Goal: Task Accomplishment & Management: Use online tool/utility

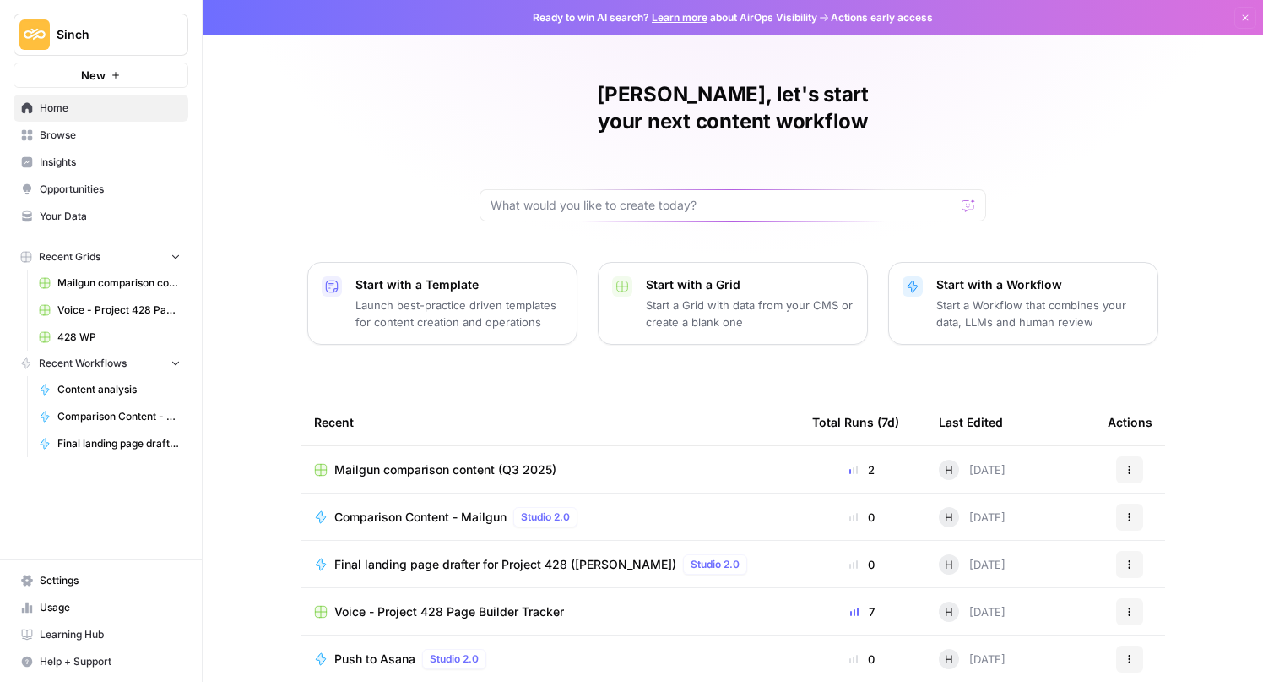
click at [464, 461] on span "Mailgun comparison content (Q3 2025)" at bounding box center [445, 469] width 222 height 17
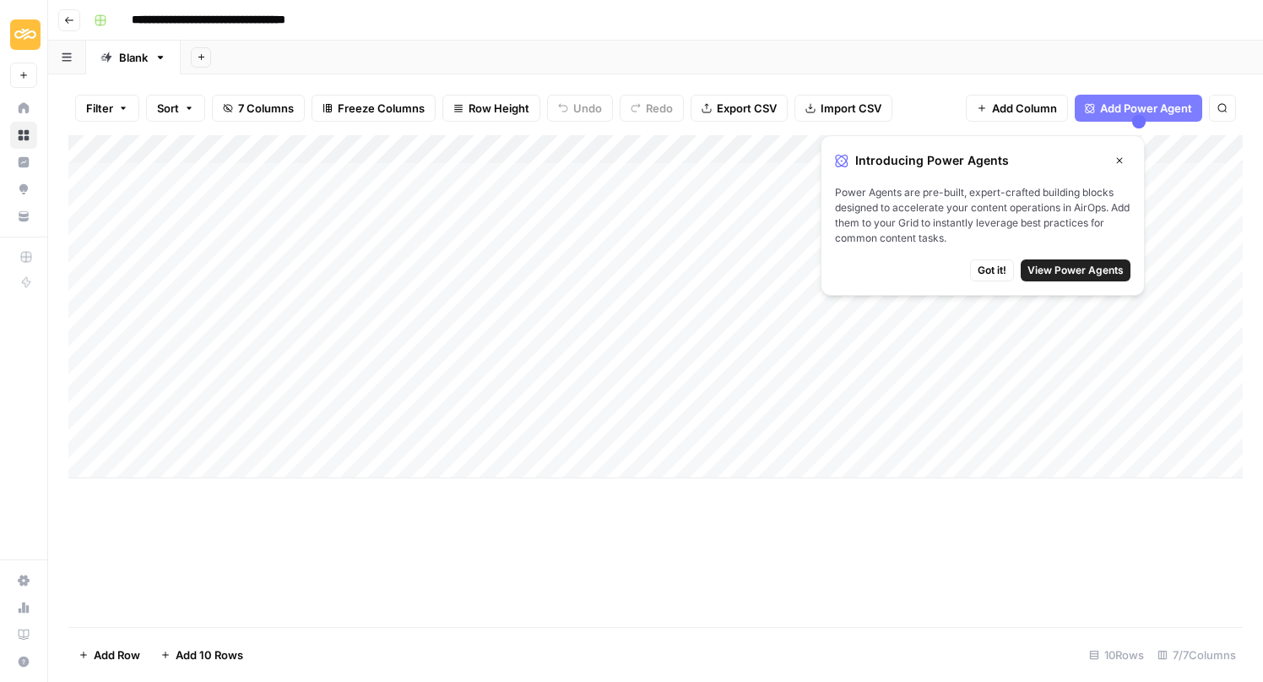
click at [1119, 155] on icon "button" at bounding box center [1120, 160] width 10 height 10
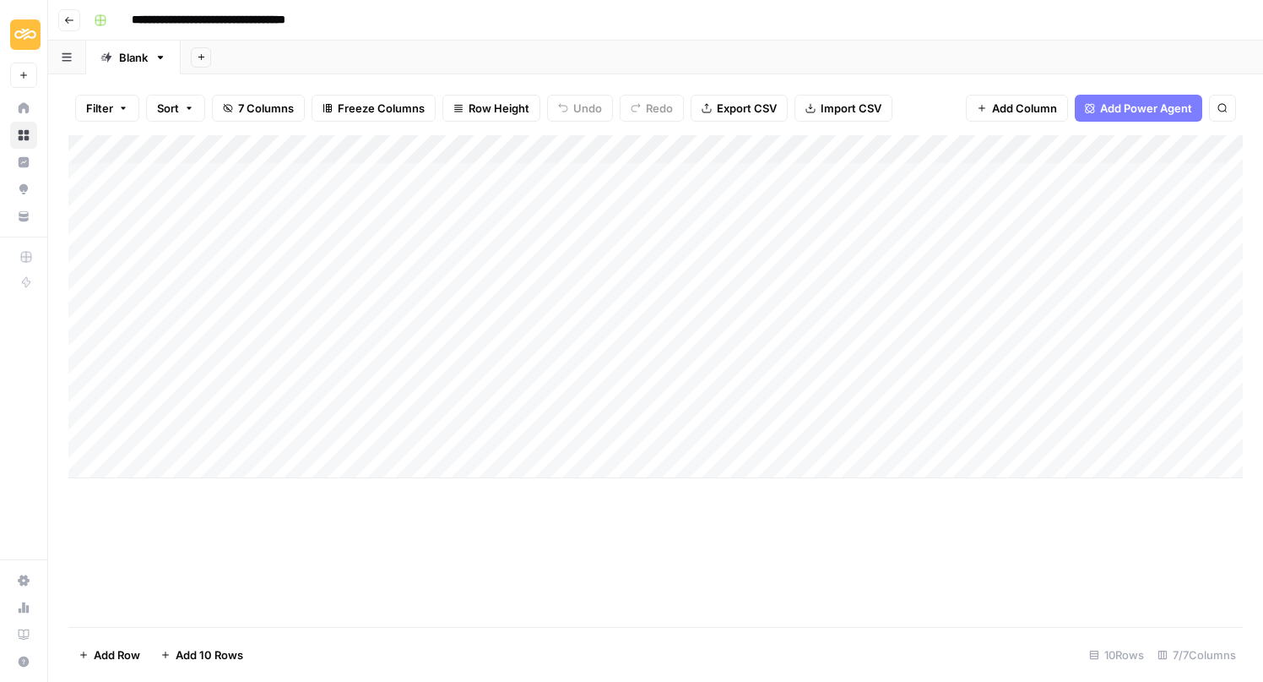
click at [1015, 146] on div "Add Column" at bounding box center [655, 306] width 1175 height 343
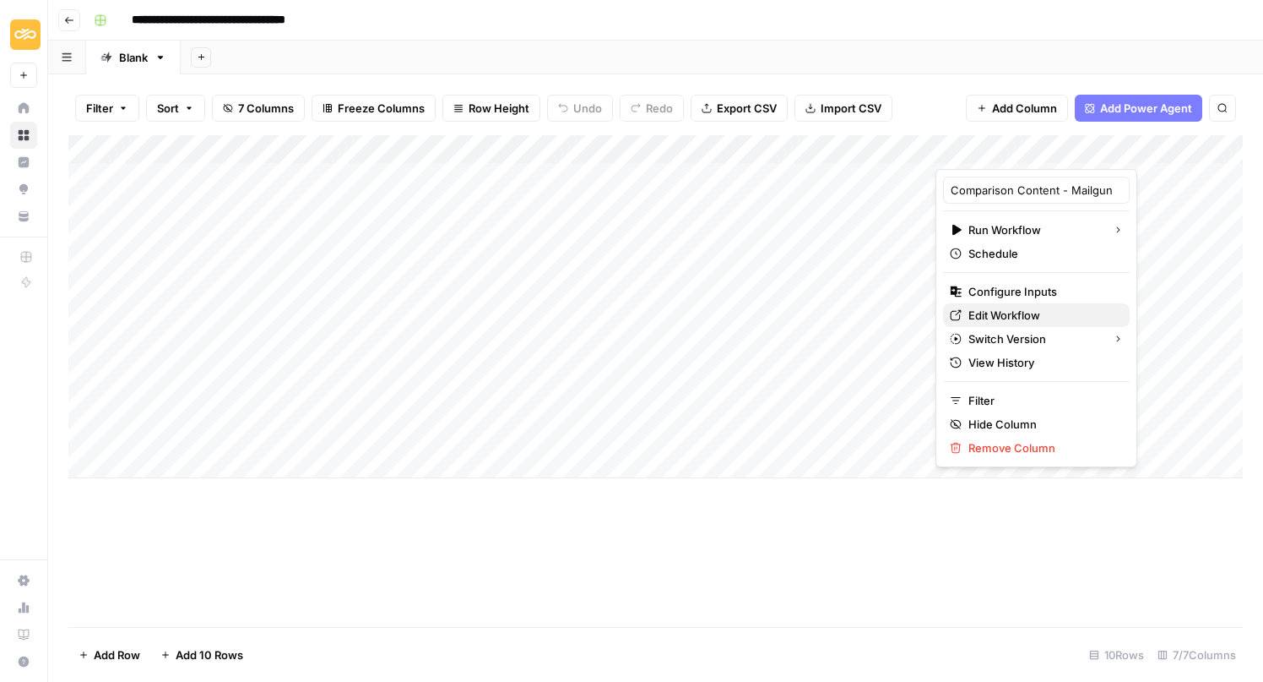
click at [991, 319] on span "Edit Workflow" at bounding box center [1043, 315] width 148 height 17
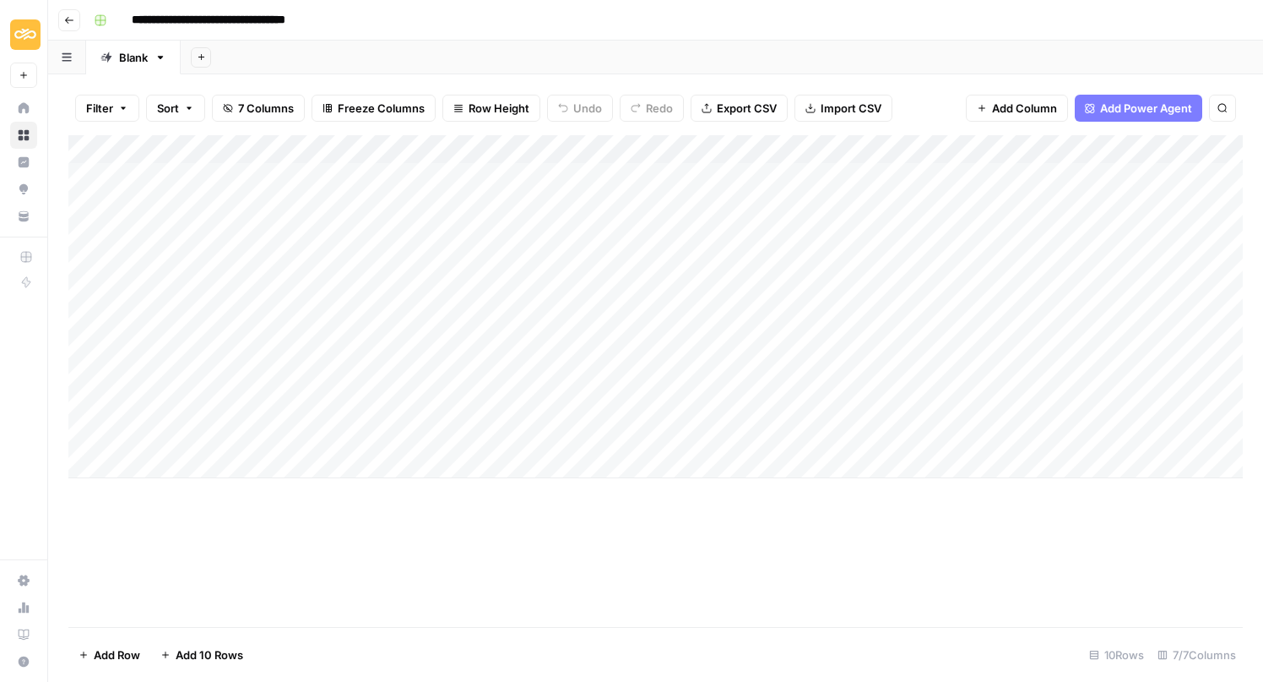
click at [58, 19] on button "Go back" at bounding box center [69, 20] width 22 height 22
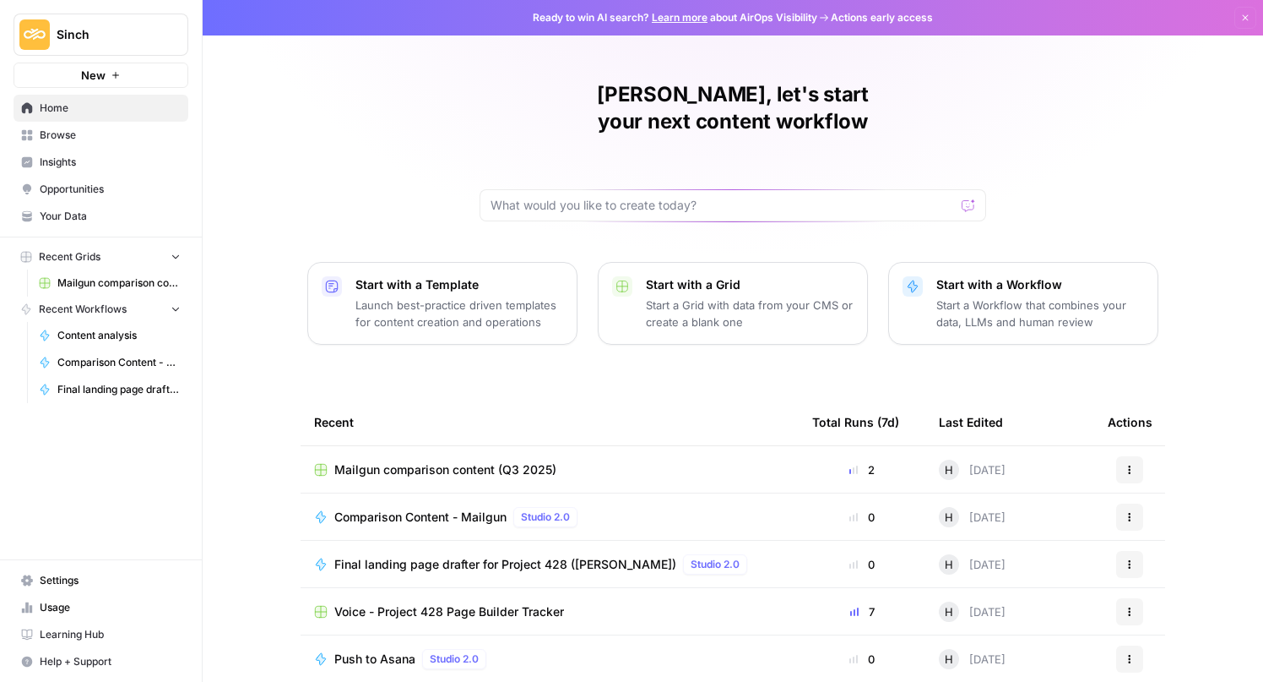
click at [446, 603] on span "Voice - Project 428 Page Builder Tracker" at bounding box center [449, 611] width 230 height 17
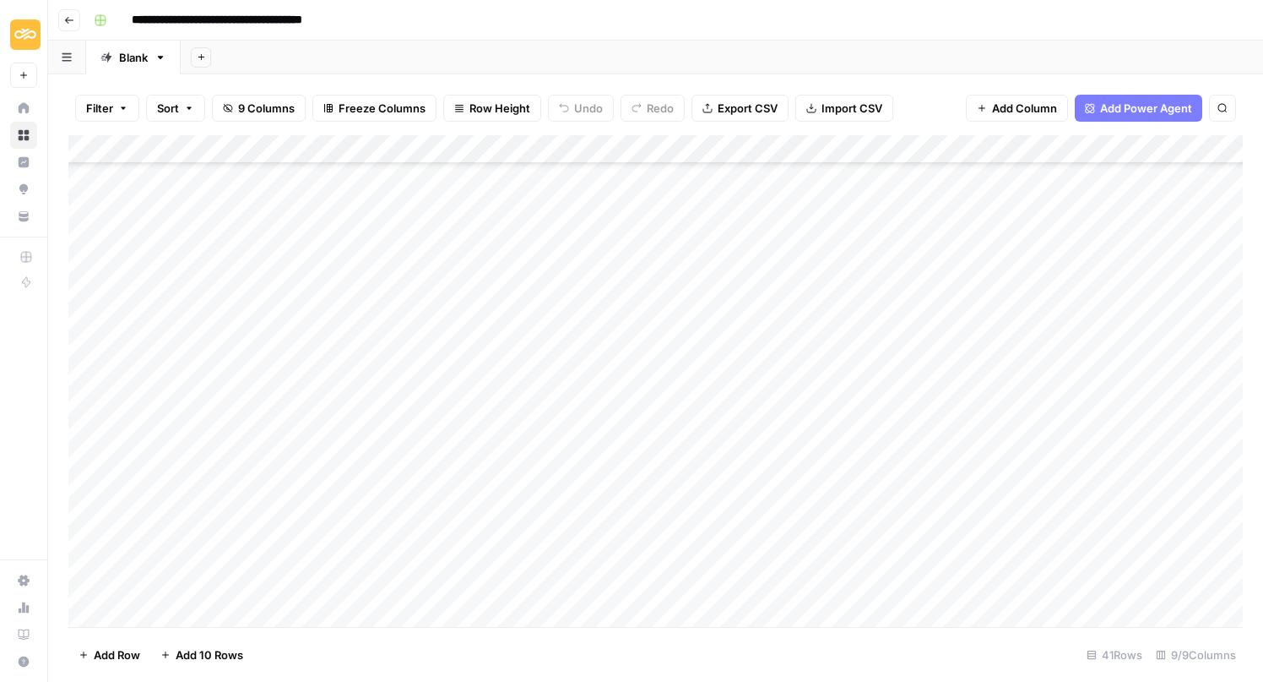
scroll to position [741, 0]
click at [1089, 148] on div "Add Column" at bounding box center [655, 381] width 1175 height 492
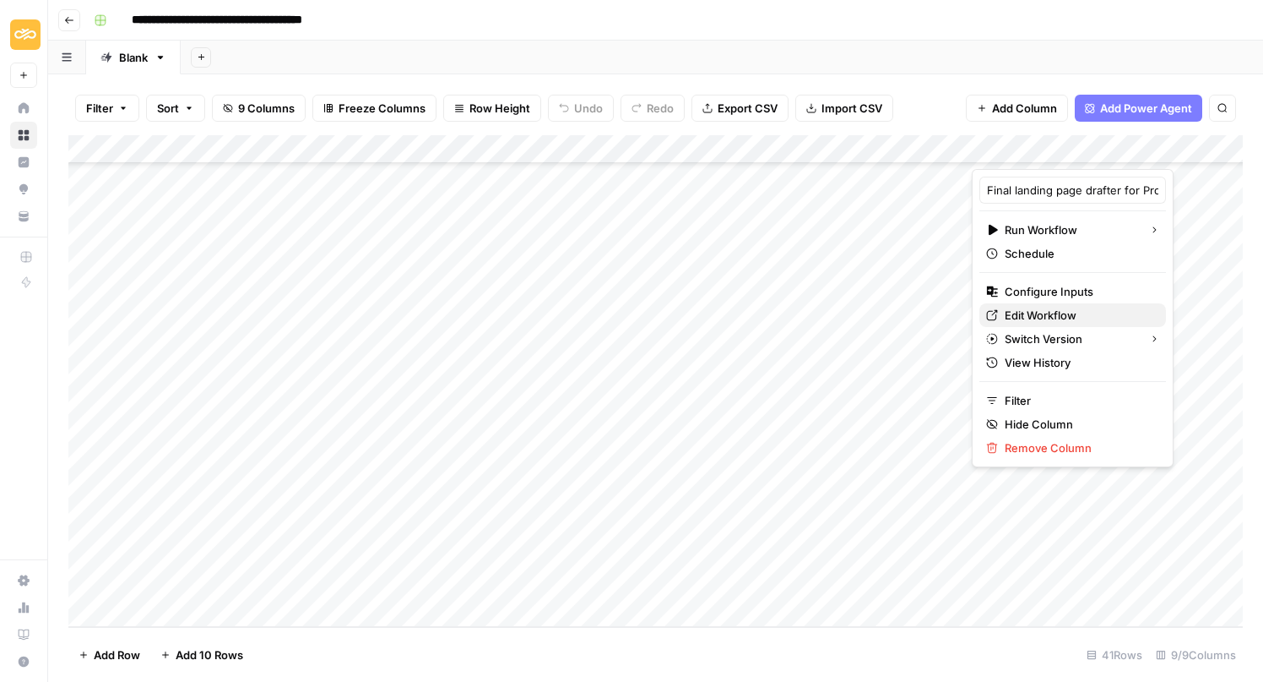
click at [1018, 308] on span "Edit Workflow" at bounding box center [1079, 315] width 148 height 17
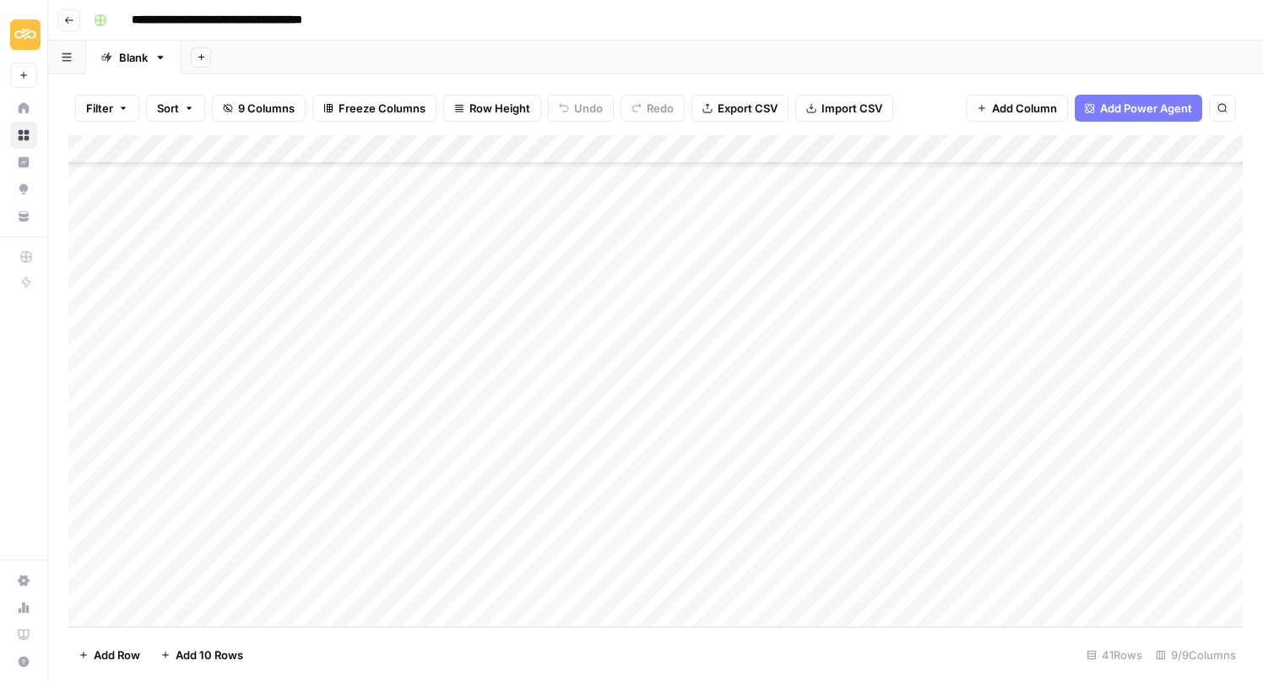
click at [62, 21] on button "Go back" at bounding box center [69, 20] width 22 height 22
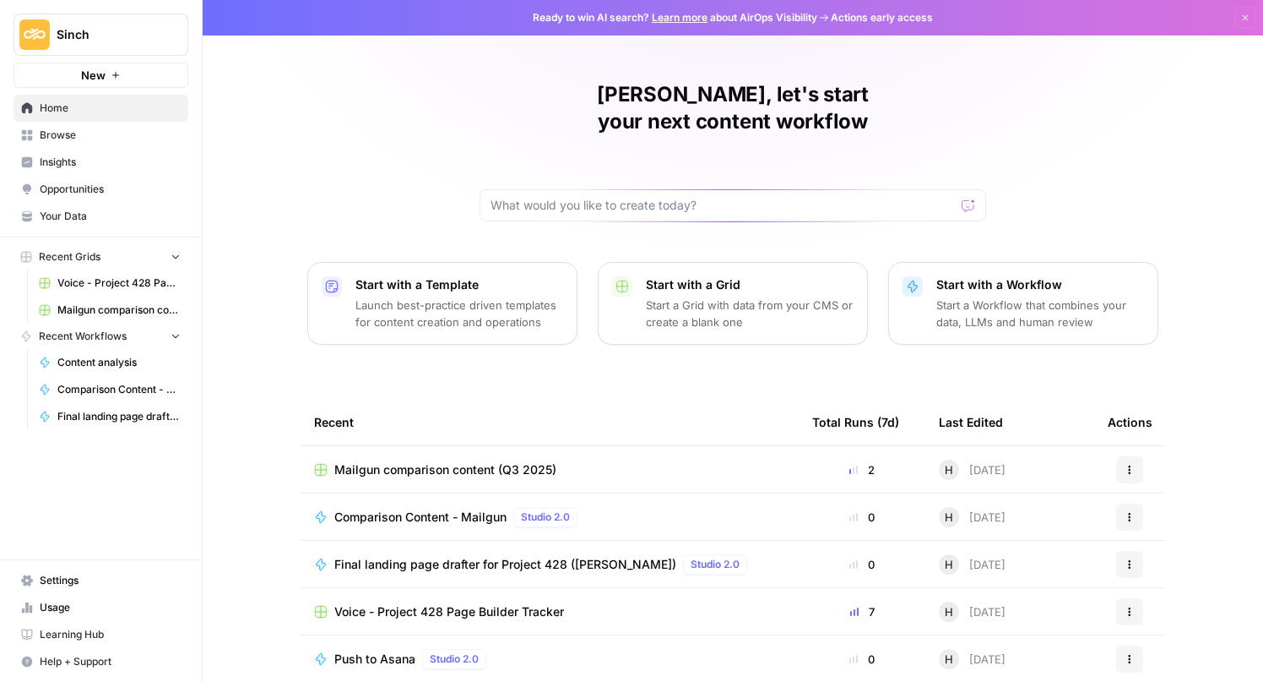
click at [456, 461] on span "Mailgun comparison content (Q3 2025)" at bounding box center [445, 469] width 222 height 17
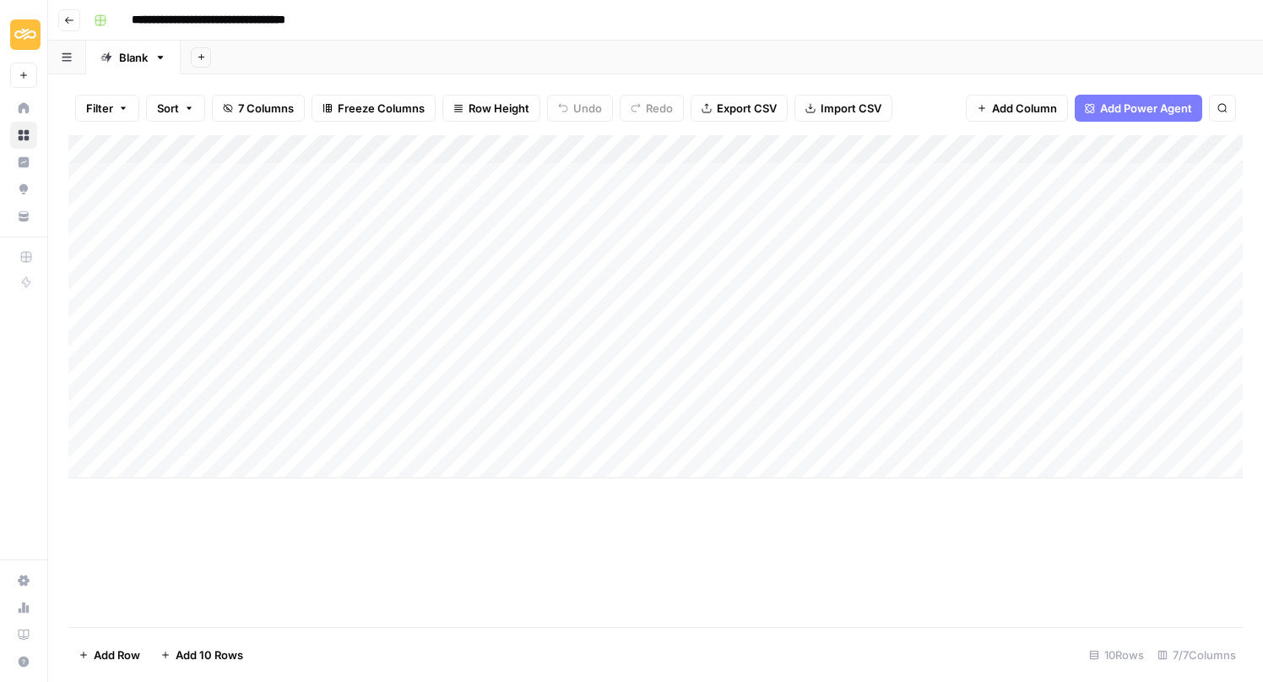
click at [1041, 177] on div "Add Column" at bounding box center [655, 306] width 1175 height 343
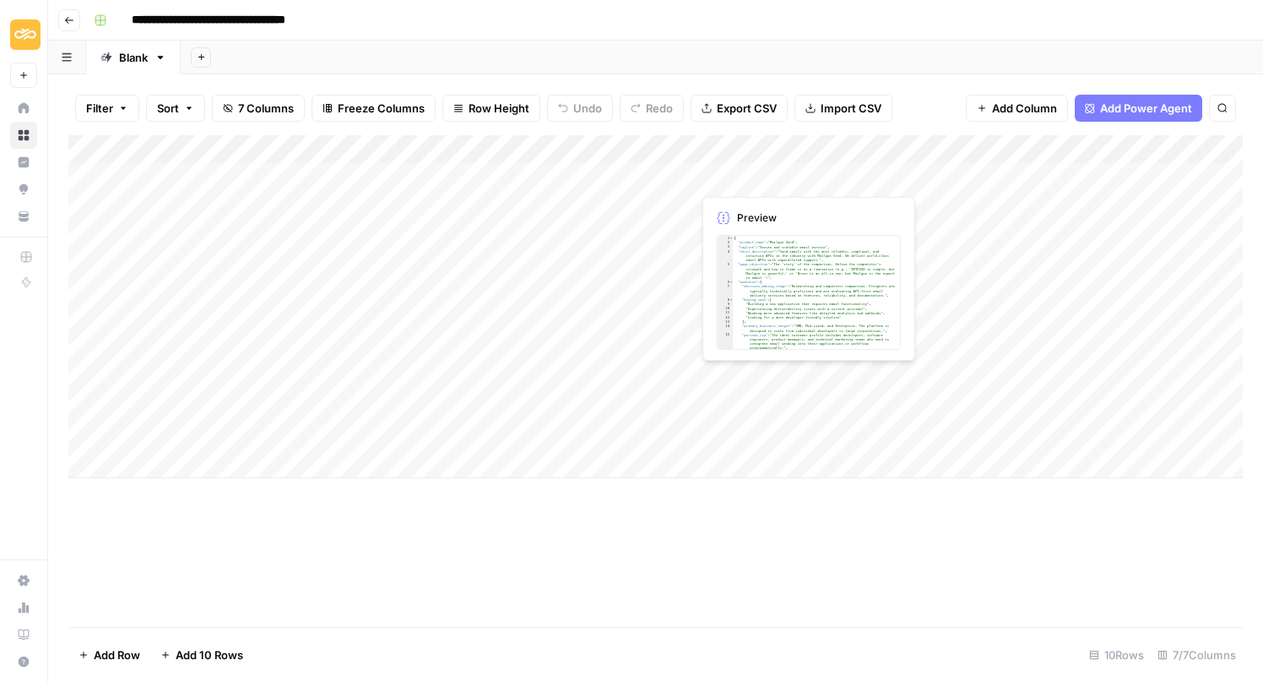
click at [822, 182] on div "Add Column" at bounding box center [655, 306] width 1175 height 343
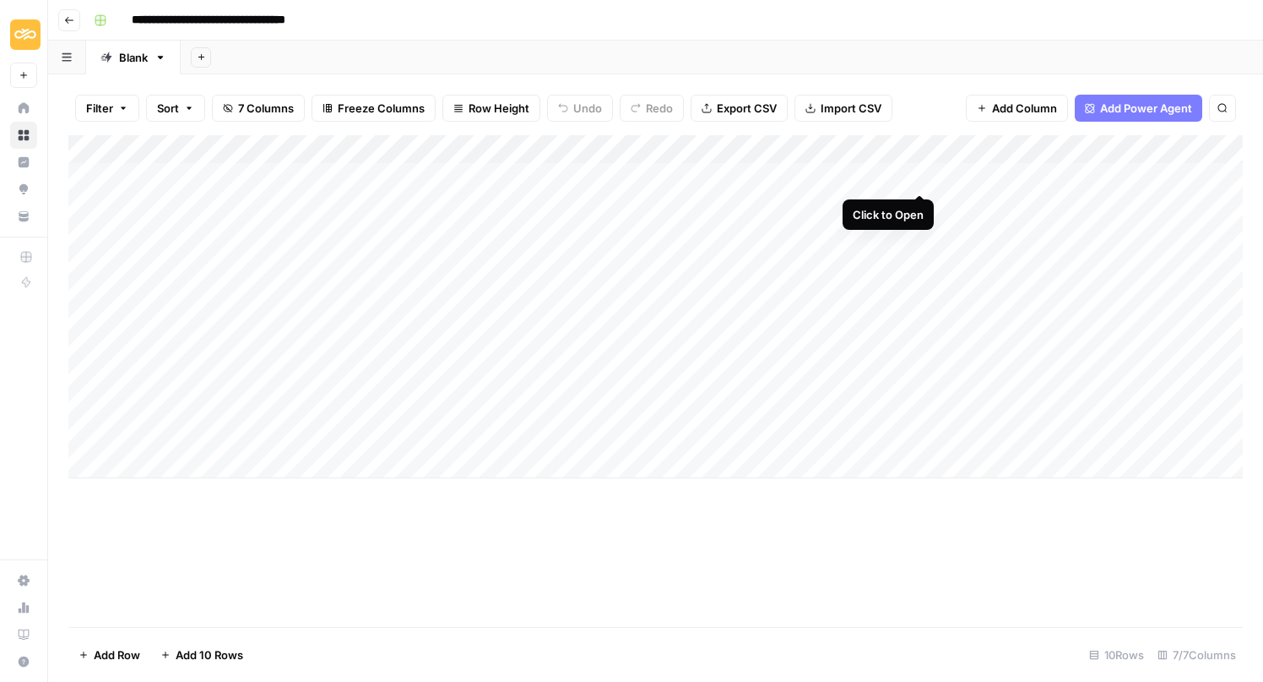
click at [918, 176] on div "Add Column" at bounding box center [655, 306] width 1175 height 343
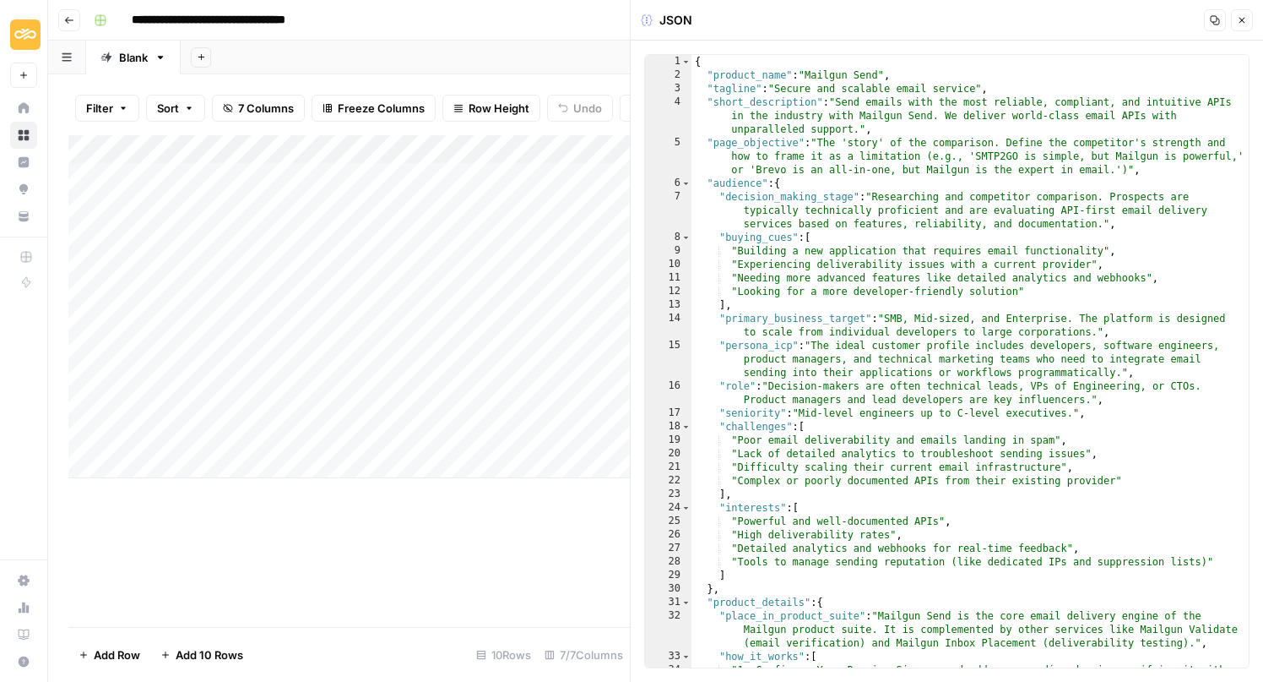
click at [1241, 18] on icon "button" at bounding box center [1243, 21] width 6 height 6
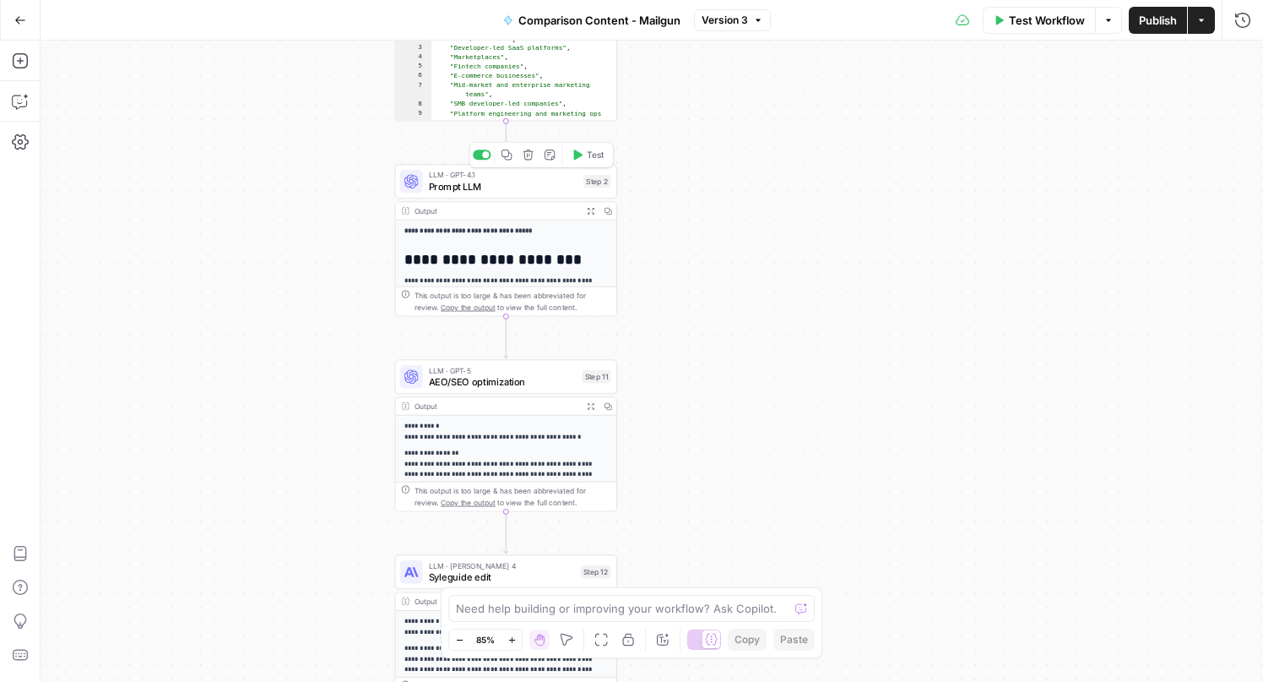
click at [475, 181] on span "Prompt LLM" at bounding box center [503, 186] width 149 height 14
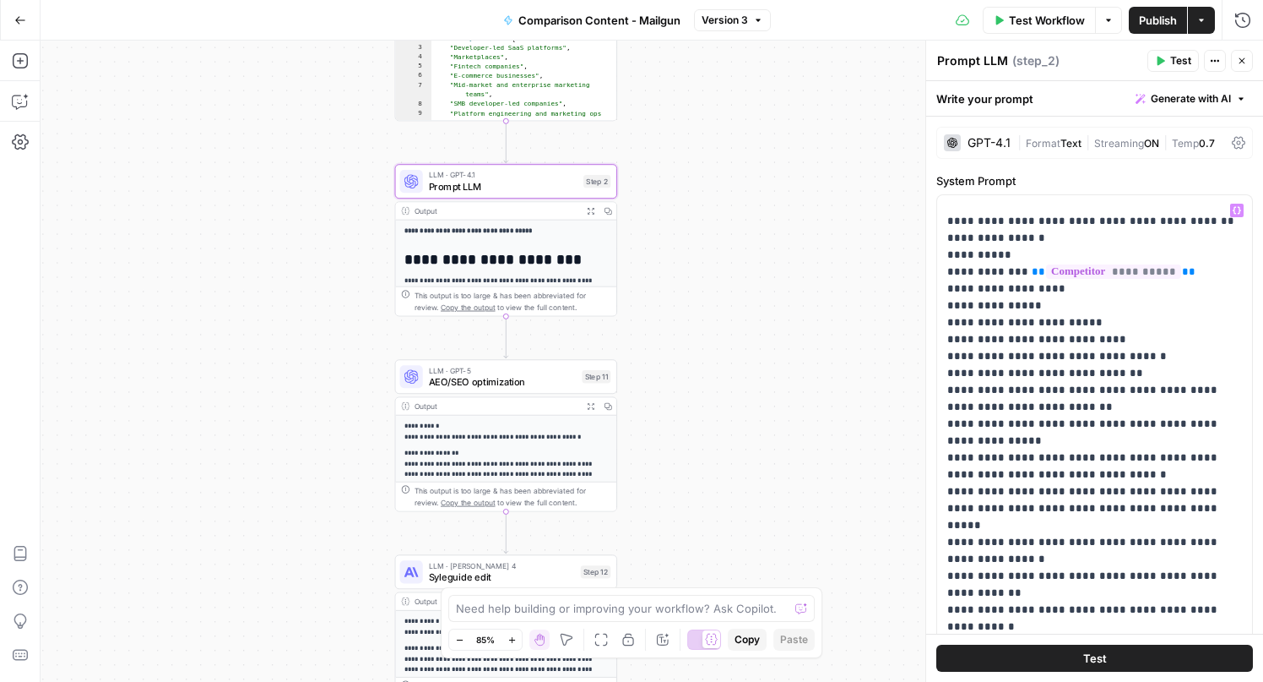
scroll to position [266, 0]
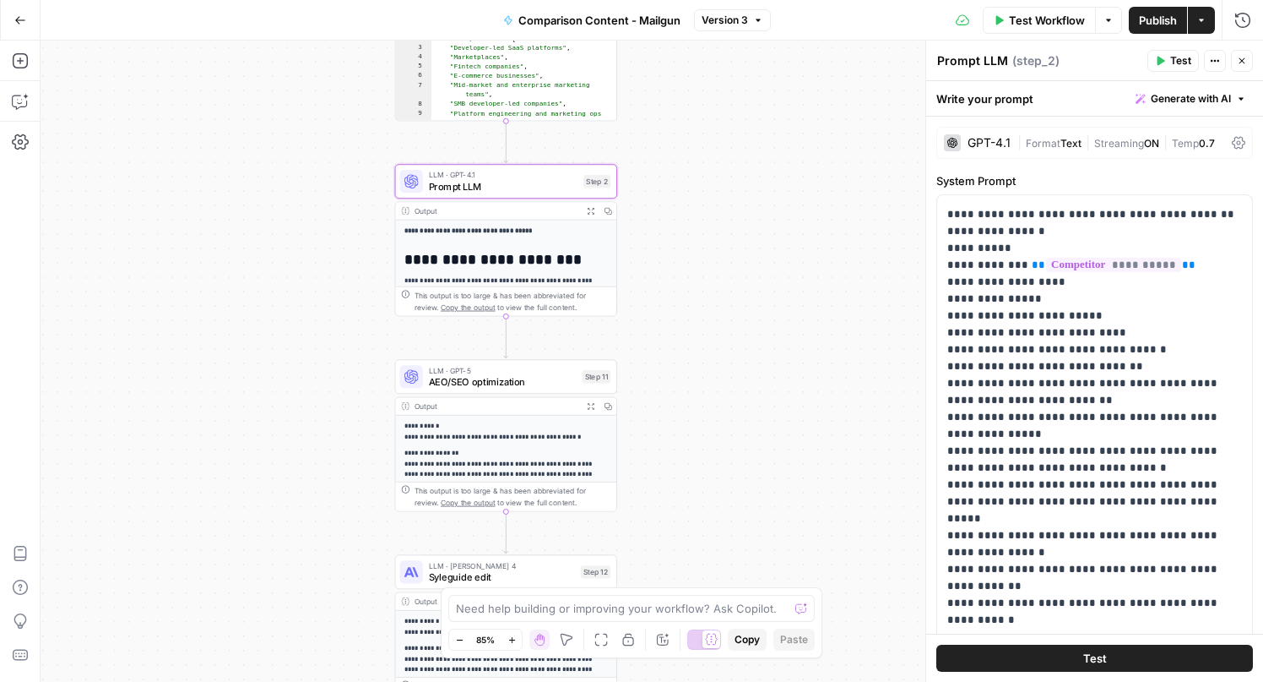
click at [746, 304] on div "Workflow Set Inputs Inputs Power Agent Deep Research Step 3 Output Expand Outpu…" at bounding box center [652, 361] width 1223 height 641
click at [1242, 66] on button "Close" at bounding box center [1242, 61] width 22 height 22
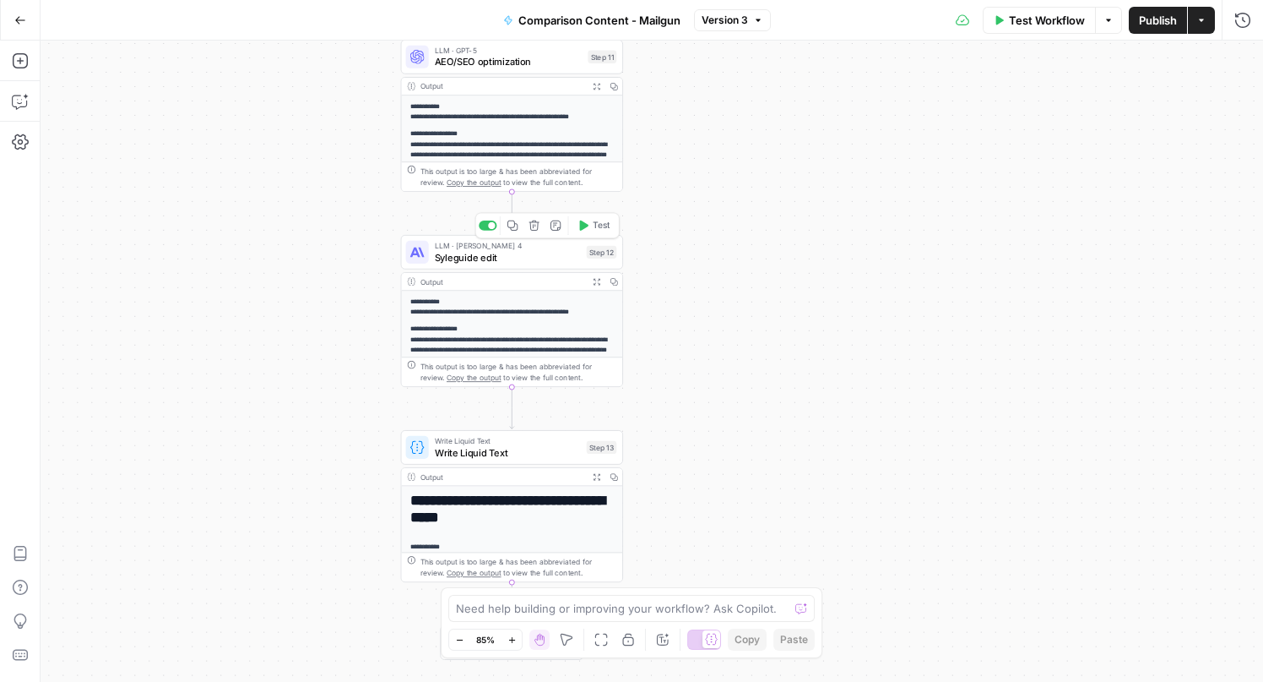
click at [467, 263] on span "Syleguide edit" at bounding box center [508, 257] width 146 height 14
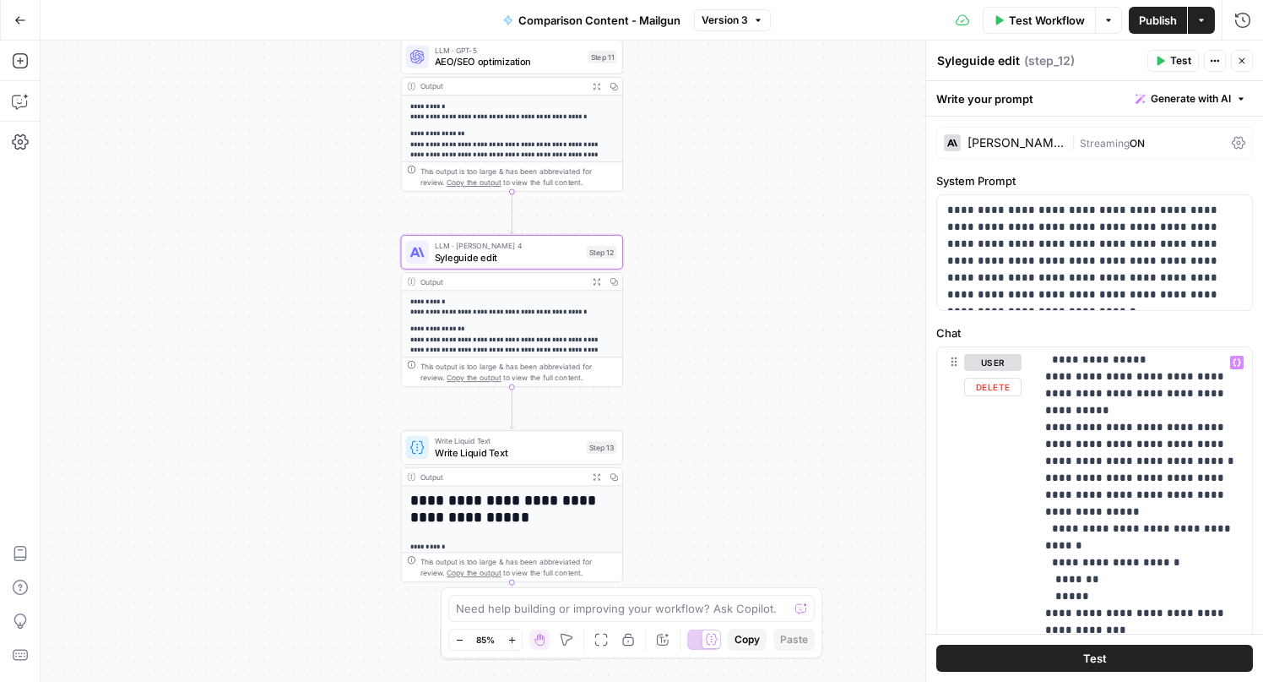
scroll to position [916, 0]
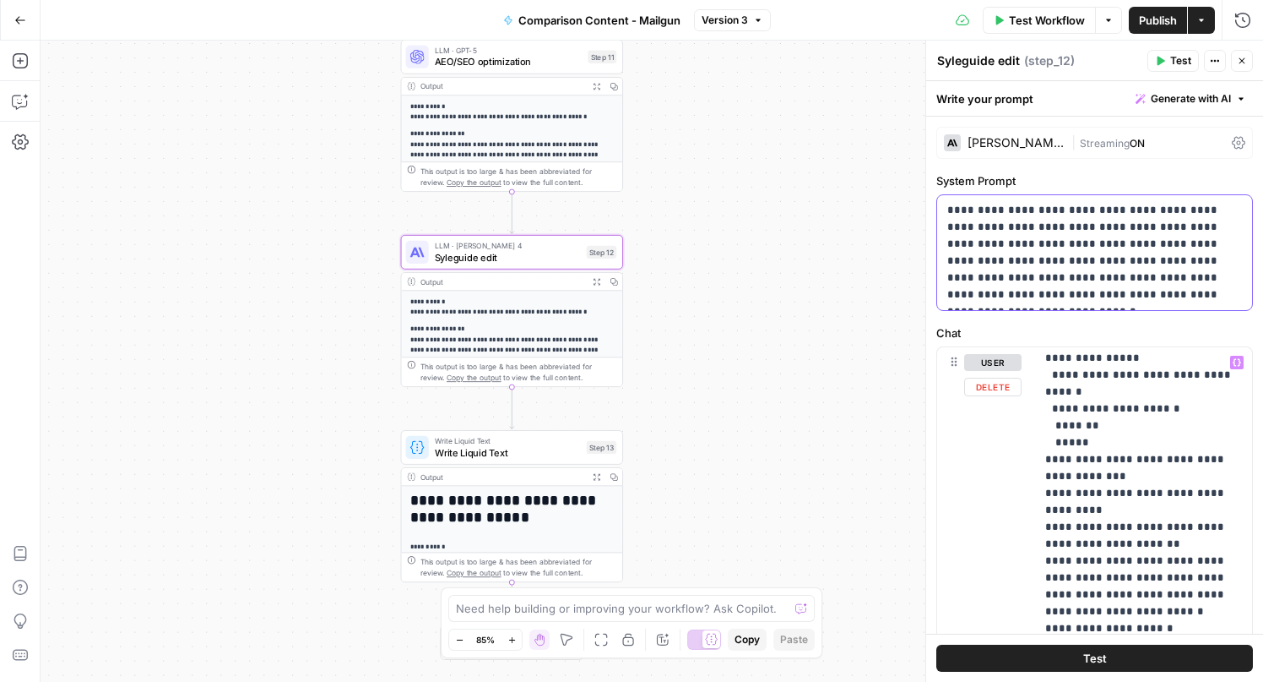
click at [1051, 262] on p "**********" at bounding box center [1095, 252] width 295 height 101
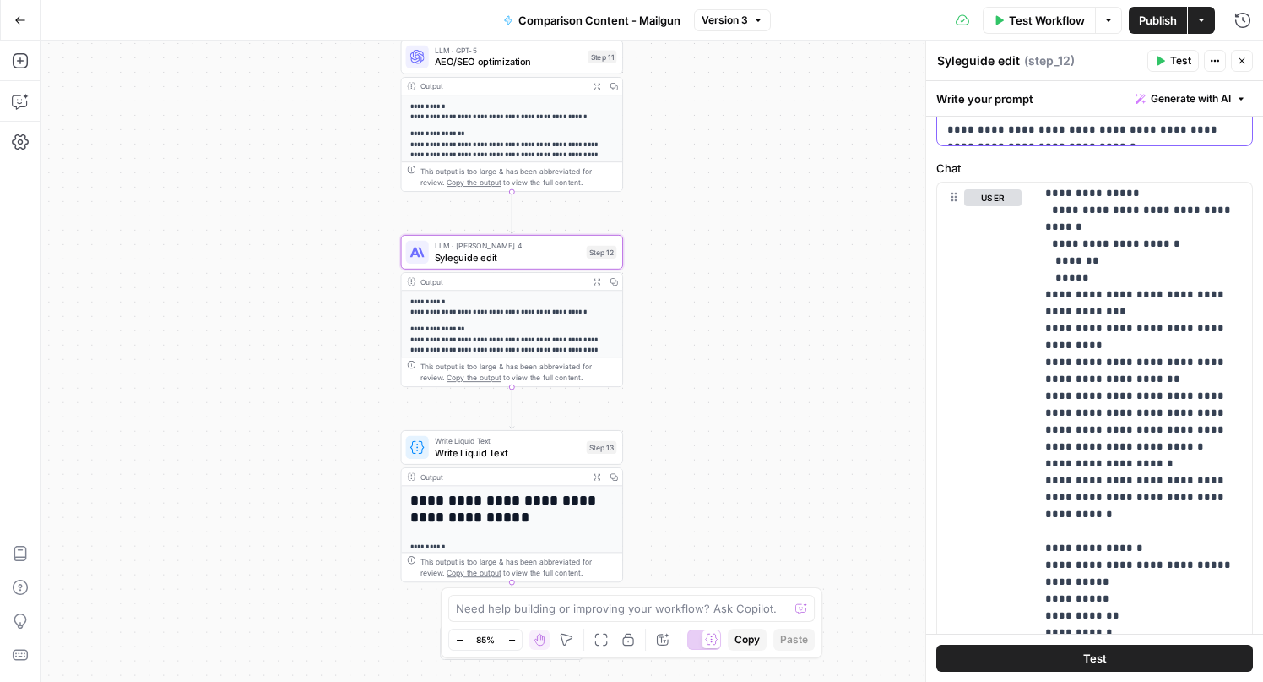
scroll to position [333, 0]
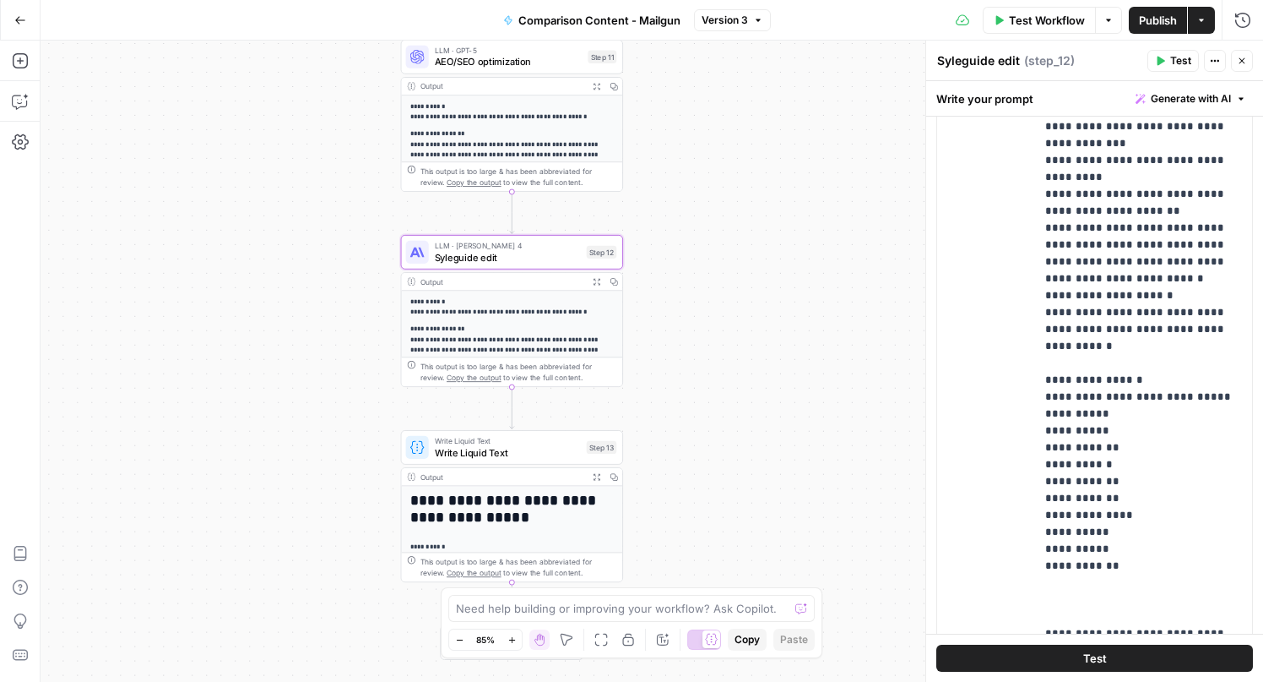
click at [784, 297] on div "Workflow Set Inputs Inputs Power Agent Deep Research Step 3 Output Expand Outpu…" at bounding box center [652, 361] width 1223 height 641
click at [528, 272] on div "**********" at bounding box center [512, 329] width 222 height 115
click at [530, 256] on span "Syleguide edit" at bounding box center [508, 257] width 146 height 14
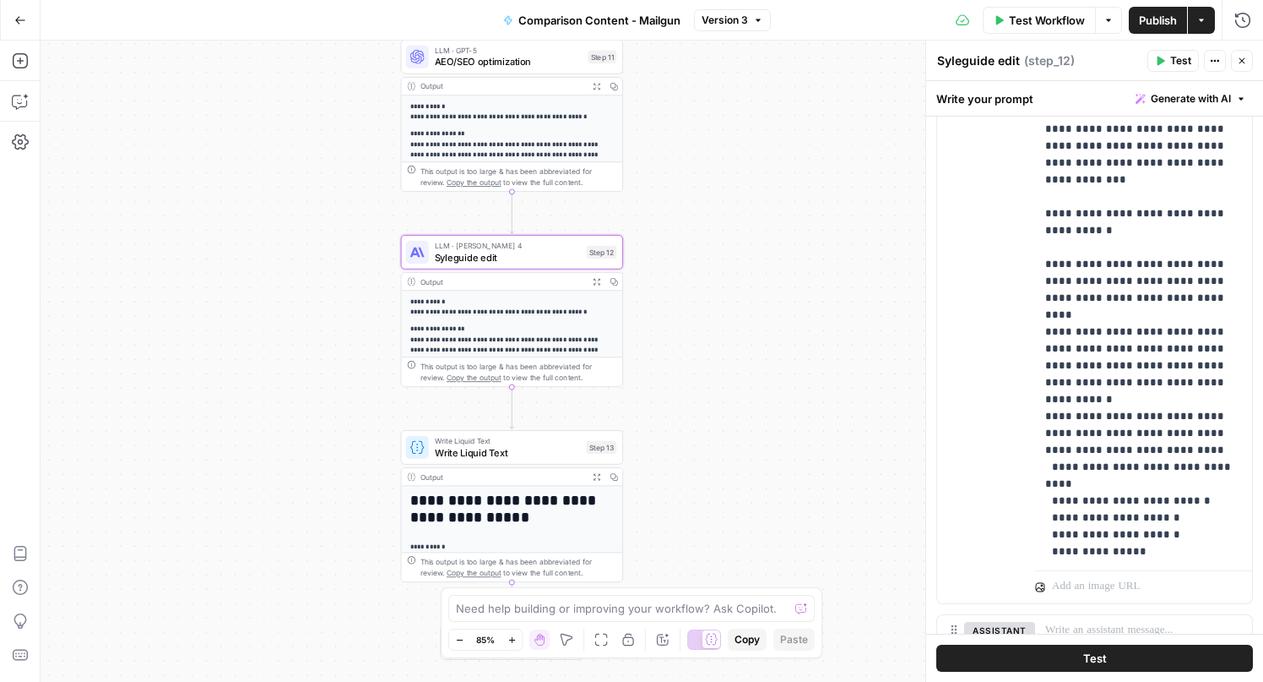
scroll to position [481, 0]
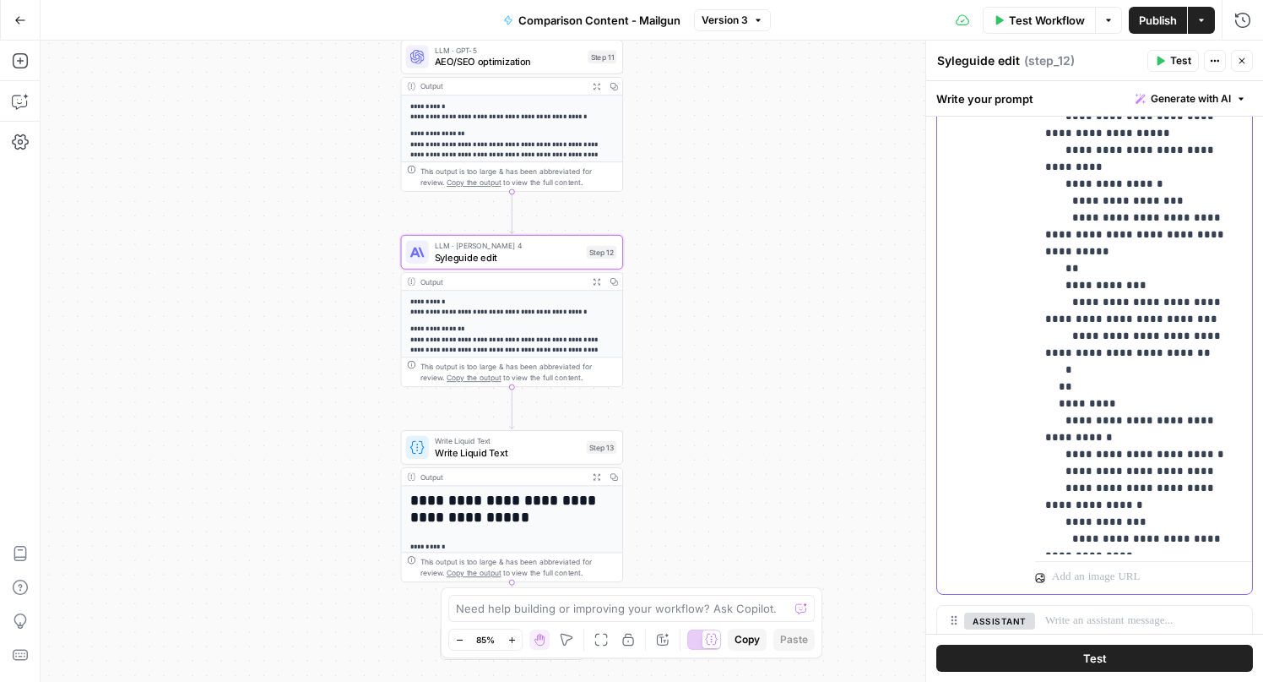
scroll to position [622, 0]
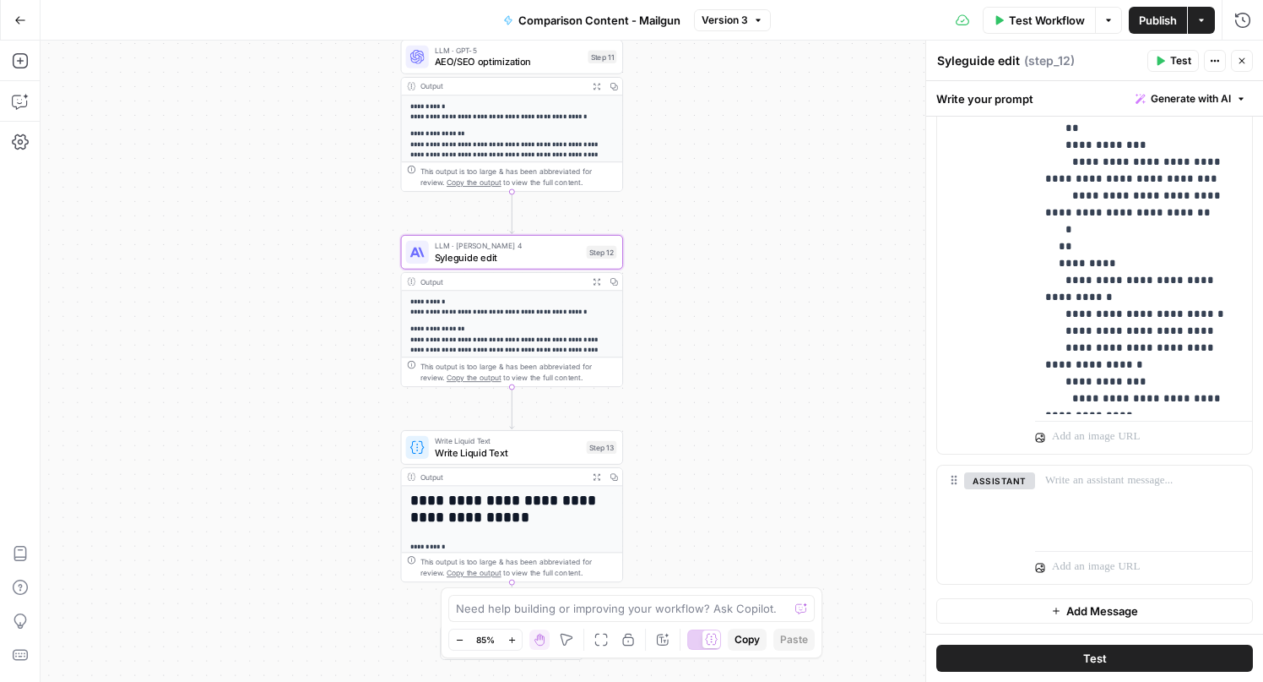
click at [1023, 279] on div "**********" at bounding box center [1094, 90] width 315 height 728
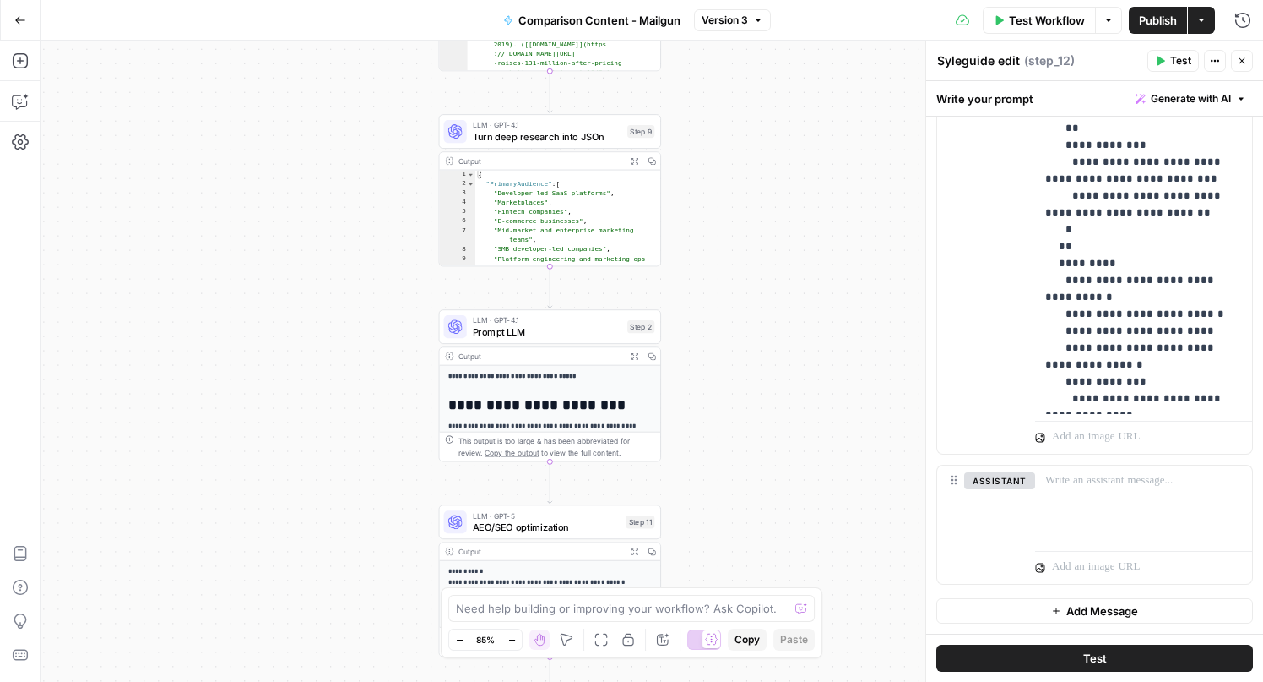
drag, startPoint x: 739, startPoint y: 139, endPoint x: 751, endPoint y: 413, distance: 273.9
click at [751, 413] on div "Workflow Set Inputs Inputs Power Agent Deep Research Step 3 Output Expand Outpu…" at bounding box center [652, 361] width 1223 height 641
click at [535, 337] on span "Prompt LLM" at bounding box center [548, 330] width 149 height 14
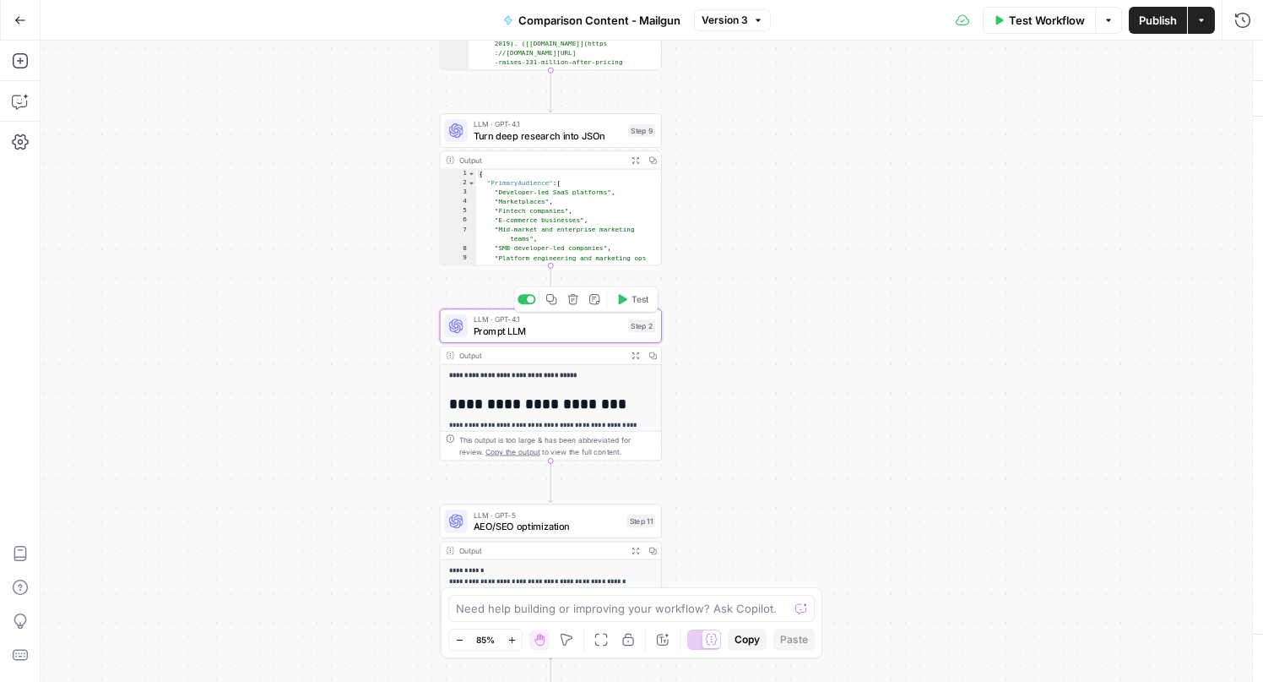
type textarea "Prompt LLM"
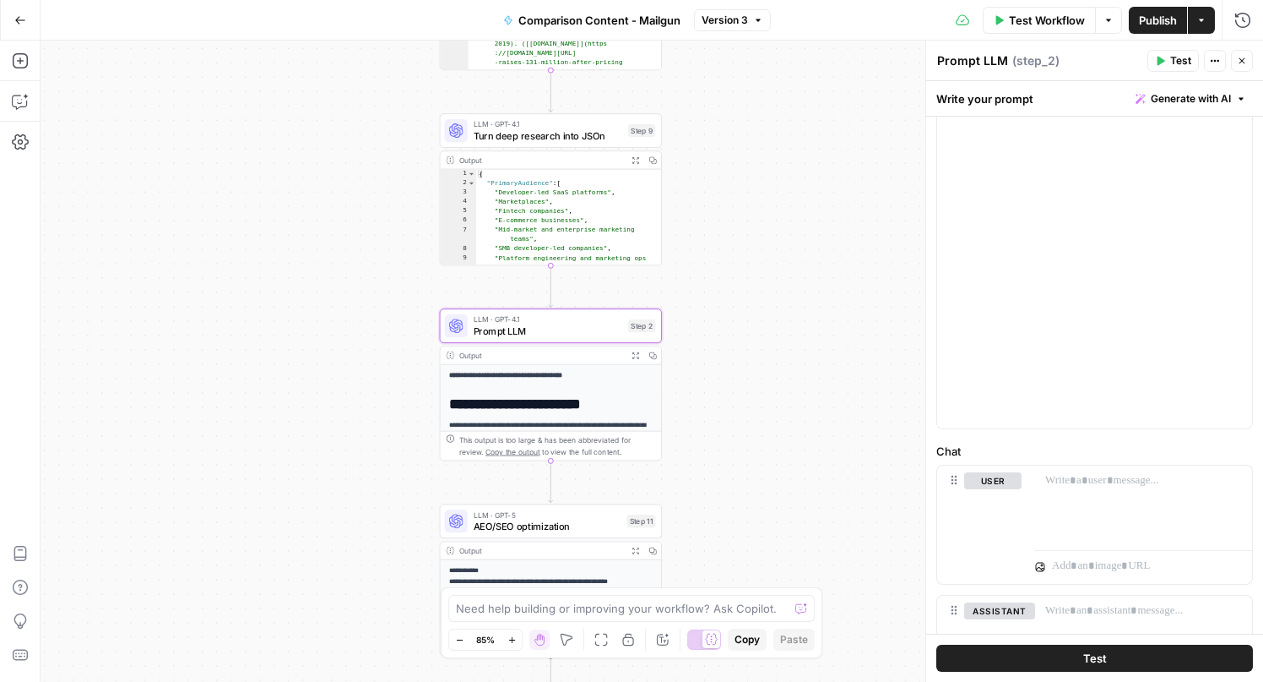
scroll to position [452, 0]
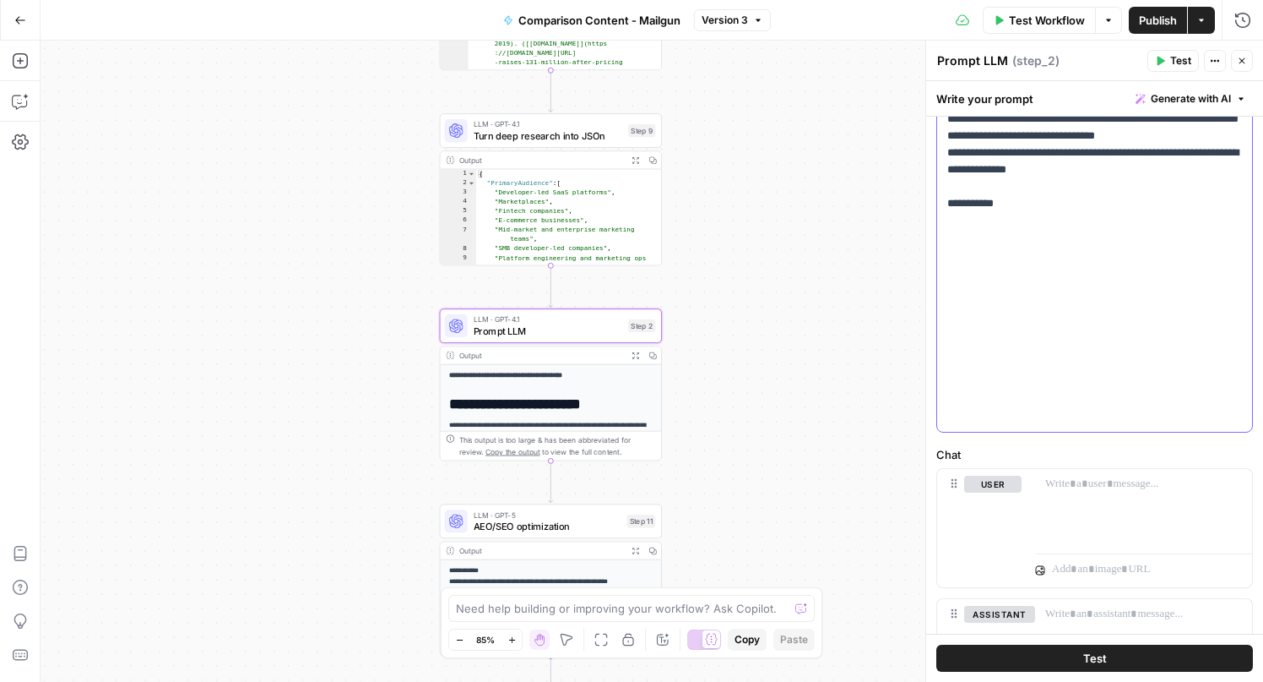
scroll to position [2707, 0]
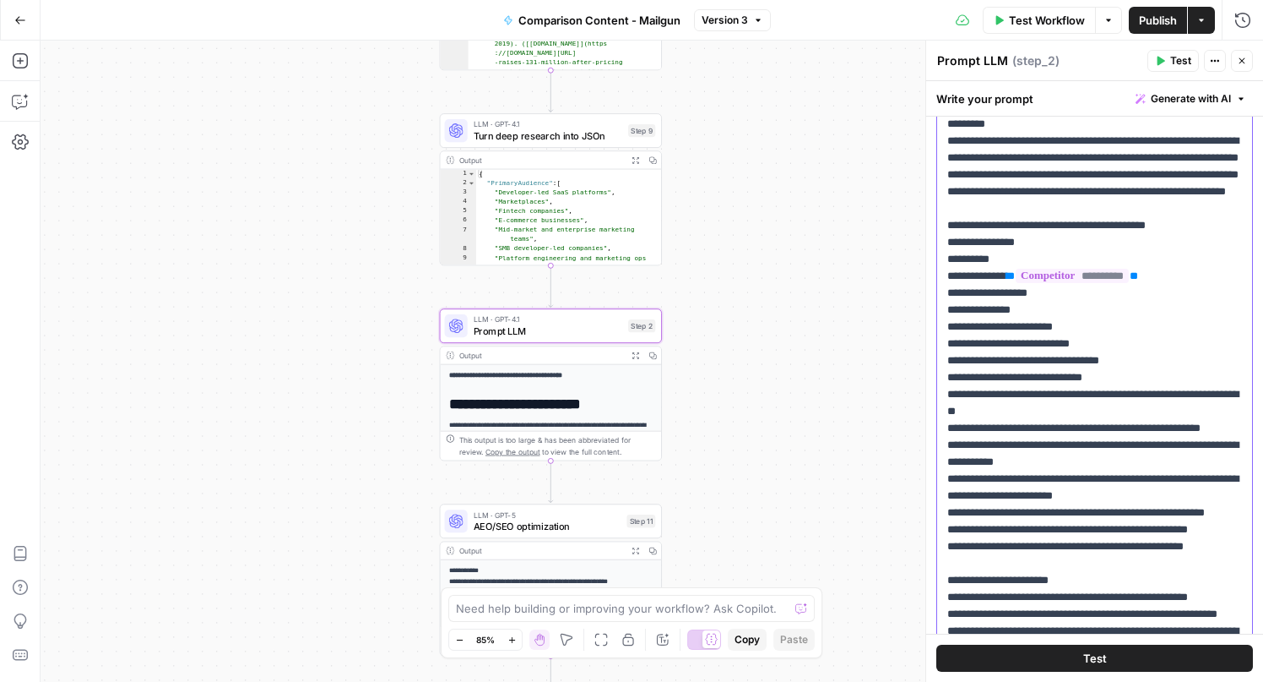
scroll to position [0, 0]
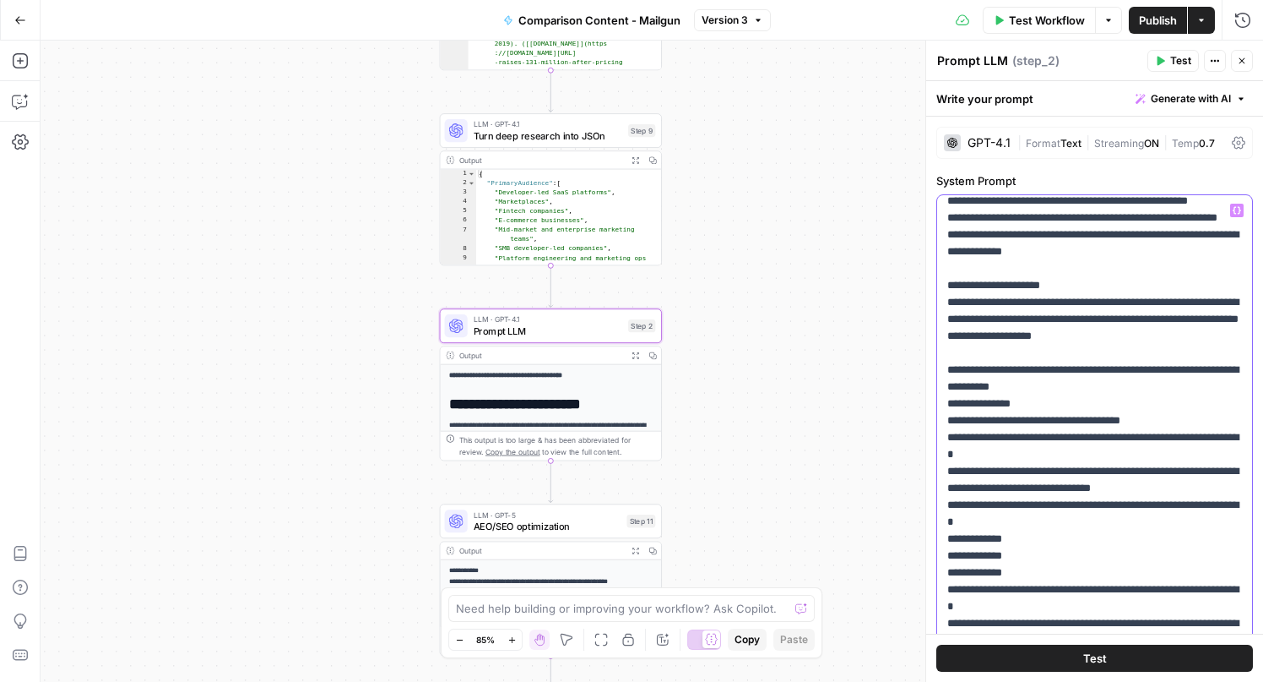
scroll to position [570, 0]
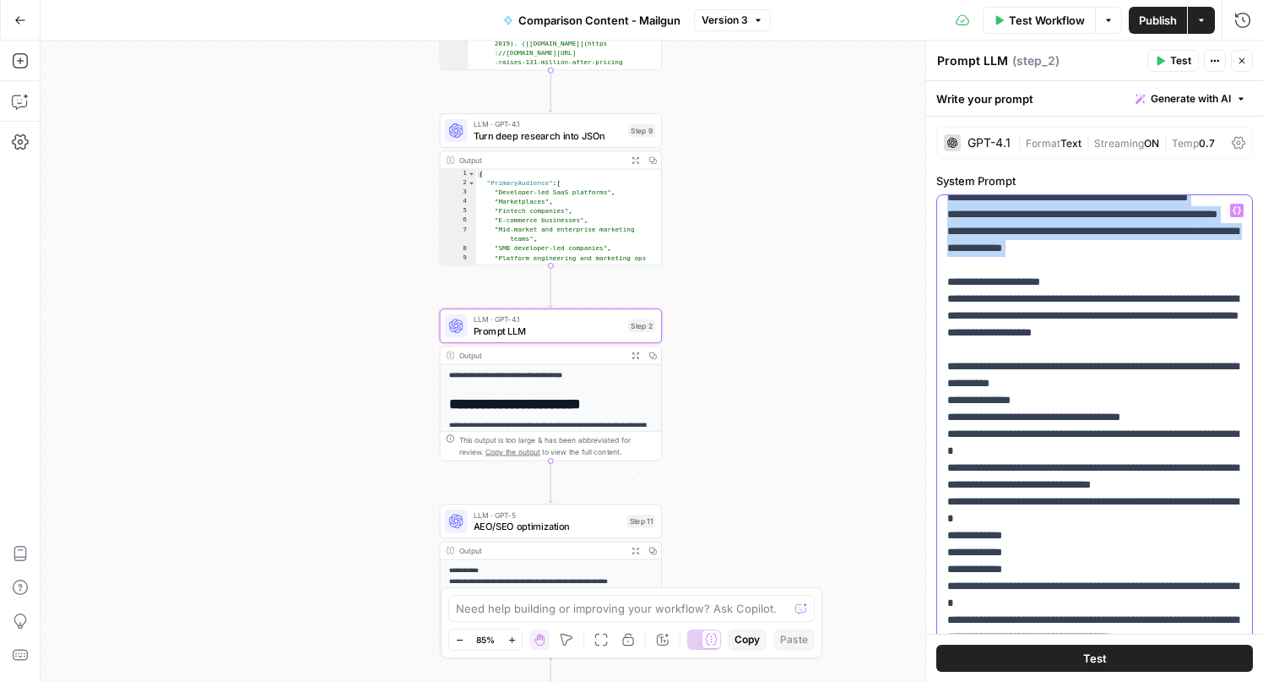
drag, startPoint x: 948, startPoint y: 284, endPoint x: 1177, endPoint y: 378, distance: 247.6
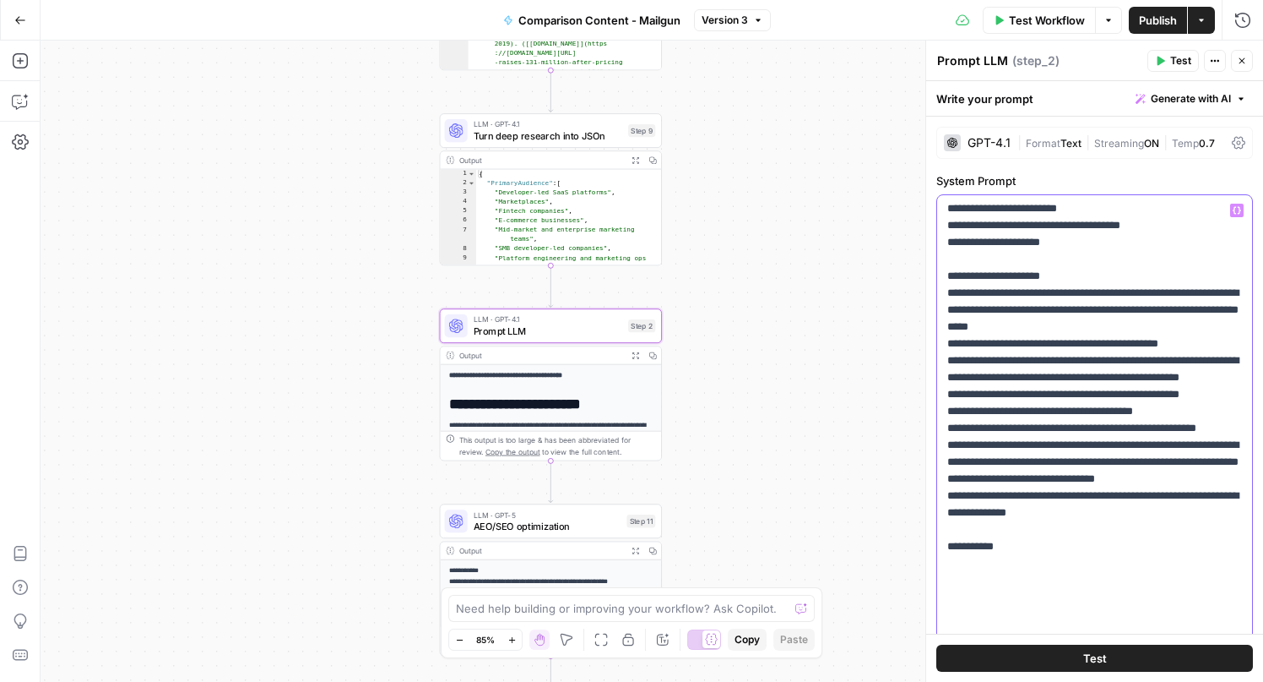
scroll to position [2889, 0]
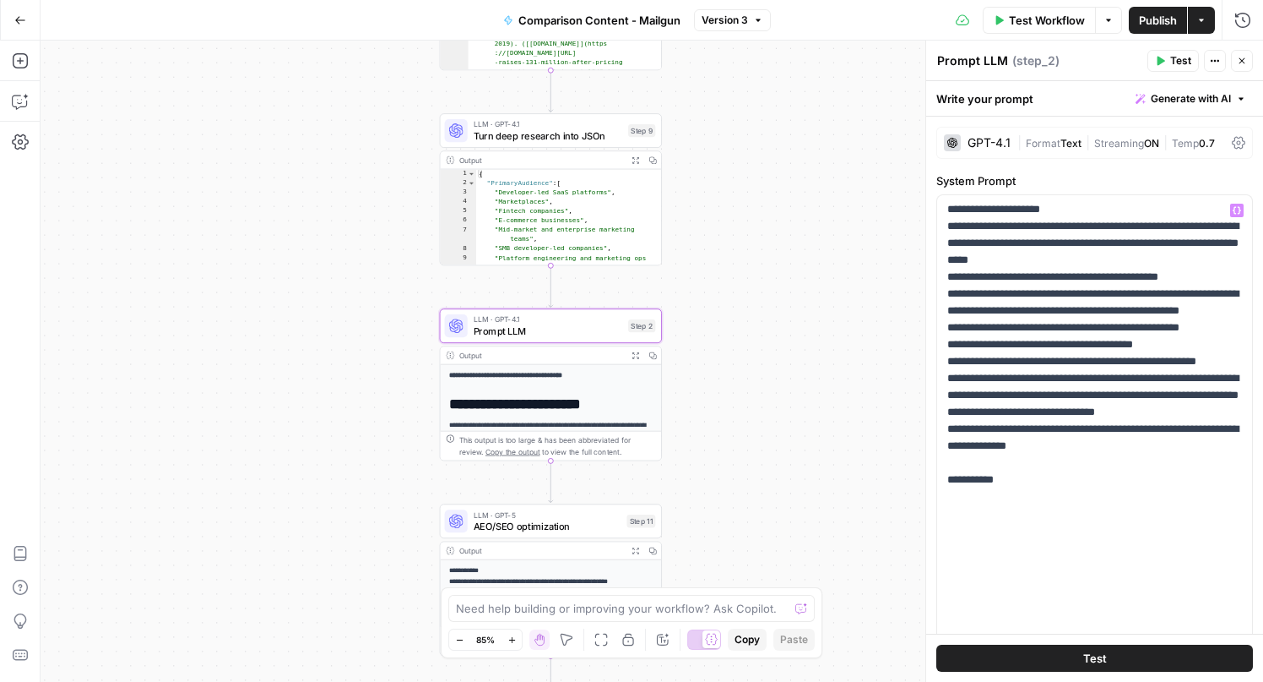
click at [1107, 659] on button "Test" at bounding box center [1095, 657] width 317 height 27
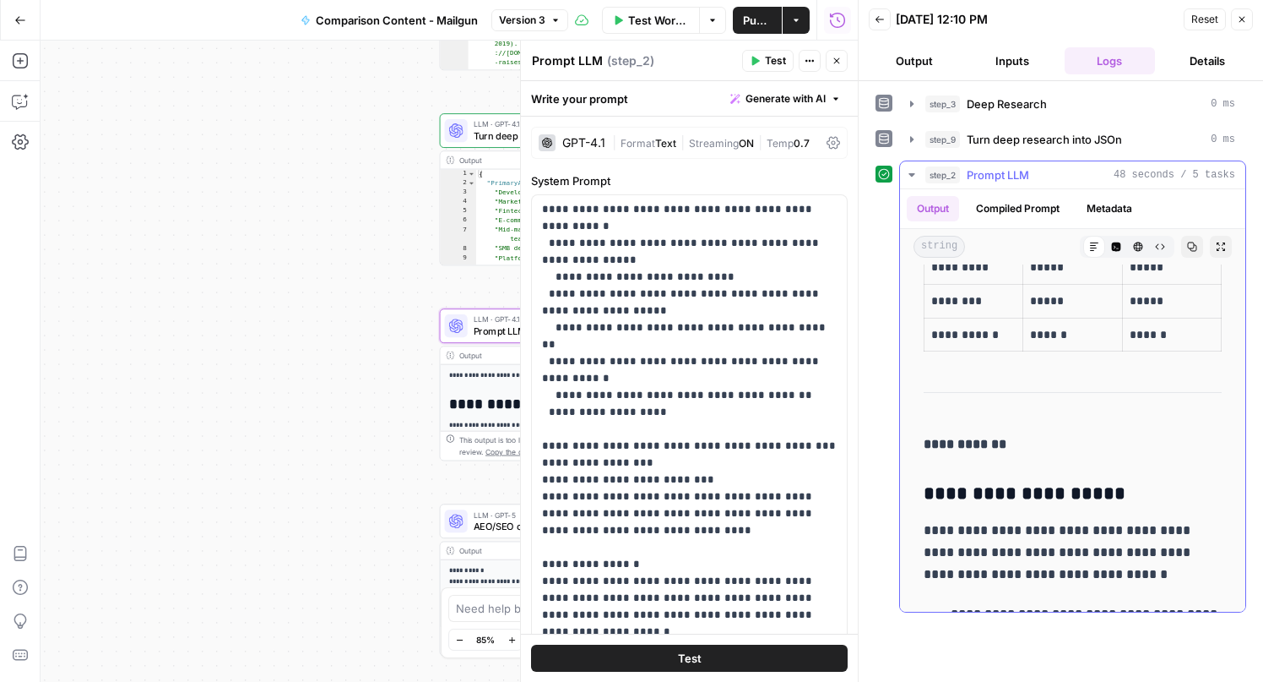
scroll to position [3109, 0]
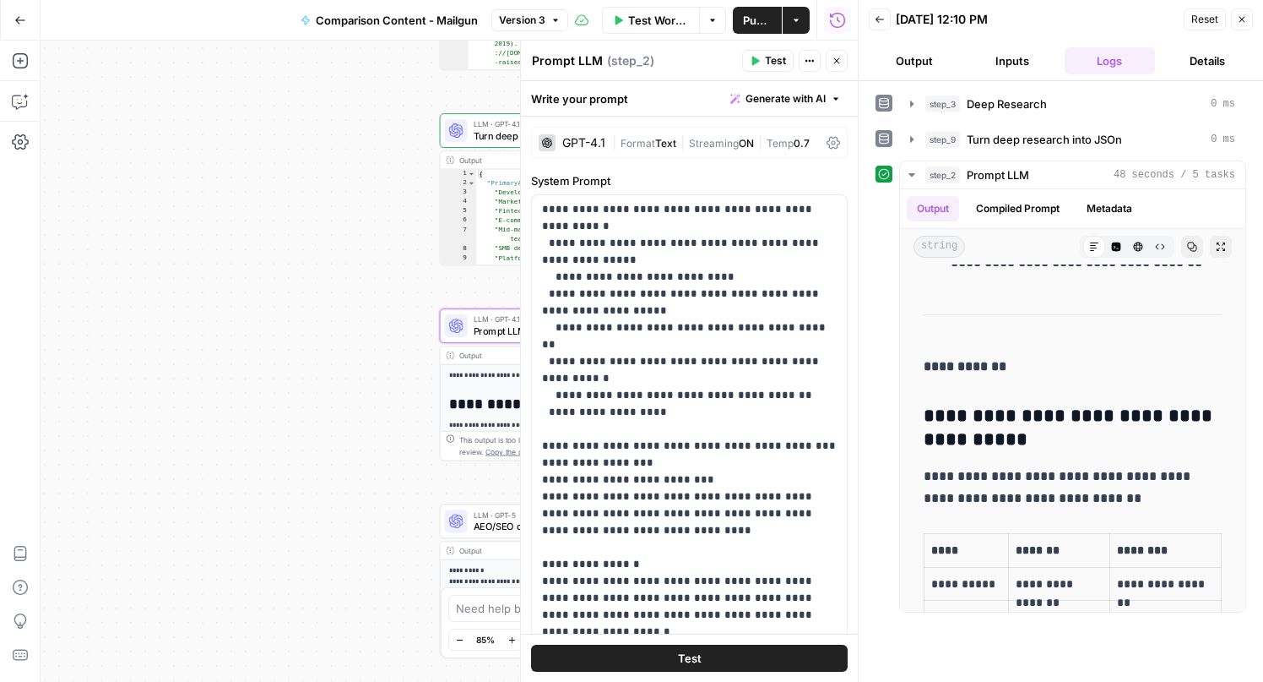
click at [1239, 18] on icon "button" at bounding box center [1242, 19] width 10 height 10
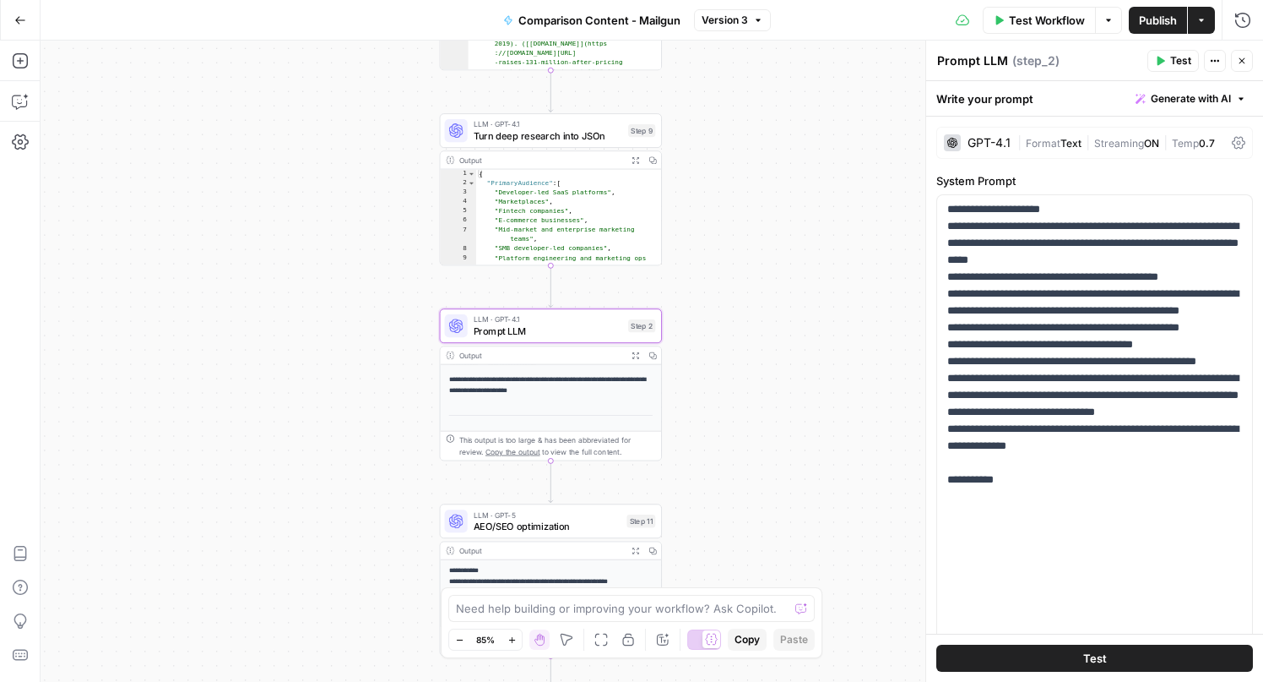
scroll to position [242, 0]
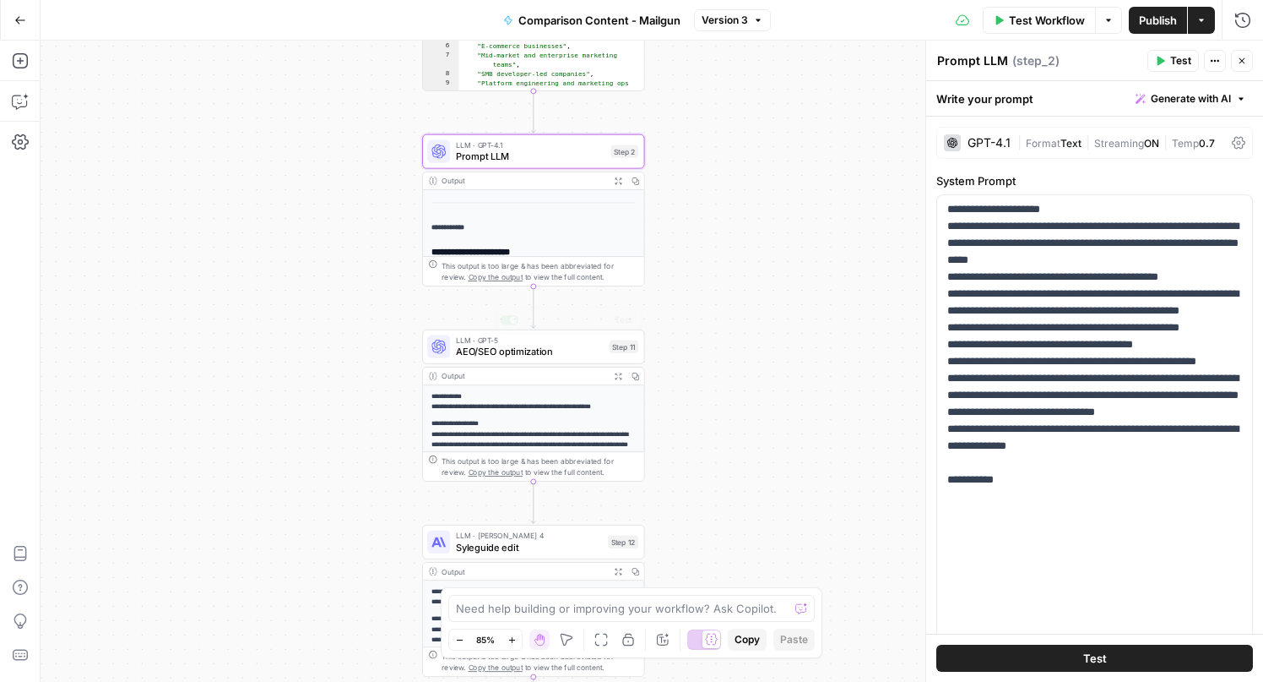
click at [508, 341] on span "LLM · GPT-5" at bounding box center [530, 340] width 148 height 12
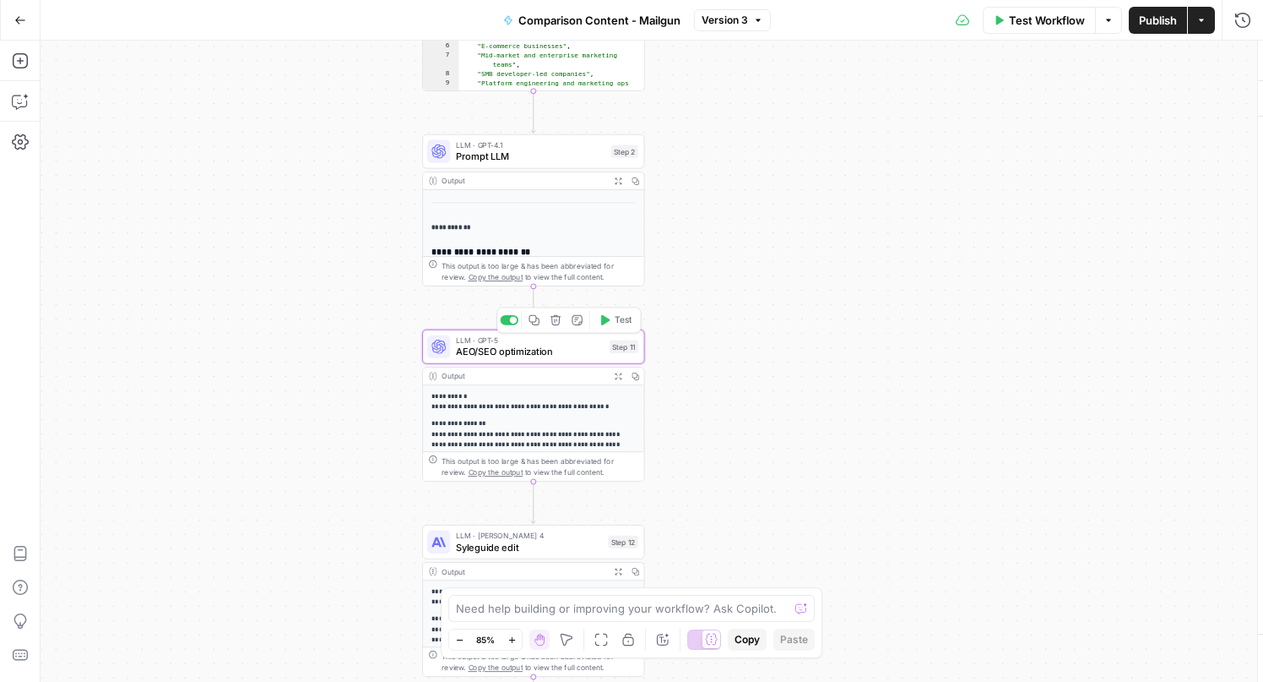
type textarea "AEO/SEO optimization"
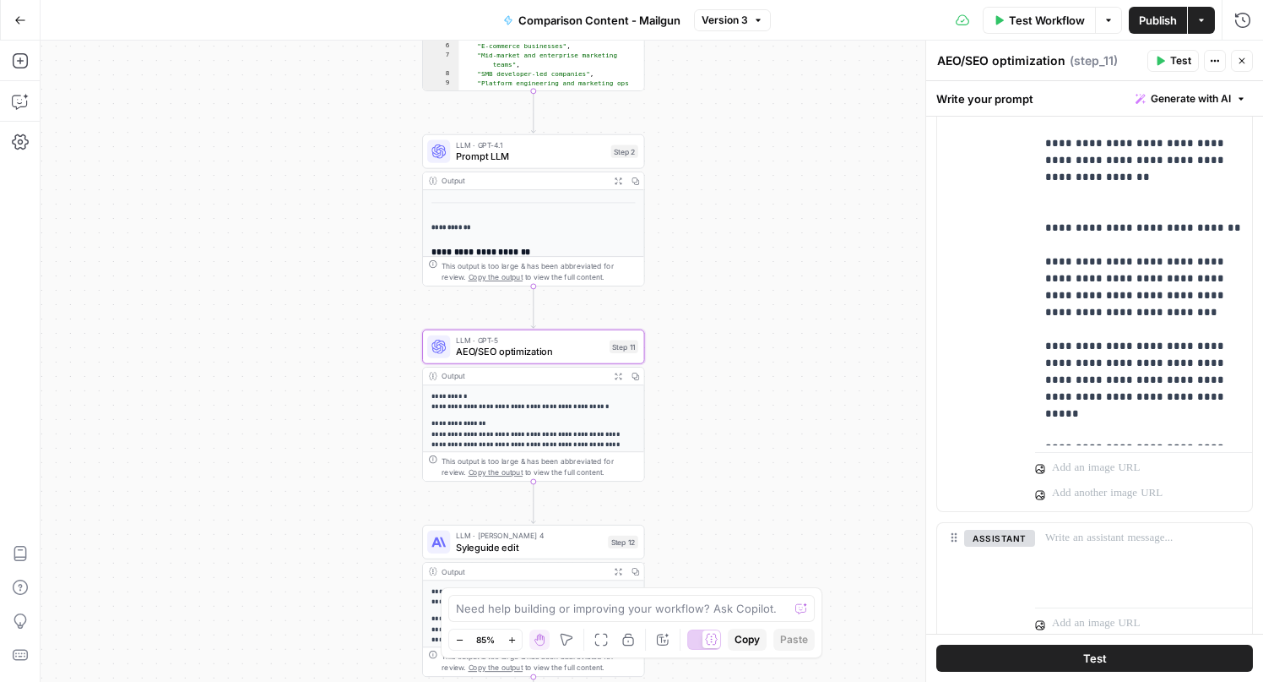
scroll to position [732, 0]
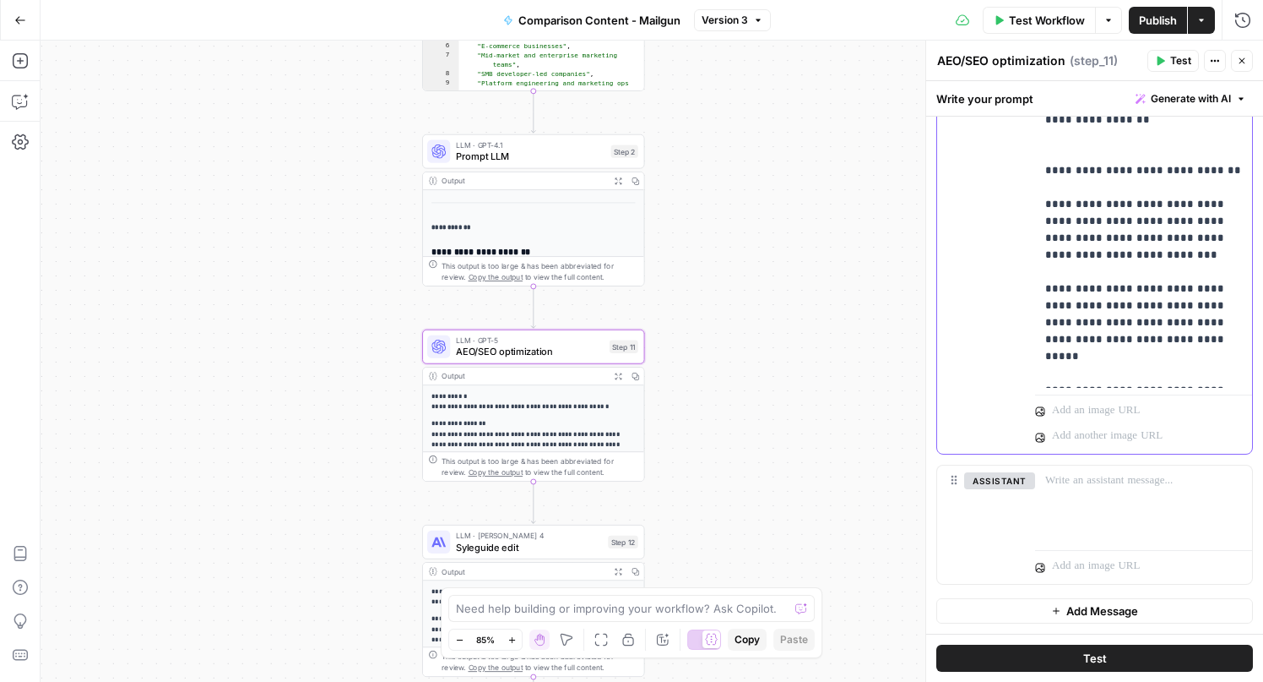
click at [1100, 280] on p "**********" at bounding box center [1143, 212] width 197 height 1013
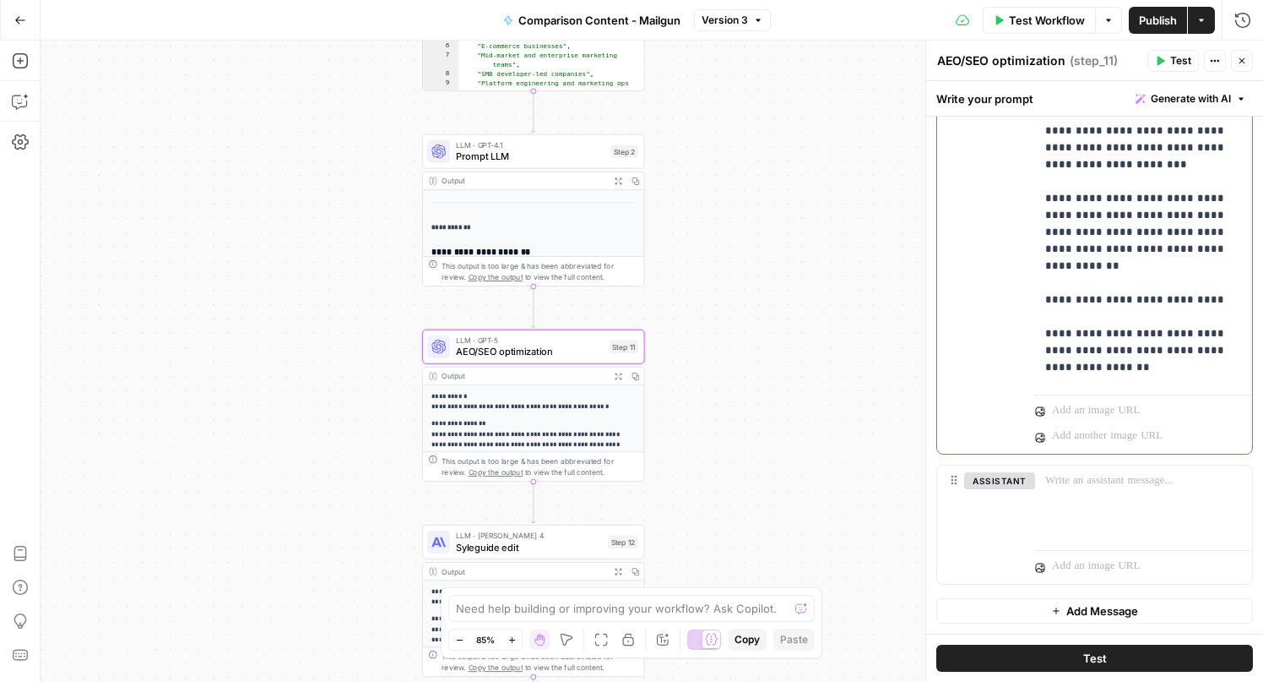
scroll to position [339, 0]
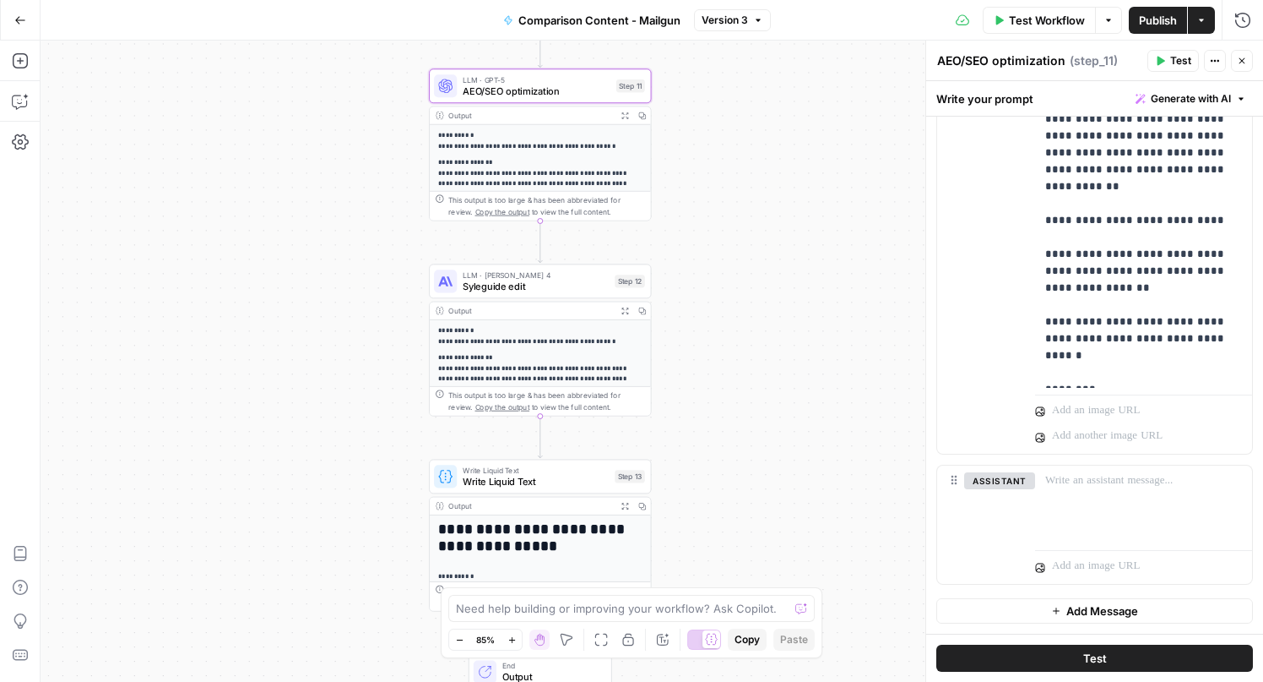
click at [496, 290] on span "Syleguide edit" at bounding box center [536, 286] width 146 height 14
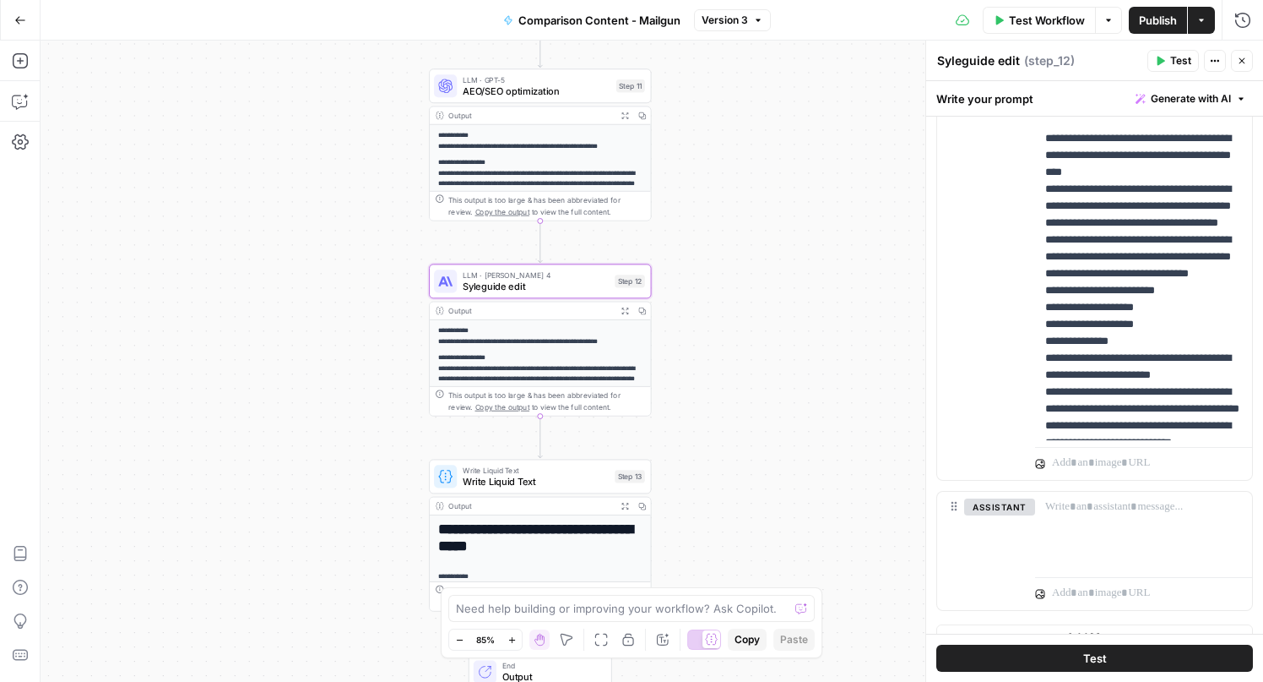
scroll to position [613, 0]
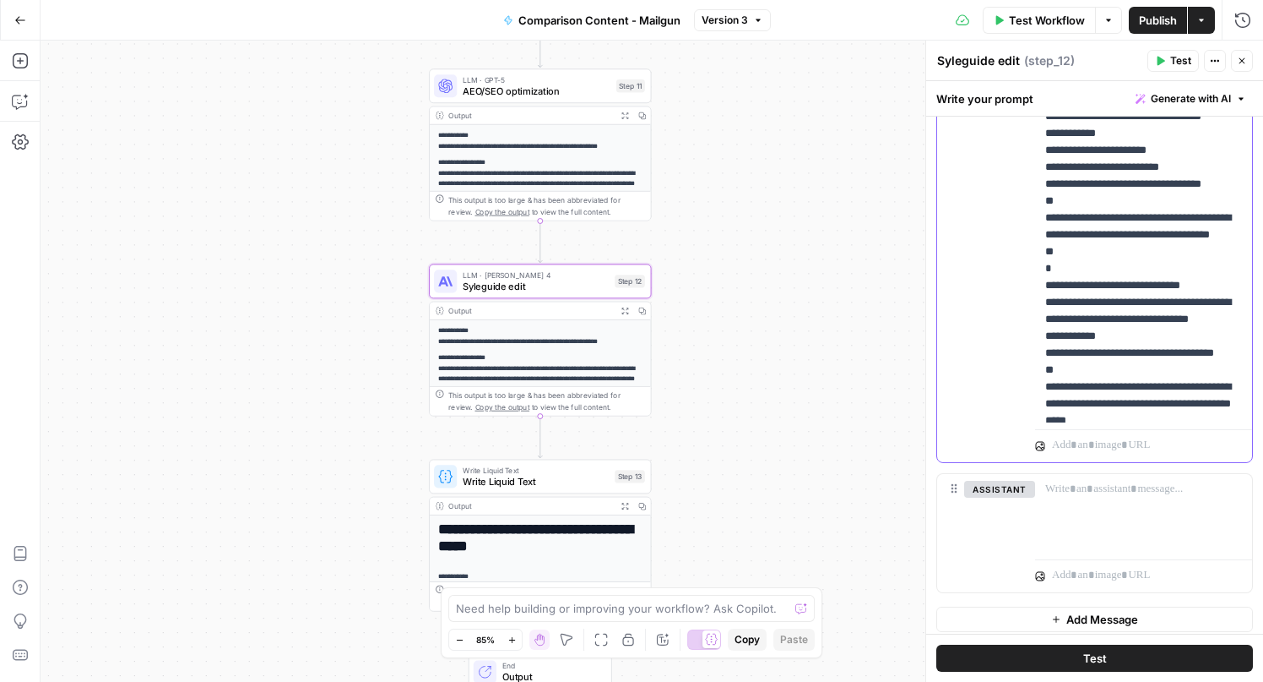
scroll to position [984, 0]
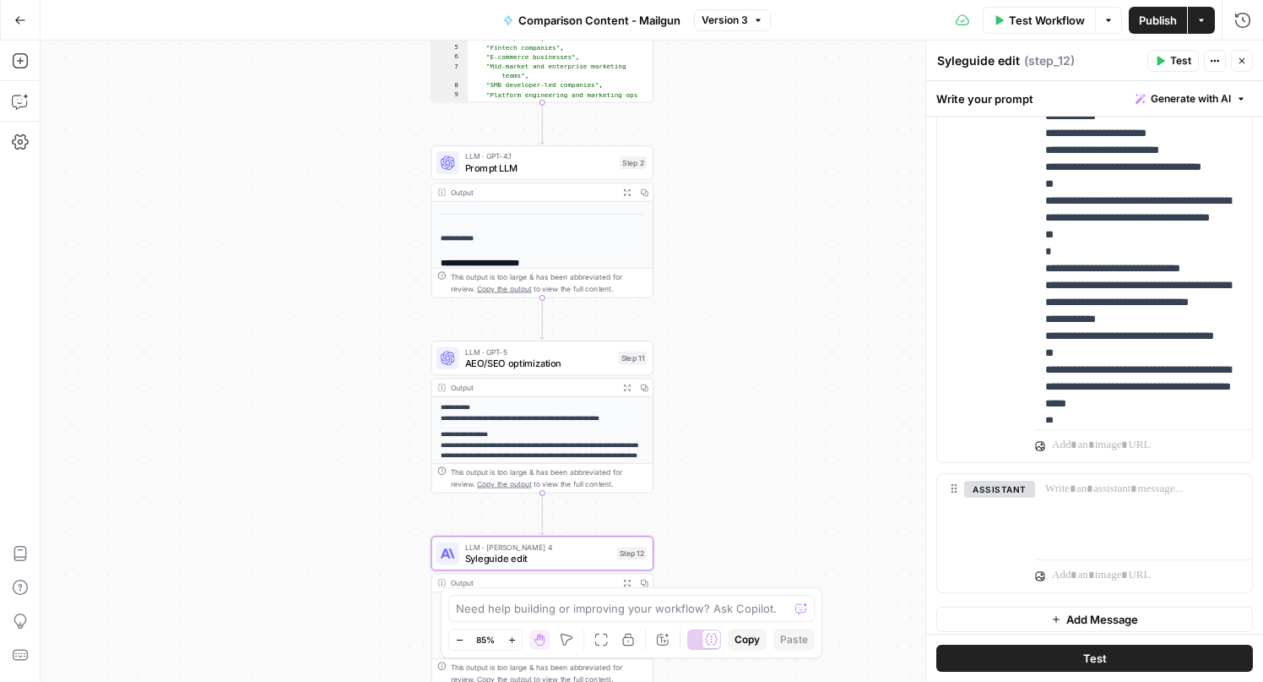
drag, startPoint x: 752, startPoint y: 100, endPoint x: 754, endPoint y: 335, distance: 234.8
click at [754, 335] on div "Workflow Set Inputs Inputs Power Agent Deep Research Step 3 Output Expand Outpu…" at bounding box center [652, 361] width 1223 height 641
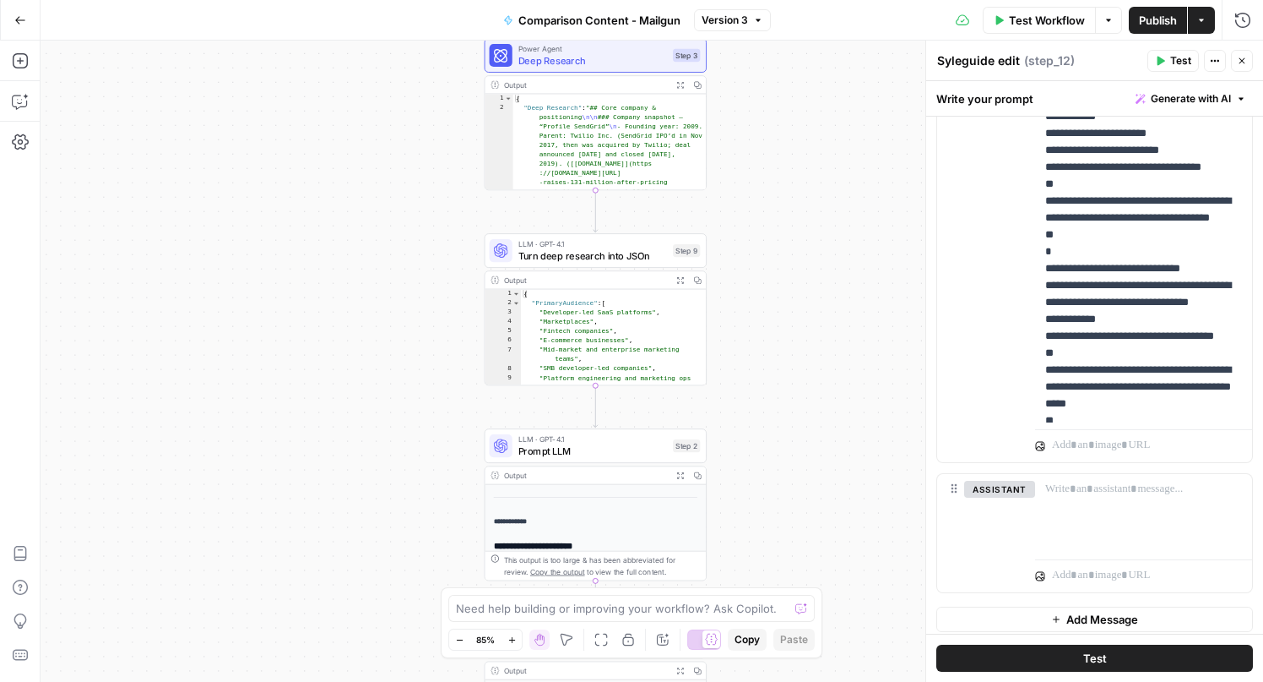
drag, startPoint x: 350, startPoint y: 130, endPoint x: 405, endPoint y: 410, distance: 285.7
click at [403, 412] on div "Workflow Set Inputs Inputs Power Agent Deep Research Step 3 Output Expand Outpu…" at bounding box center [652, 361] width 1223 height 641
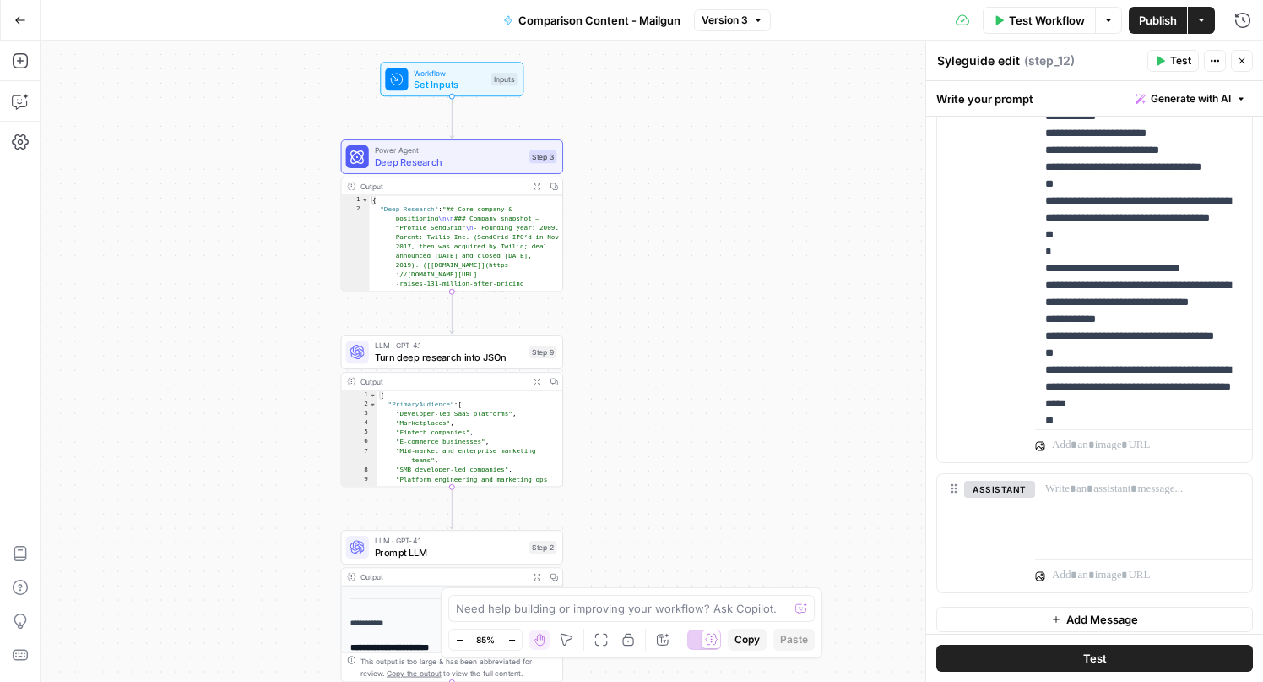
drag, startPoint x: 460, startPoint y: 179, endPoint x: 316, endPoint y: 281, distance: 176.9
click at [316, 281] on div "Workflow Set Inputs Inputs Power Agent Deep Research Step 3 Output Expand Outpu…" at bounding box center [652, 361] width 1223 height 641
click at [451, 160] on span "Deep Research" at bounding box center [449, 162] width 149 height 14
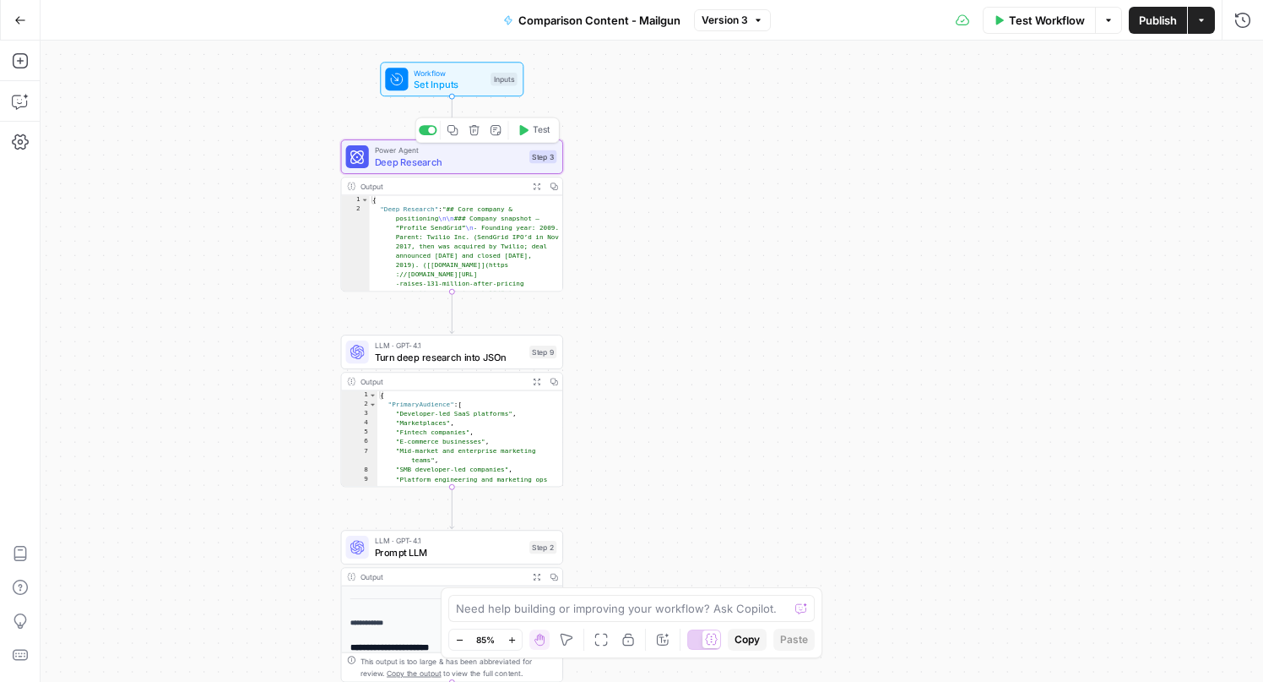
type textarea "Deep Research"
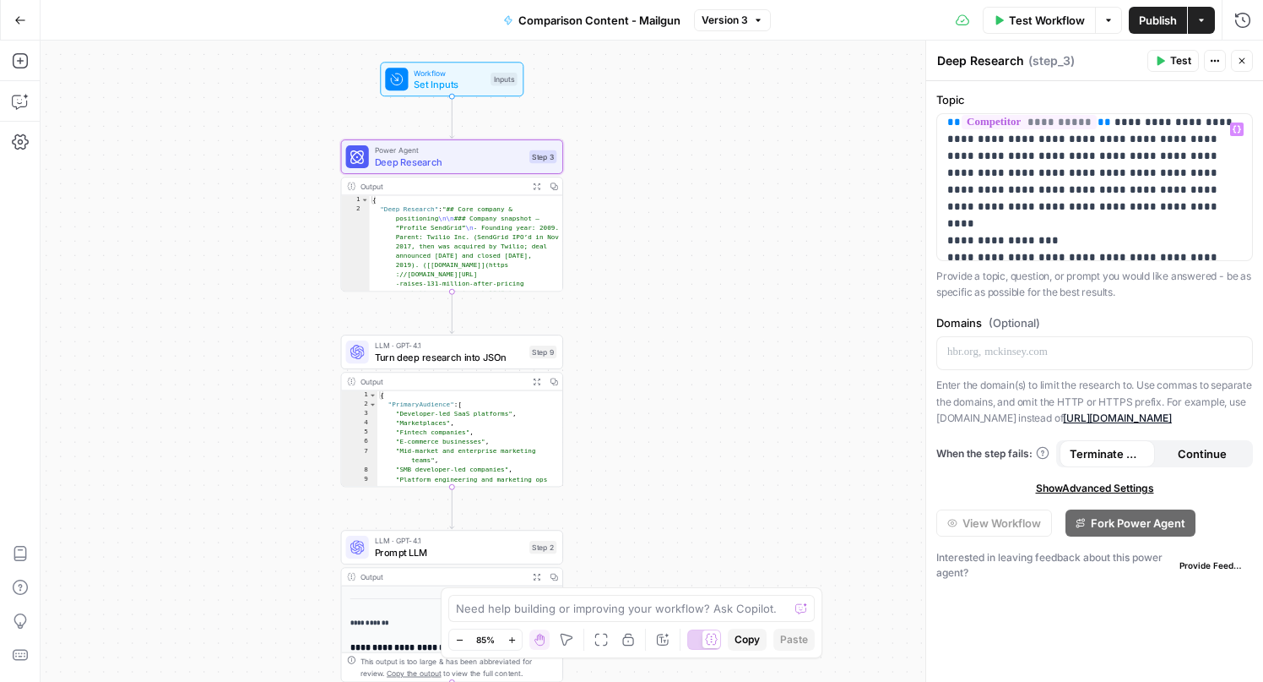
scroll to position [447, 0]
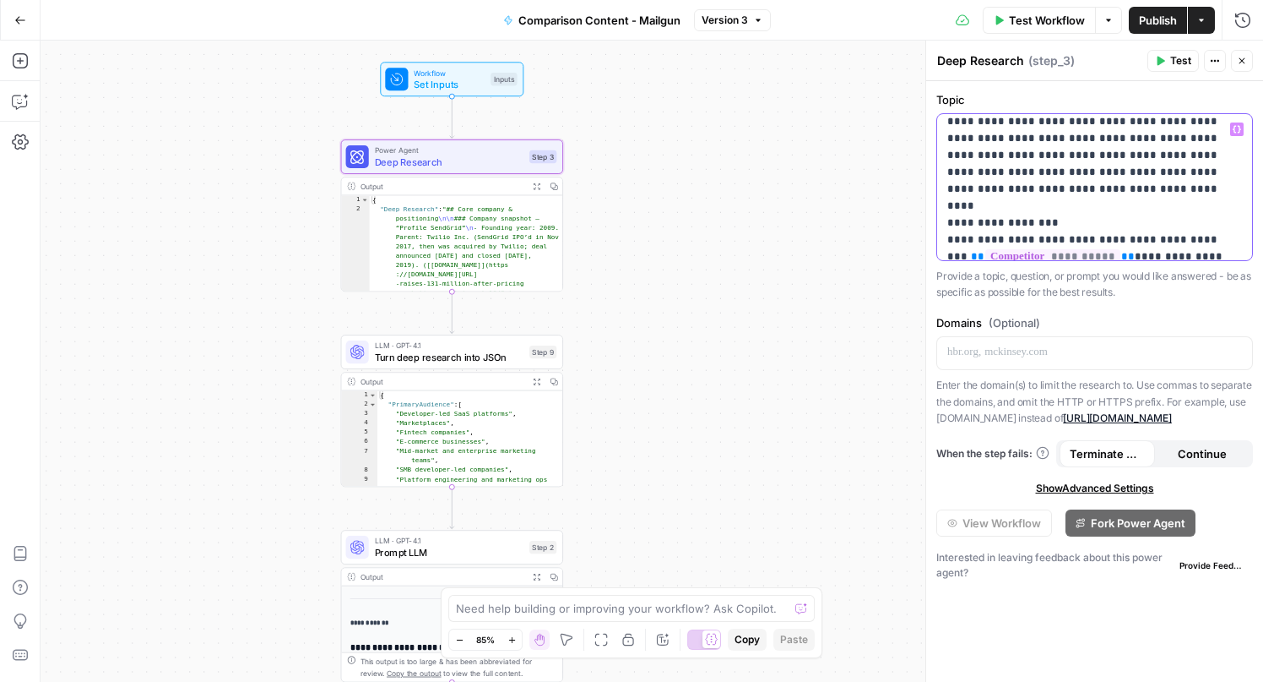
type input "e"
type input "send"
click at [1236, 88] on button "Close" at bounding box center [1232, 91] width 14 height 14
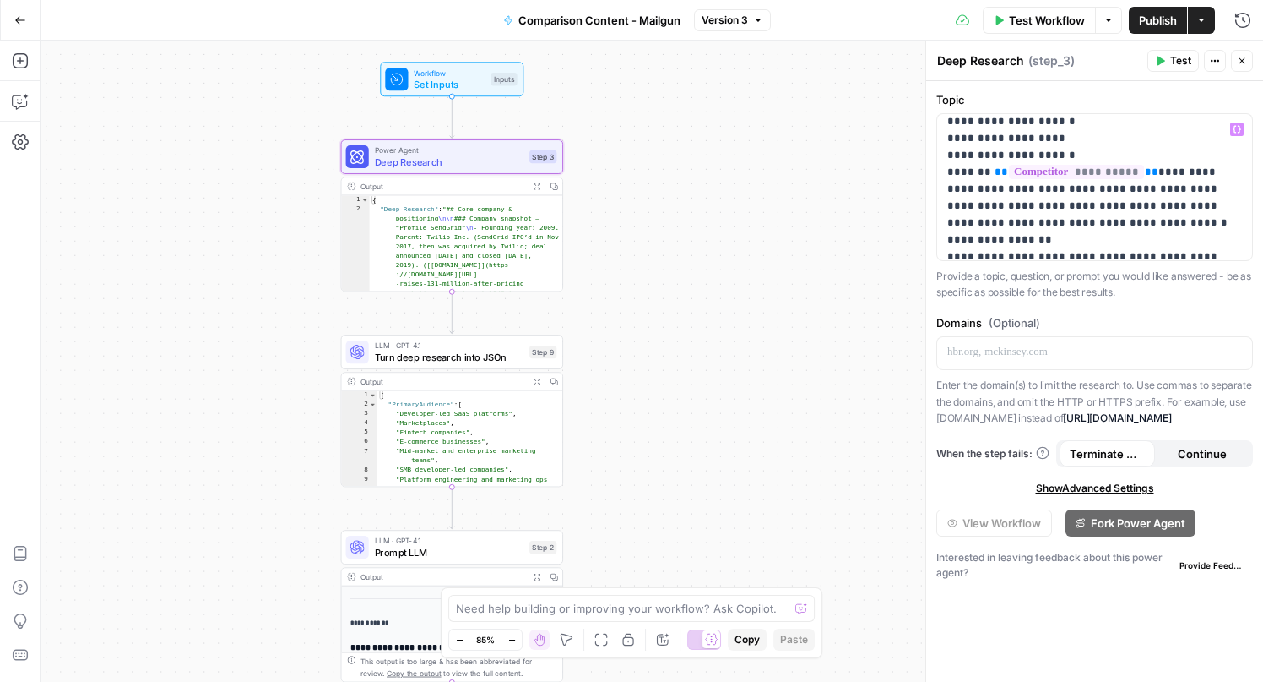
scroll to position [1584, 0]
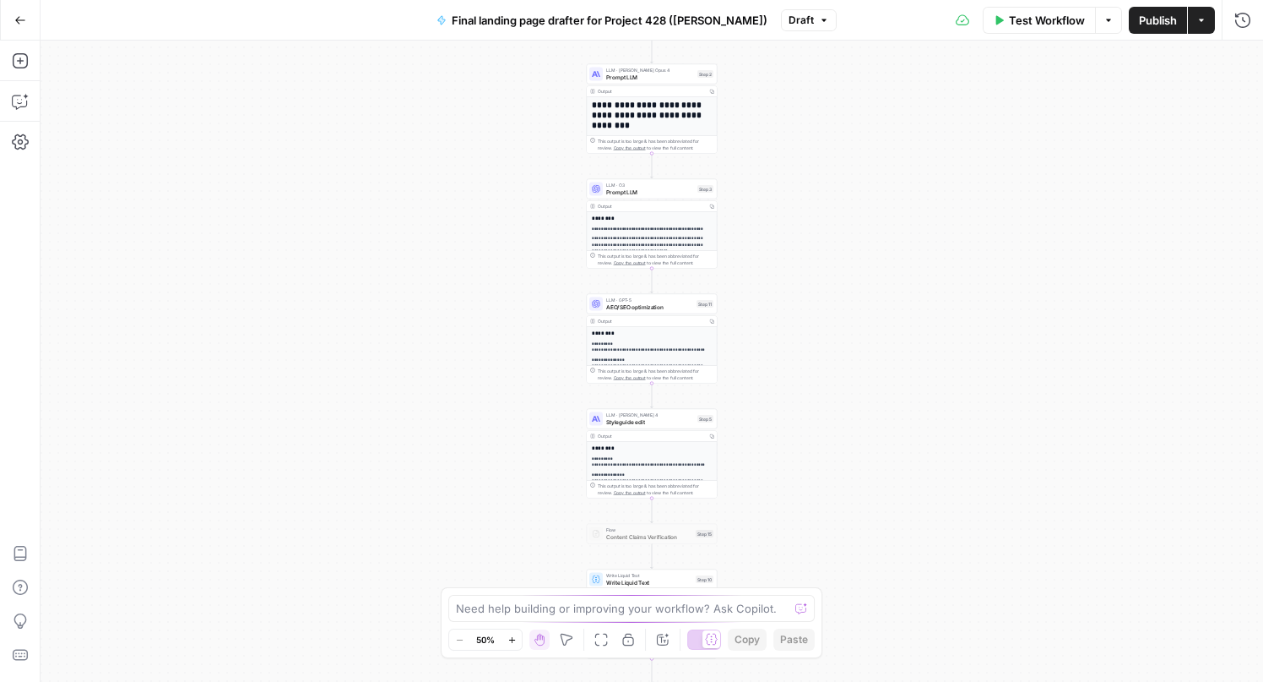
click at [765, 274] on div "**********" at bounding box center [652, 361] width 1223 height 641
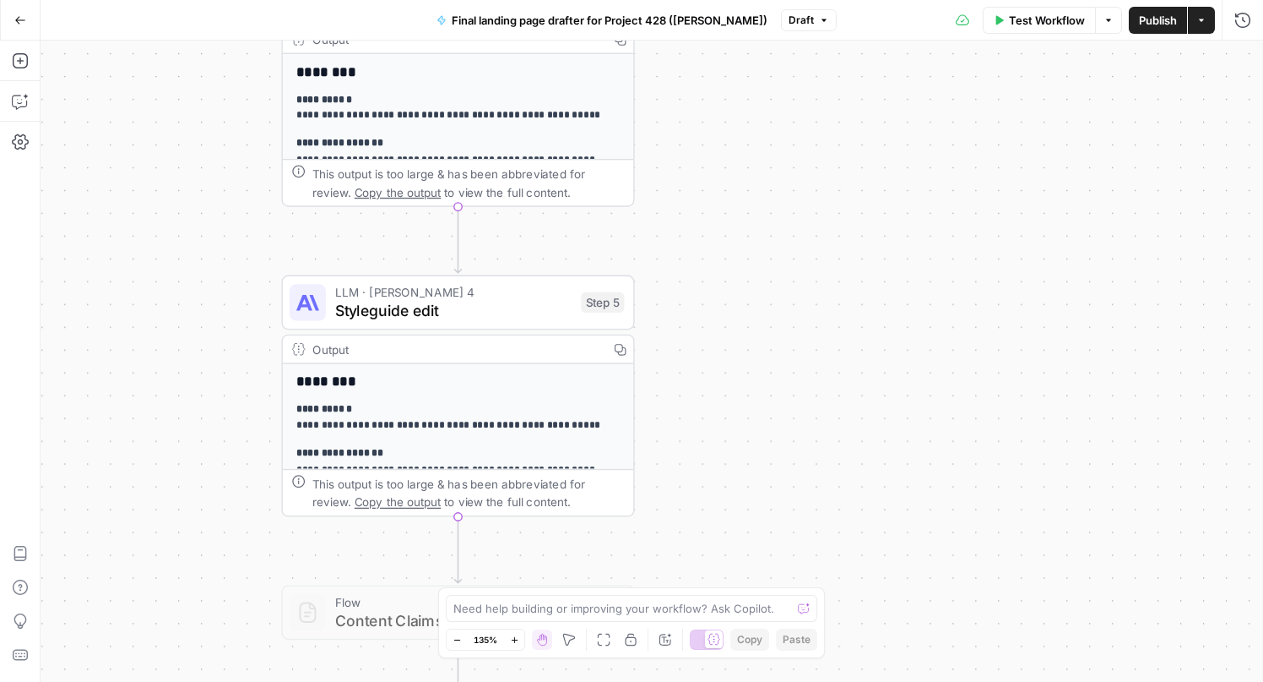
drag, startPoint x: 732, startPoint y: 466, endPoint x: 731, endPoint y: 99, distance: 367.4
click at [731, 99] on div "**********" at bounding box center [652, 361] width 1223 height 641
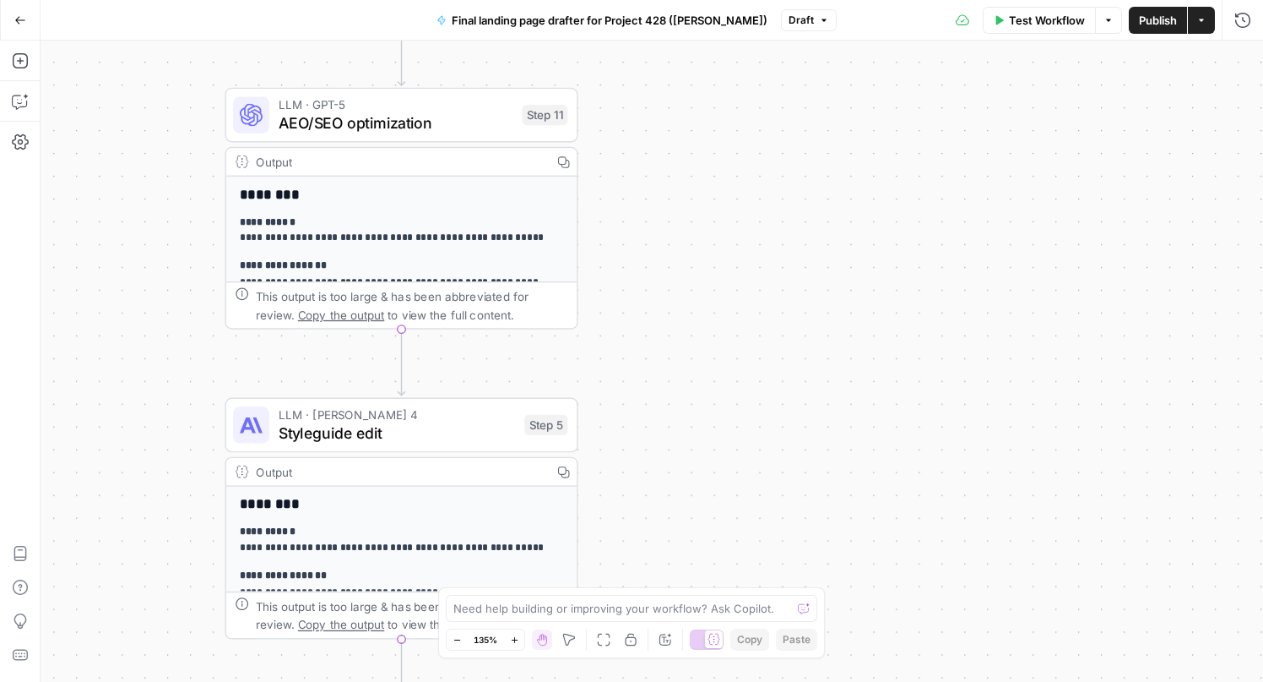
drag, startPoint x: 703, startPoint y: 394, endPoint x: 744, endPoint y: 558, distance: 169.0
click at [742, 557] on div "**********" at bounding box center [652, 361] width 1223 height 641
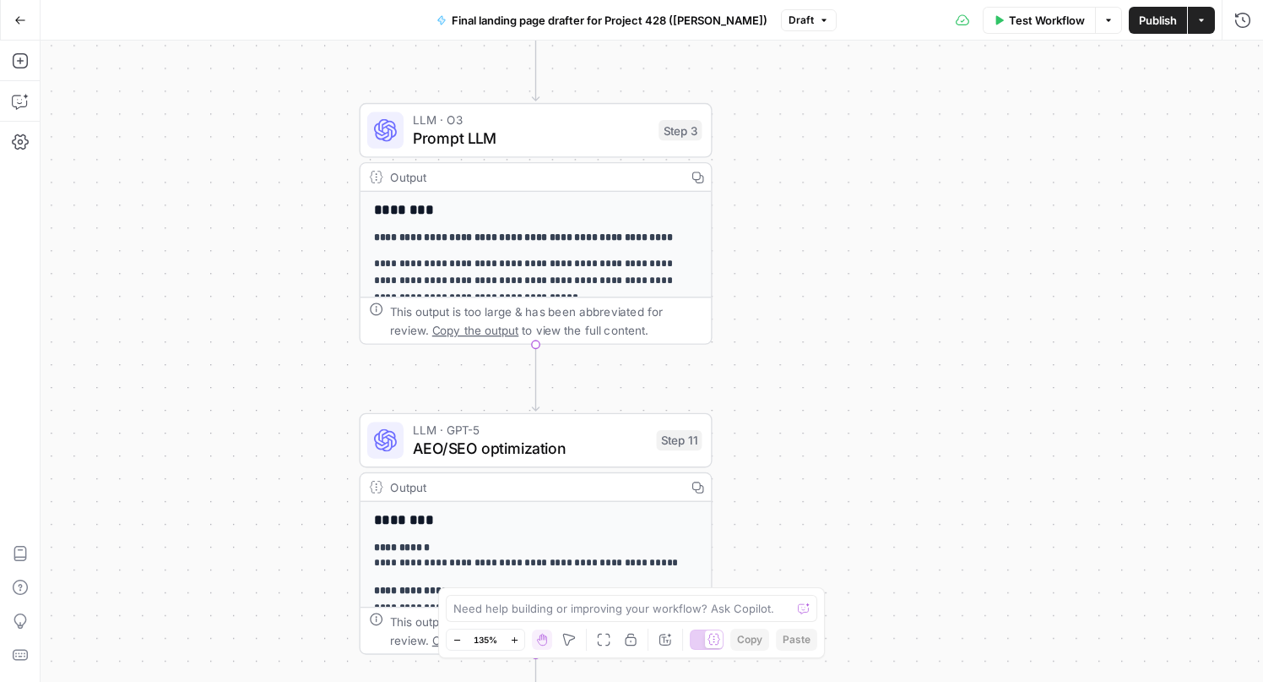
drag, startPoint x: 754, startPoint y: 361, endPoint x: 795, endPoint y: 691, distance: 332.7
click at [795, 681] on html "**********" at bounding box center [631, 341] width 1263 height 682
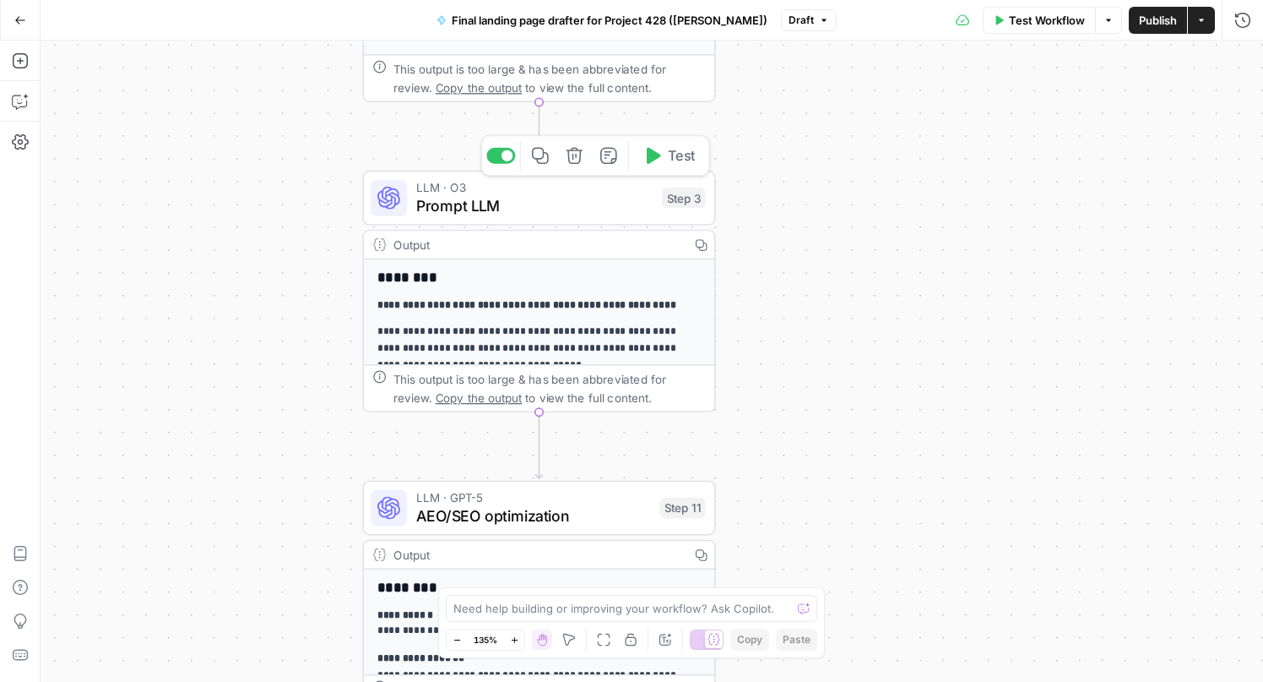
click at [479, 216] on span "Prompt LLM" at bounding box center [534, 205] width 237 height 23
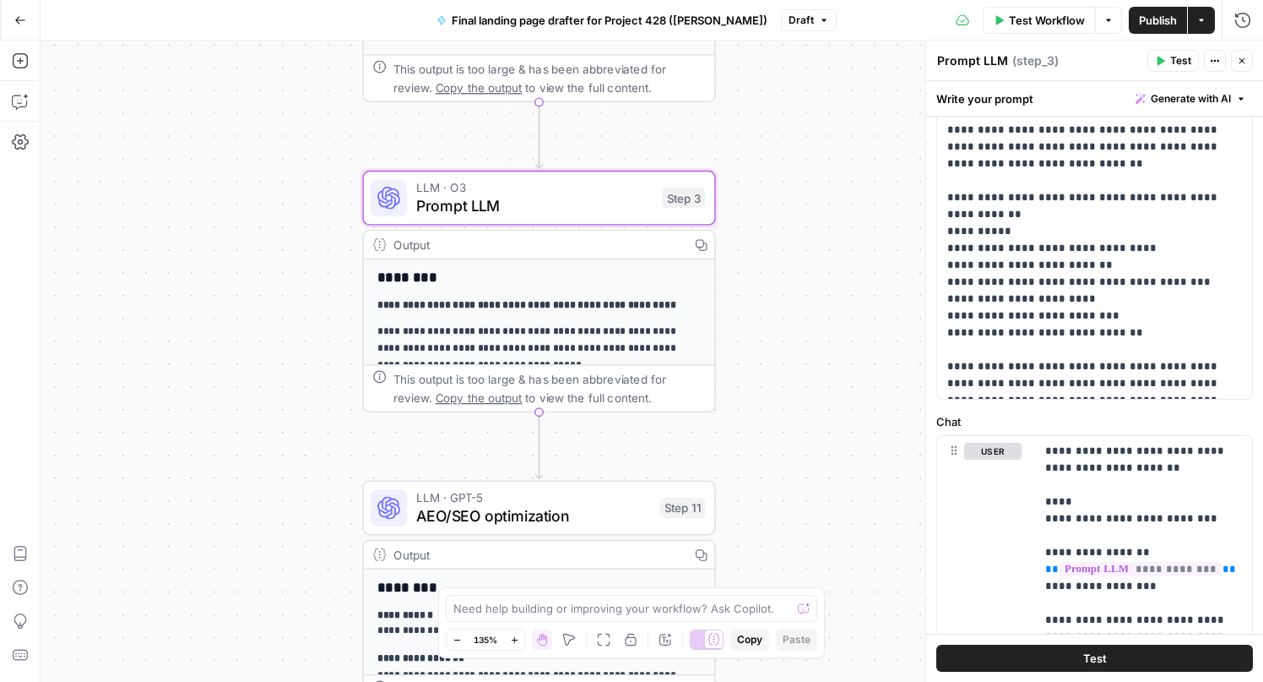
scroll to position [146, 0]
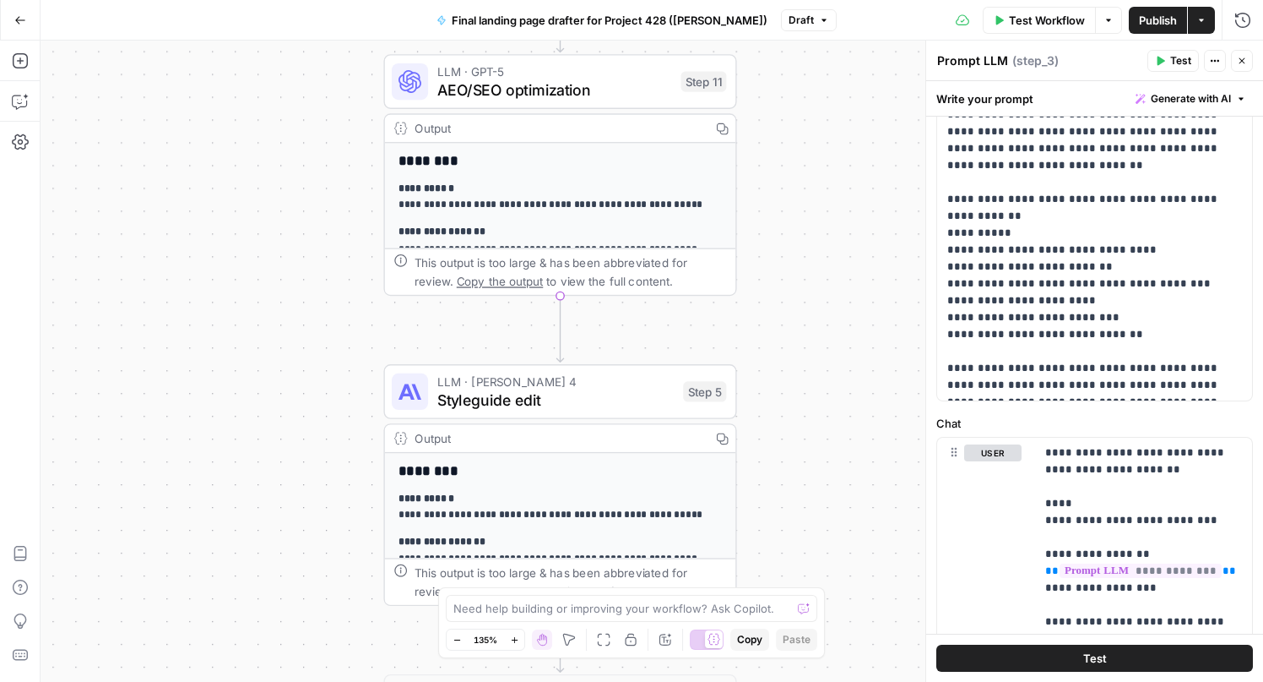
drag, startPoint x: 751, startPoint y: 464, endPoint x: 744, endPoint y: 177, distance: 288.1
click at [744, 177] on div "**********" at bounding box center [652, 361] width 1223 height 641
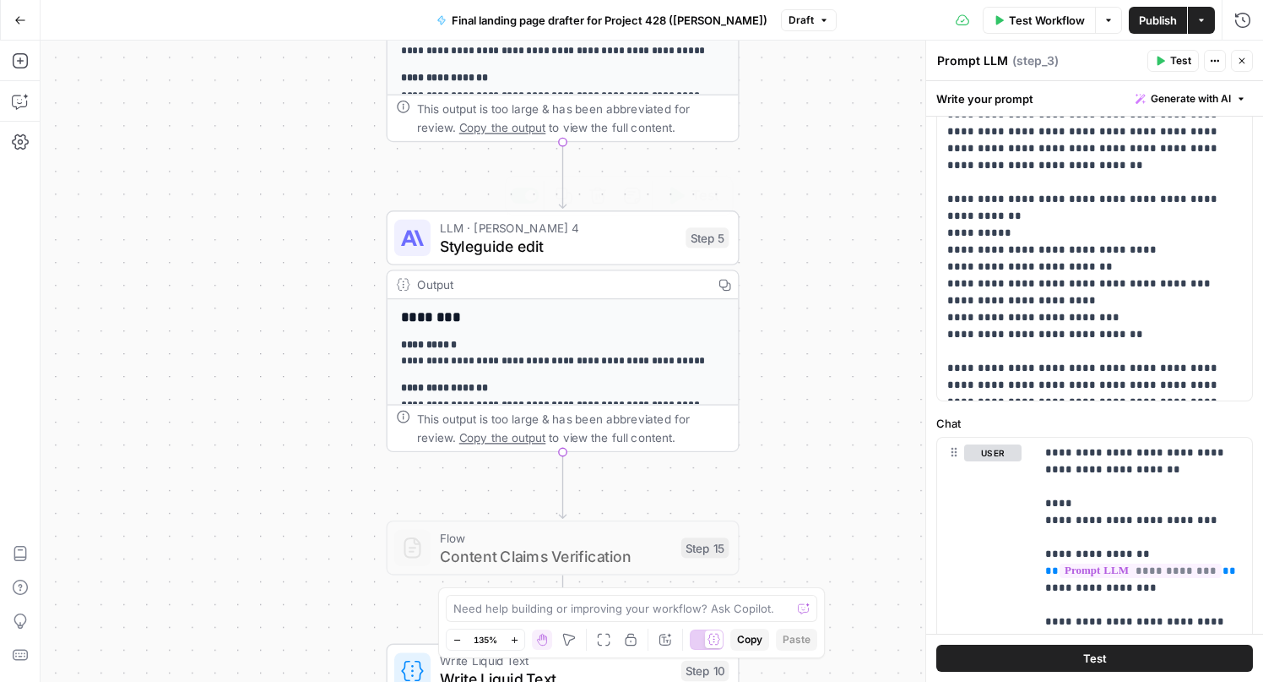
click at [572, 228] on span "LLM · [PERSON_NAME] 4" at bounding box center [558, 228] width 237 height 19
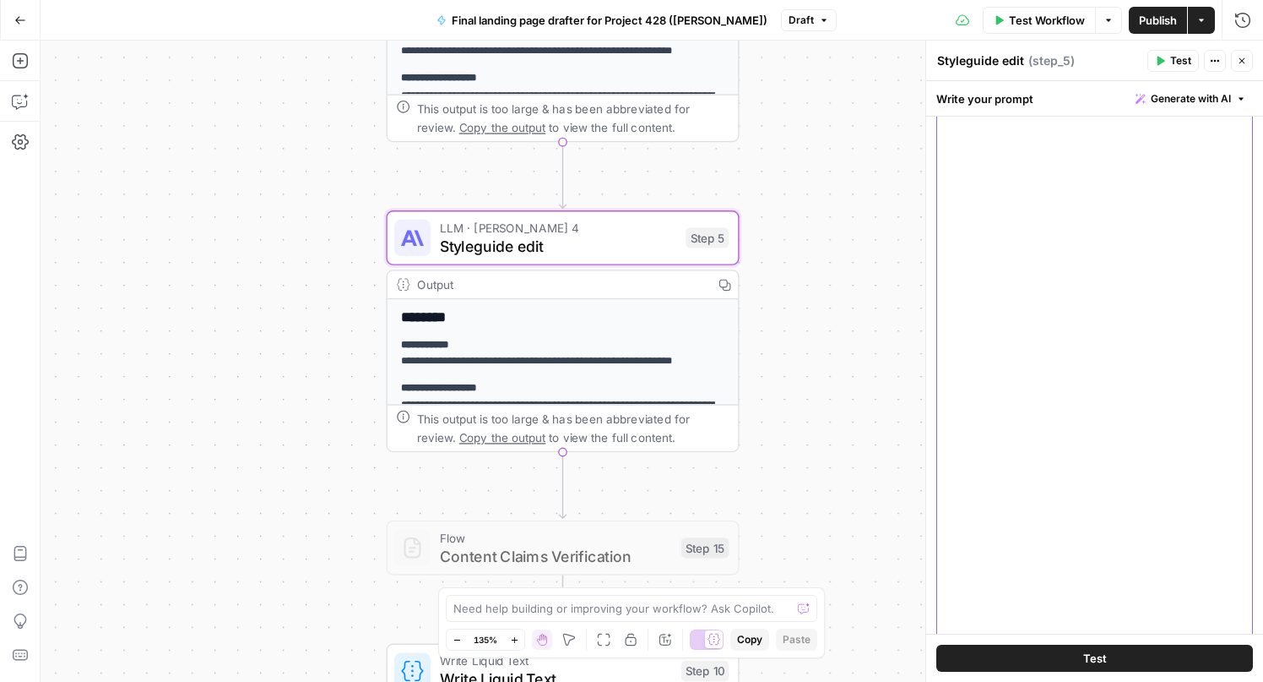
scroll to position [492, 0]
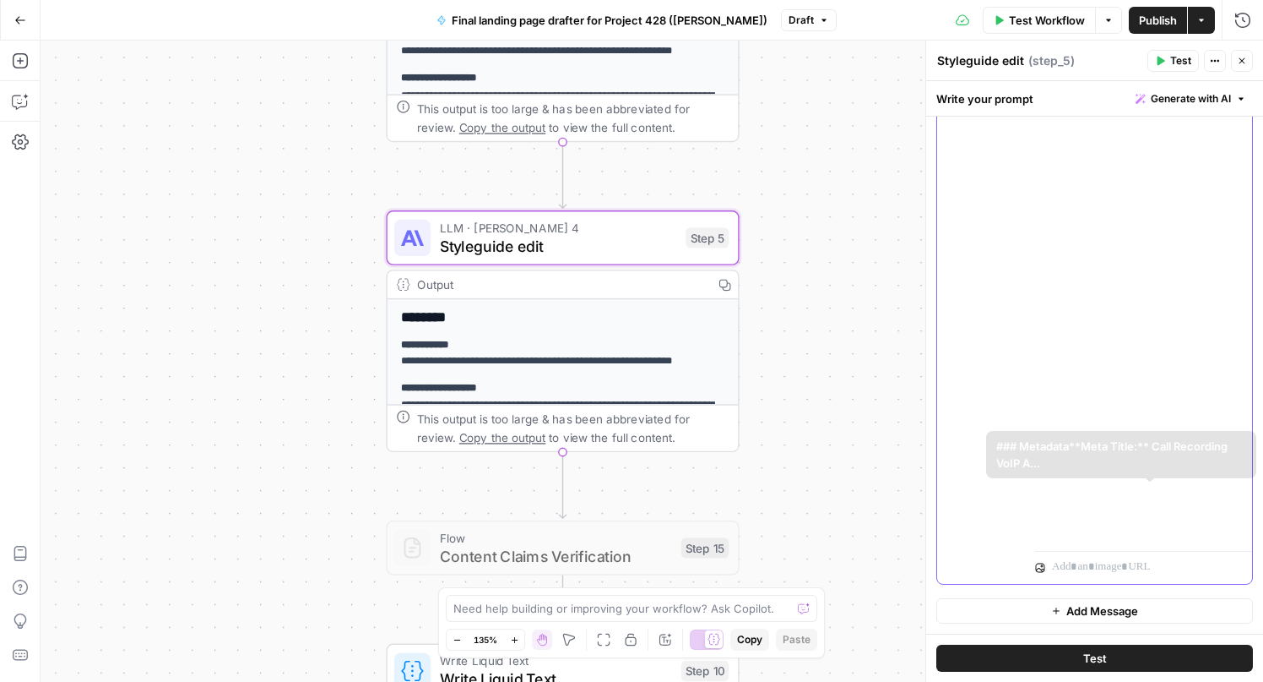
drag, startPoint x: 1045, startPoint y: 365, endPoint x: 1174, endPoint y: 533, distance: 211.5
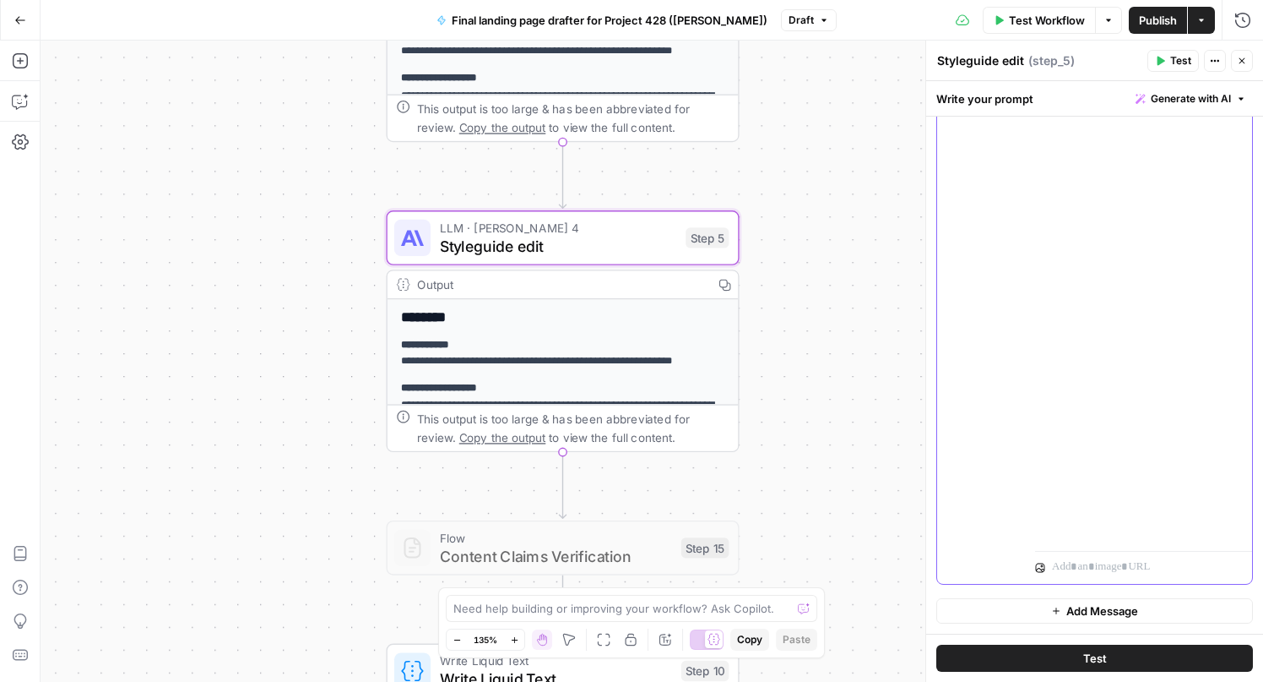
copy p "**********"
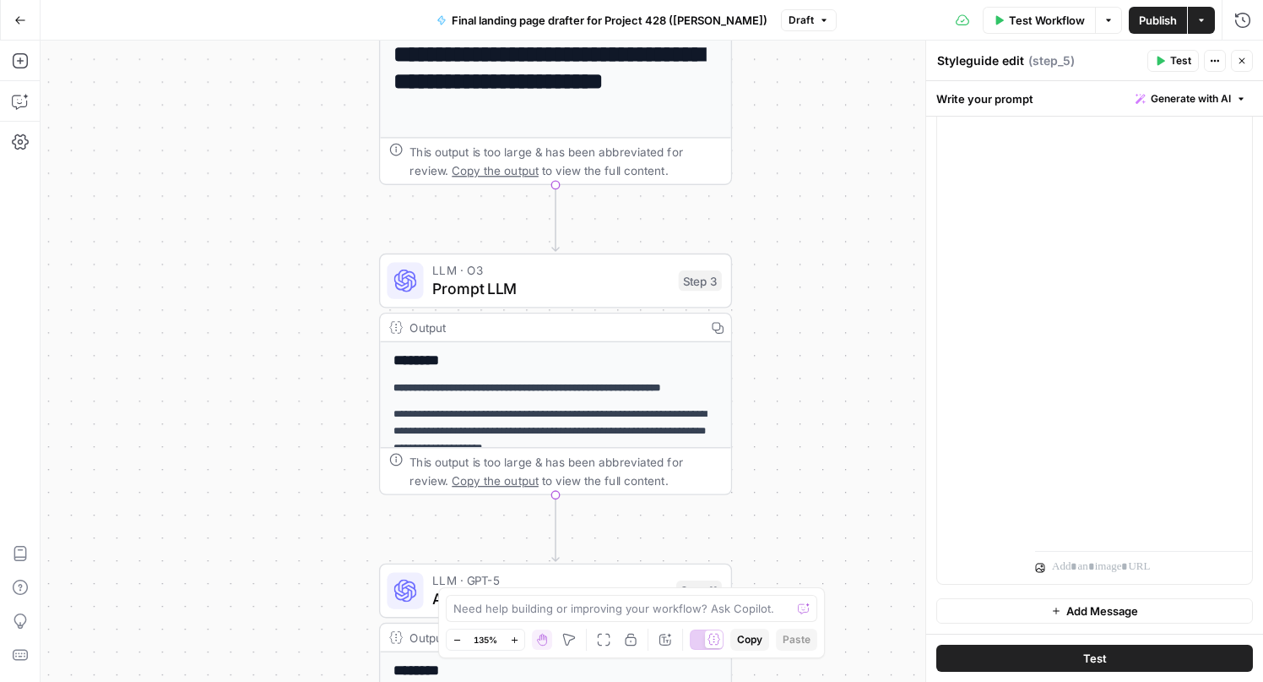
click at [553, 280] on span "Prompt LLM" at bounding box center [550, 288] width 237 height 23
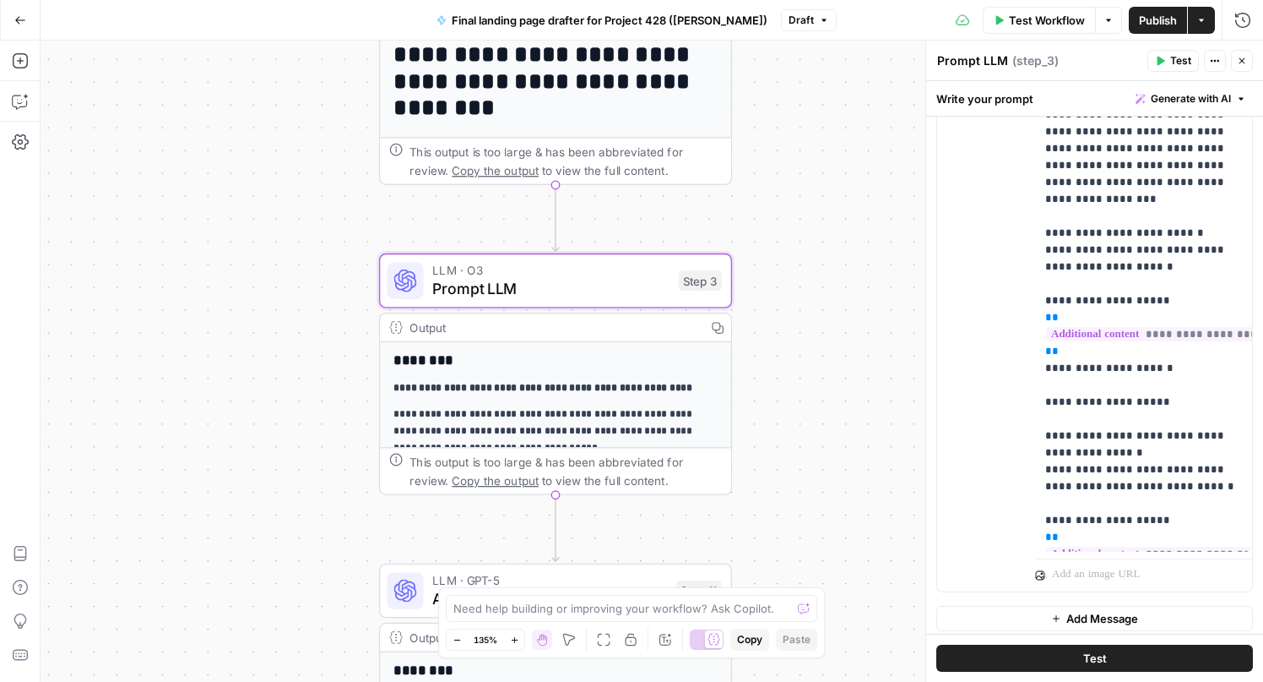
scroll to position [728, 0]
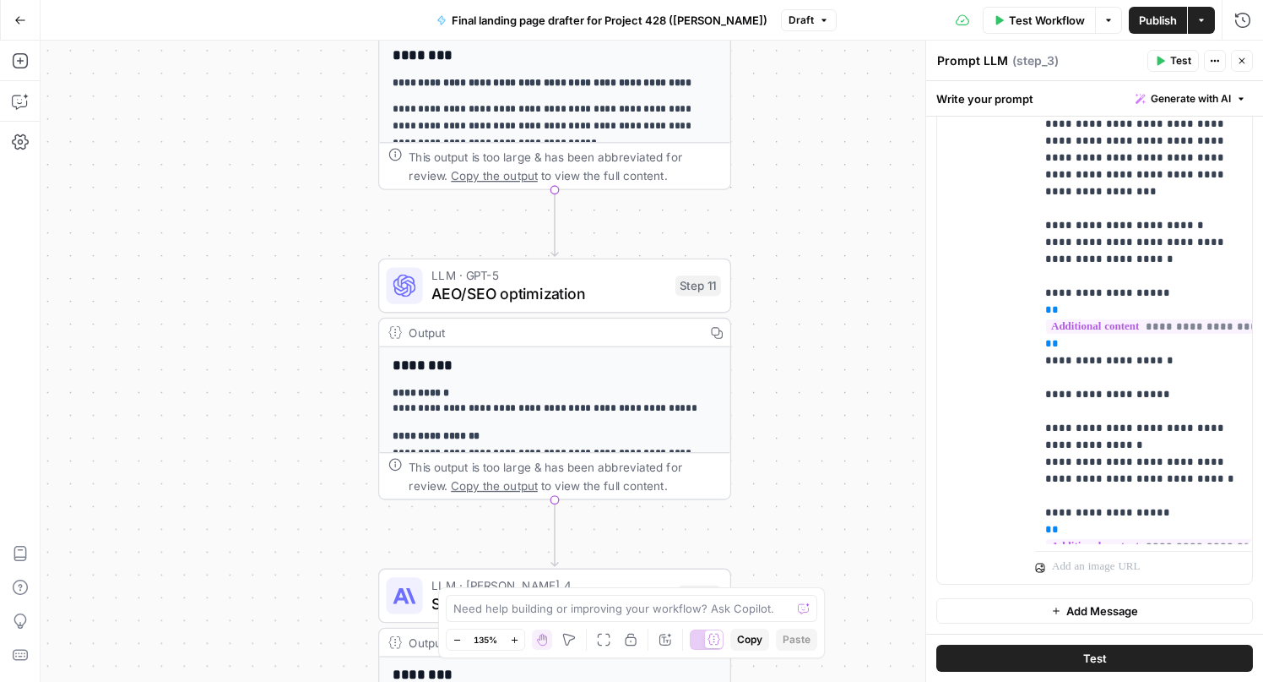
drag, startPoint x: 778, startPoint y: 523, endPoint x: 774, endPoint y: 171, distance: 352.2
click at [774, 171] on div "**********" at bounding box center [652, 361] width 1223 height 641
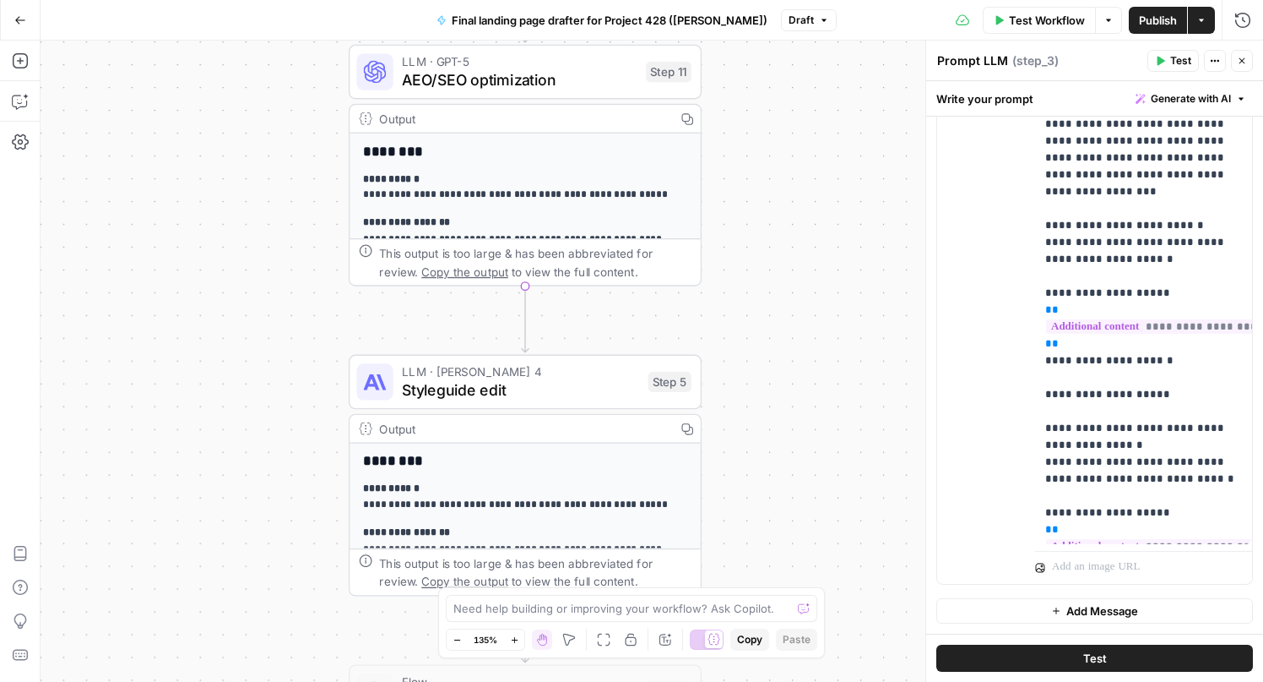
drag, startPoint x: 783, startPoint y: 451, endPoint x: 752, endPoint y: 249, distance: 204.1
click at [752, 249] on div "**********" at bounding box center [652, 361] width 1223 height 641
click at [526, 46] on div "Copy step Delete step Add Note Test" at bounding box center [581, 29] width 229 height 41
click at [525, 78] on span "AEO/SEO optimization" at bounding box center [519, 79] width 235 height 23
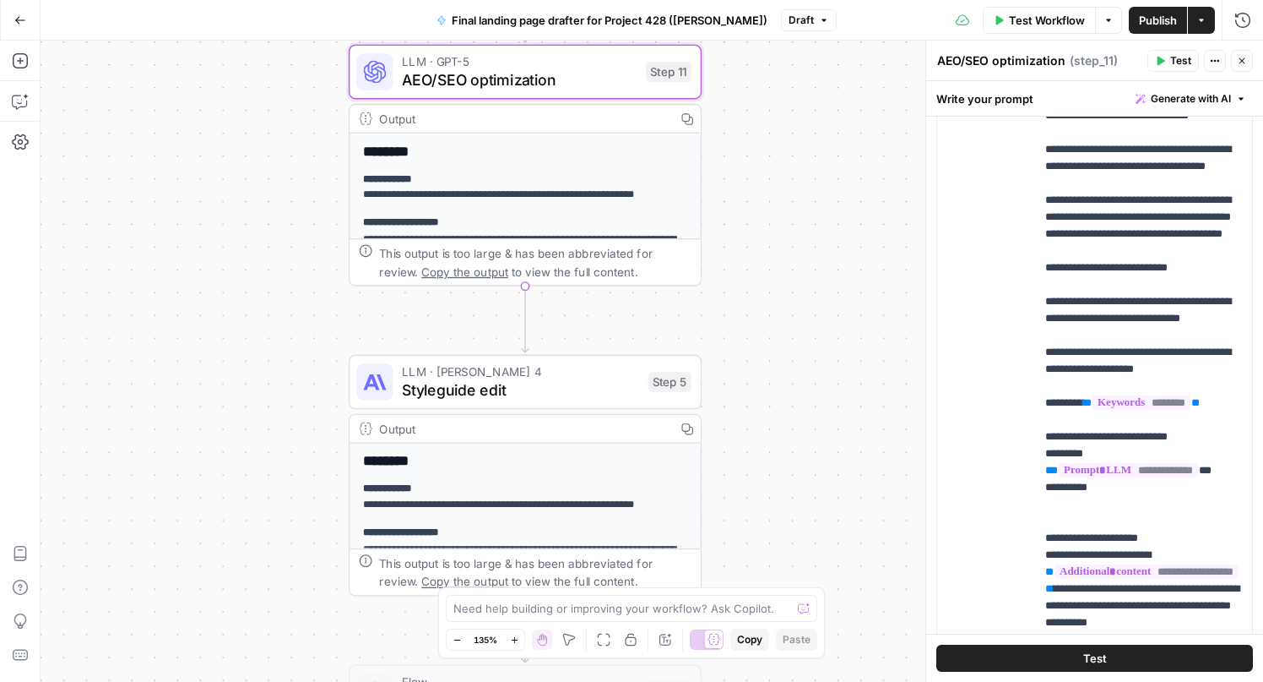
scroll to position [626, 0]
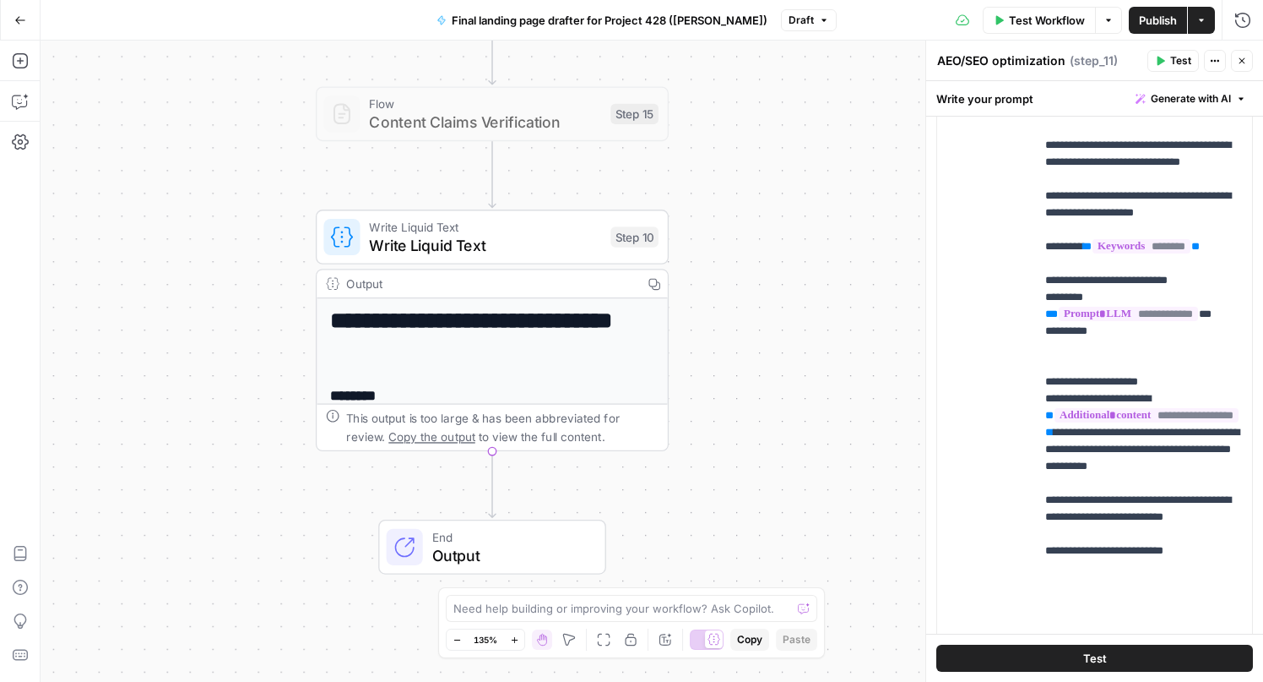
click at [475, 238] on span "Write Liquid Text" at bounding box center [485, 244] width 232 height 23
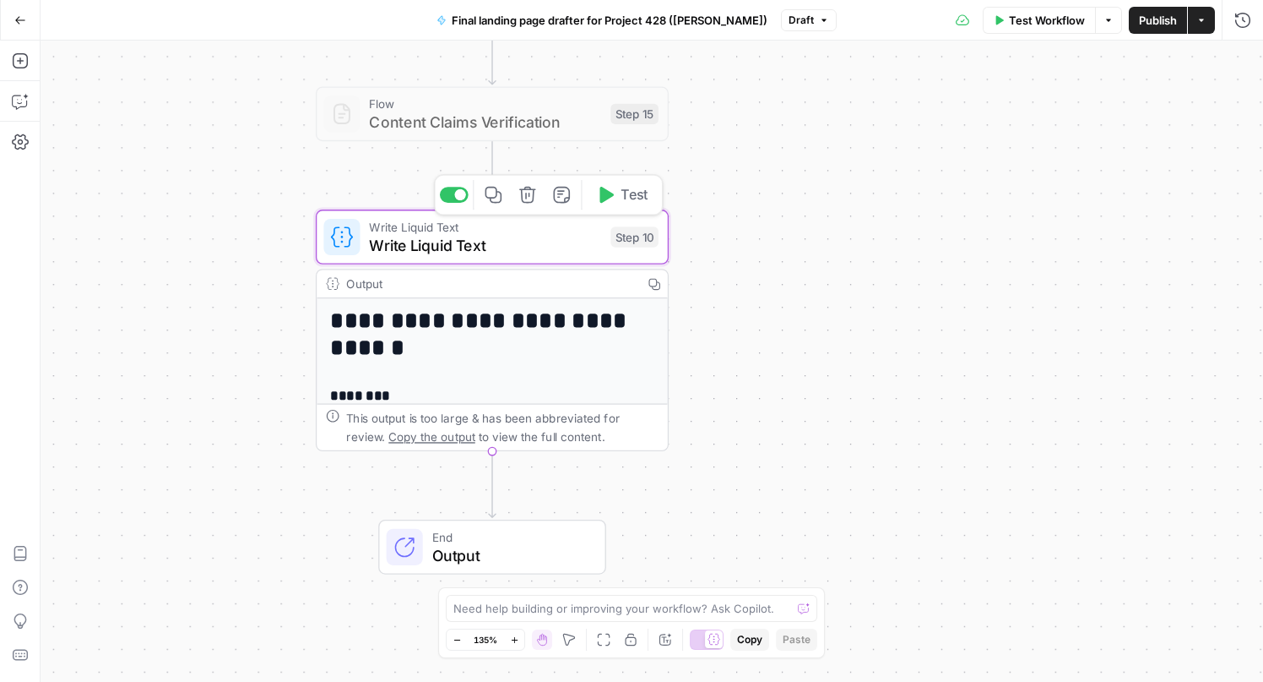
type textarea "Write Liquid Text"
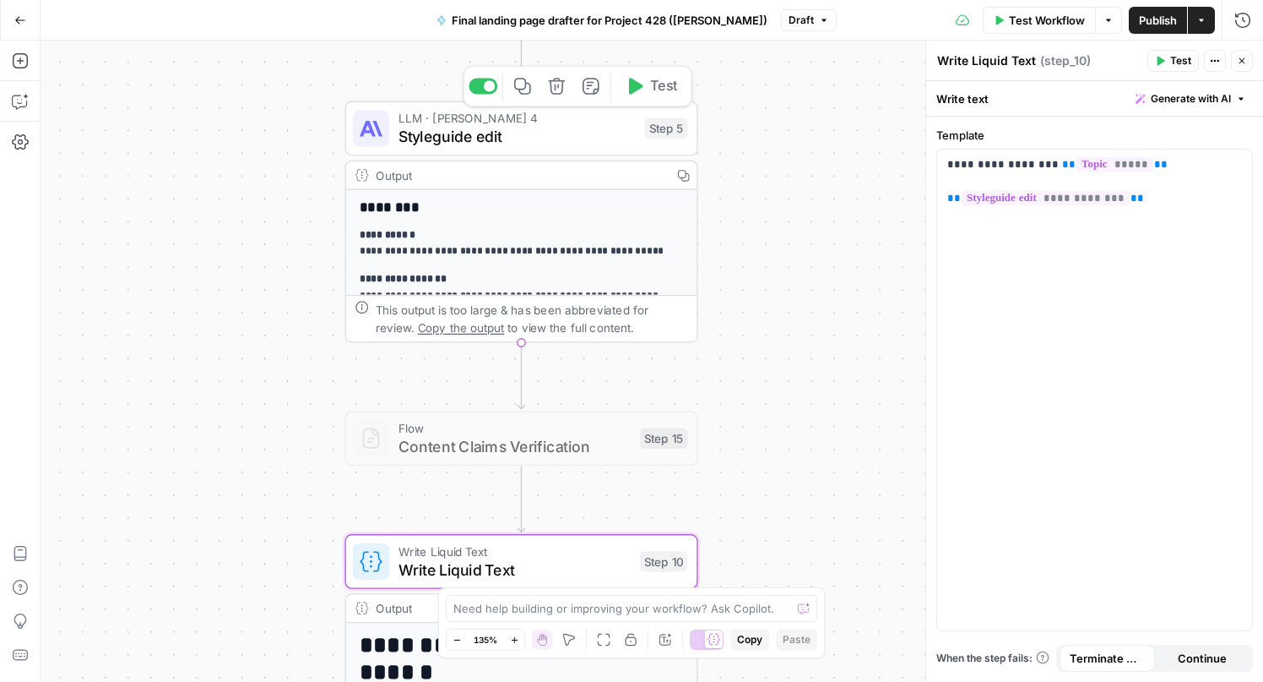
click at [502, 135] on span "Styleguide edit" at bounding box center [517, 136] width 237 height 23
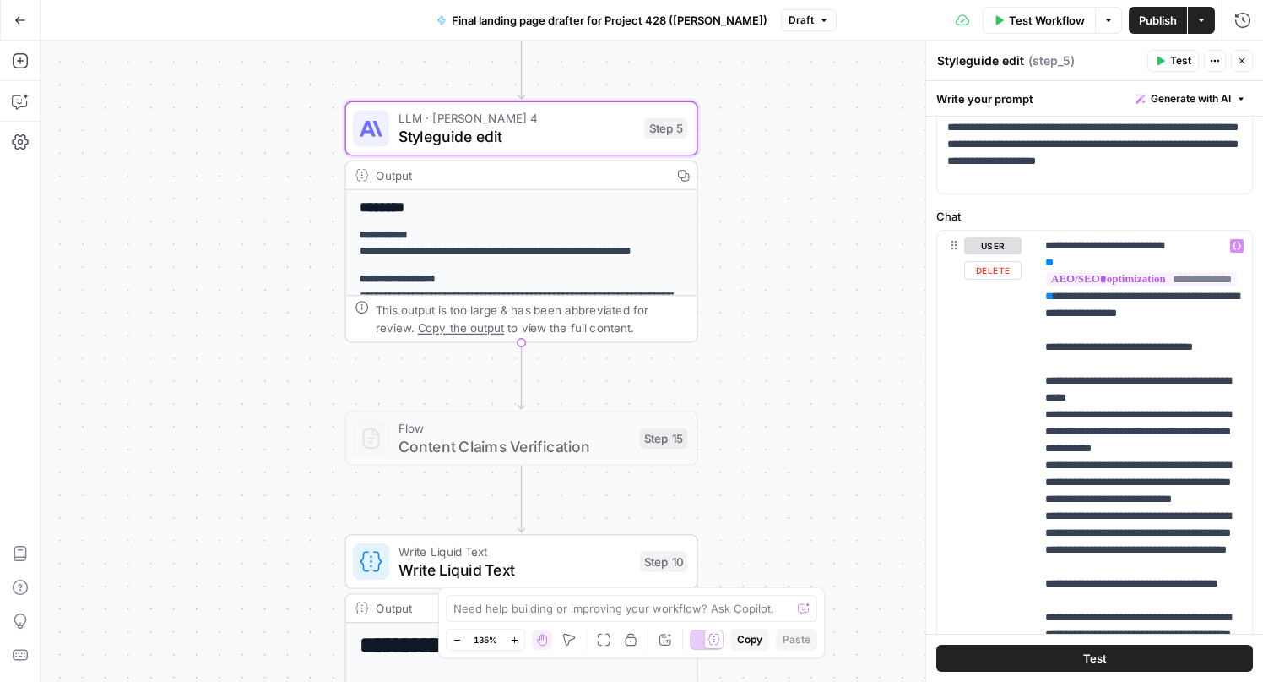
scroll to position [0, 0]
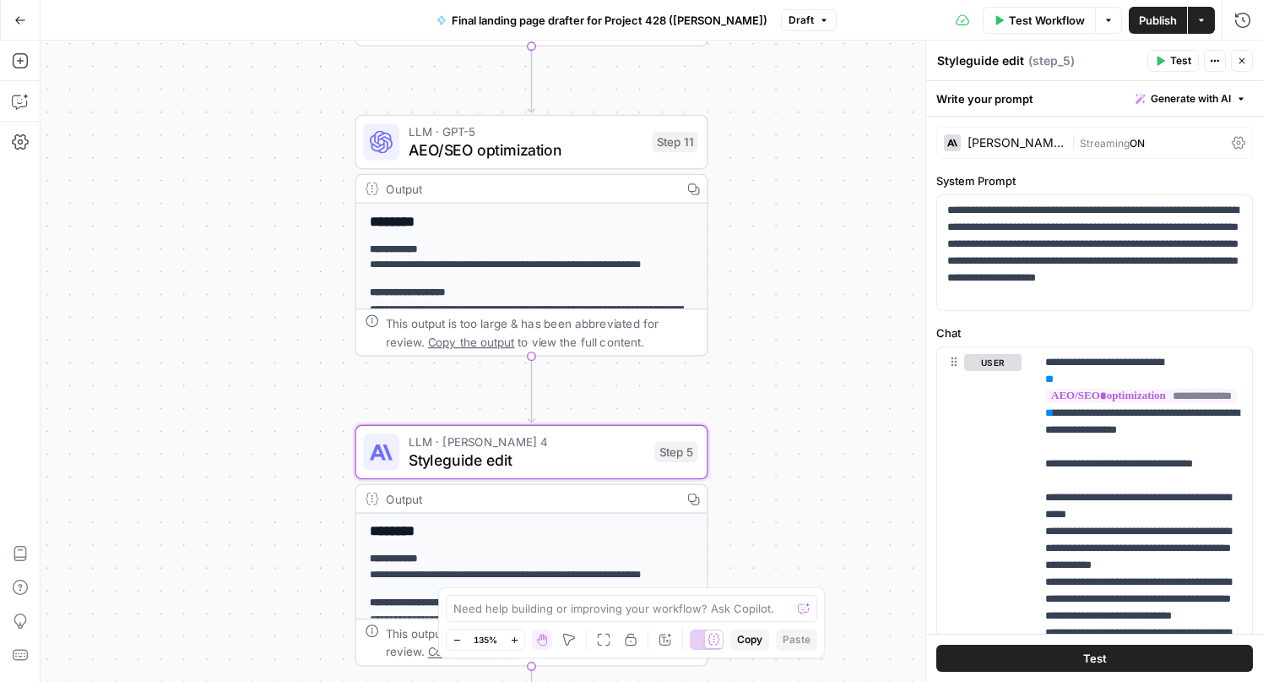
click at [559, 142] on span "AEO/SEO optimization" at bounding box center [526, 149] width 235 height 23
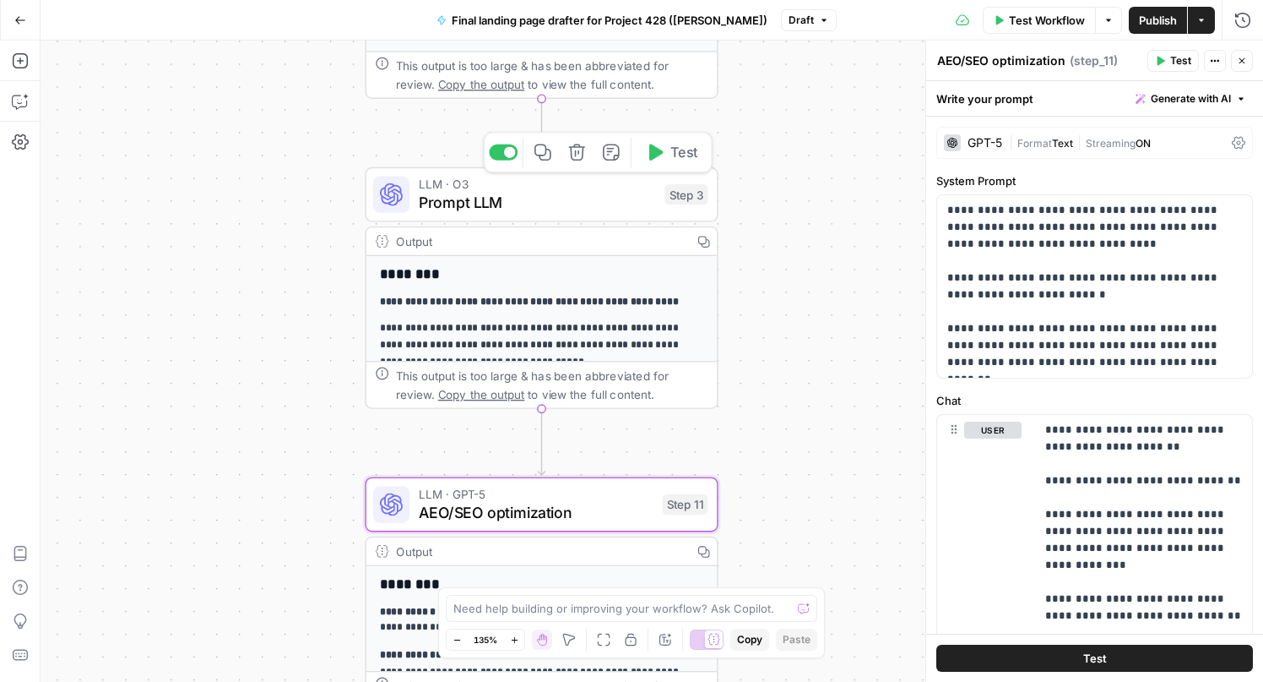
click at [526, 199] on span "Prompt LLM" at bounding box center [537, 202] width 237 height 23
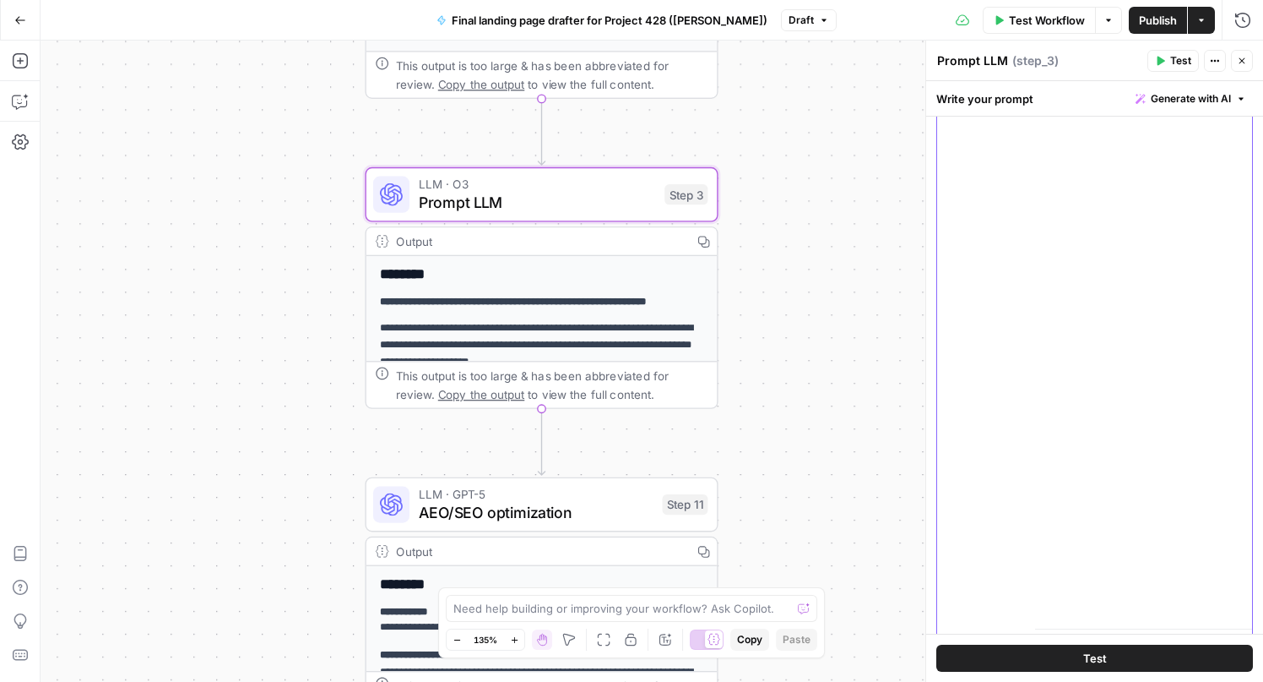
scroll to position [728, 0]
drag, startPoint x: 1045, startPoint y: 307, endPoint x: 1196, endPoint y: 557, distance: 292.8
click at [1196, 557] on div "**********" at bounding box center [1143, 220] width 217 height 728
copy p "**********"
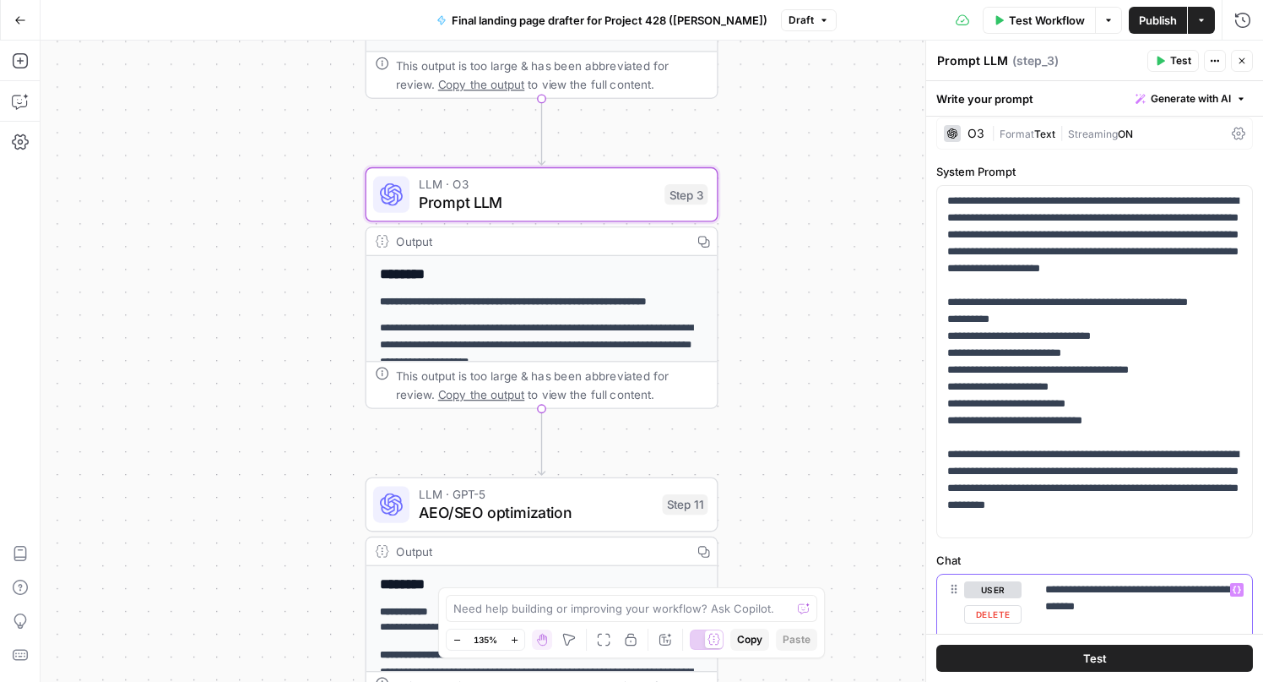
scroll to position [0, 0]
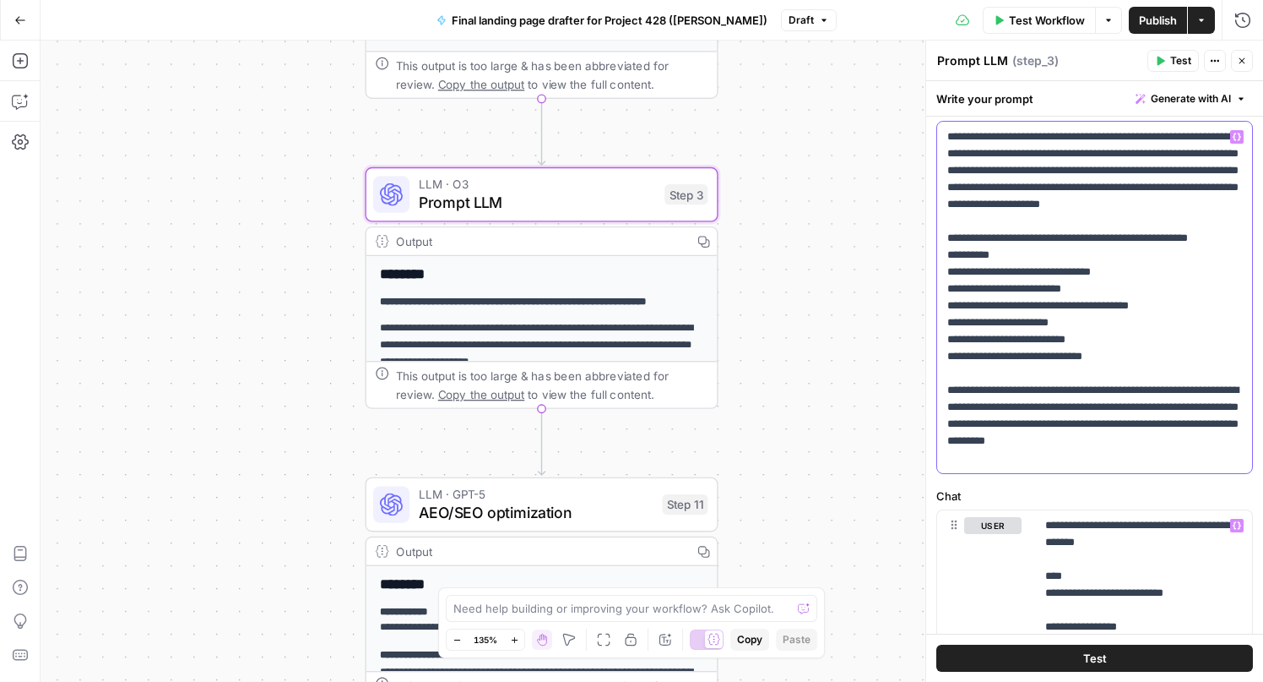
click at [1117, 379] on p "**********" at bounding box center [1095, 297] width 295 height 338
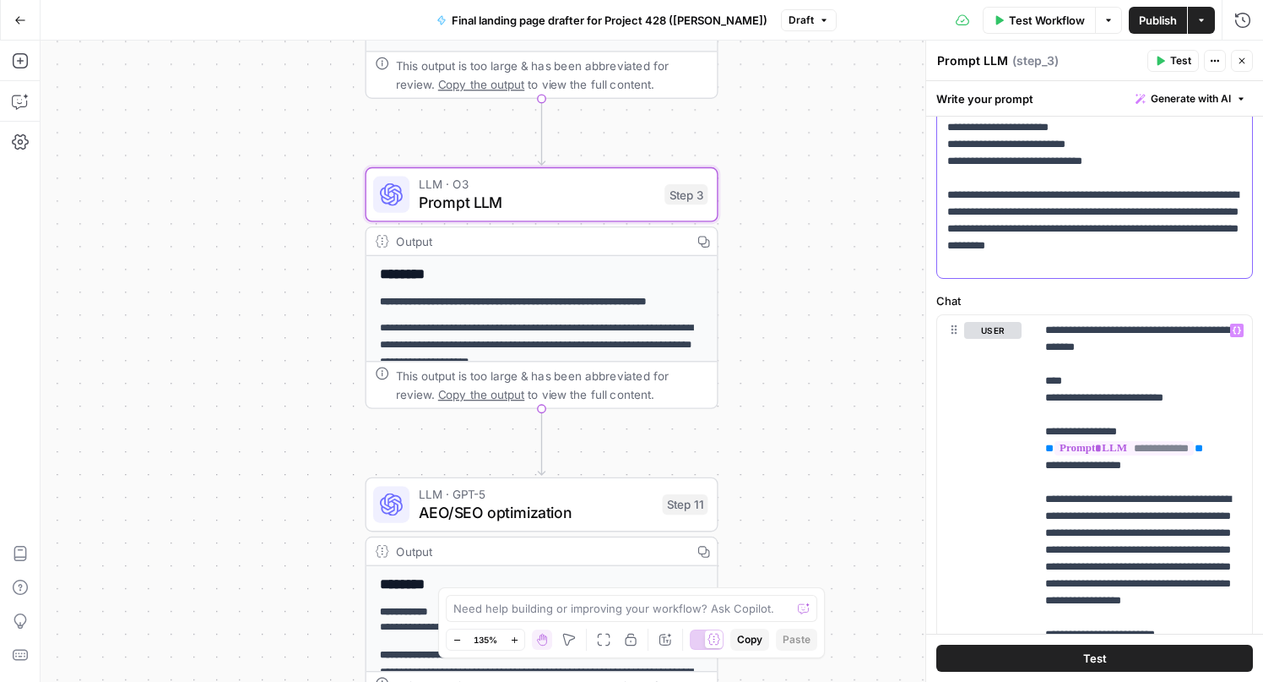
scroll to position [281, 0]
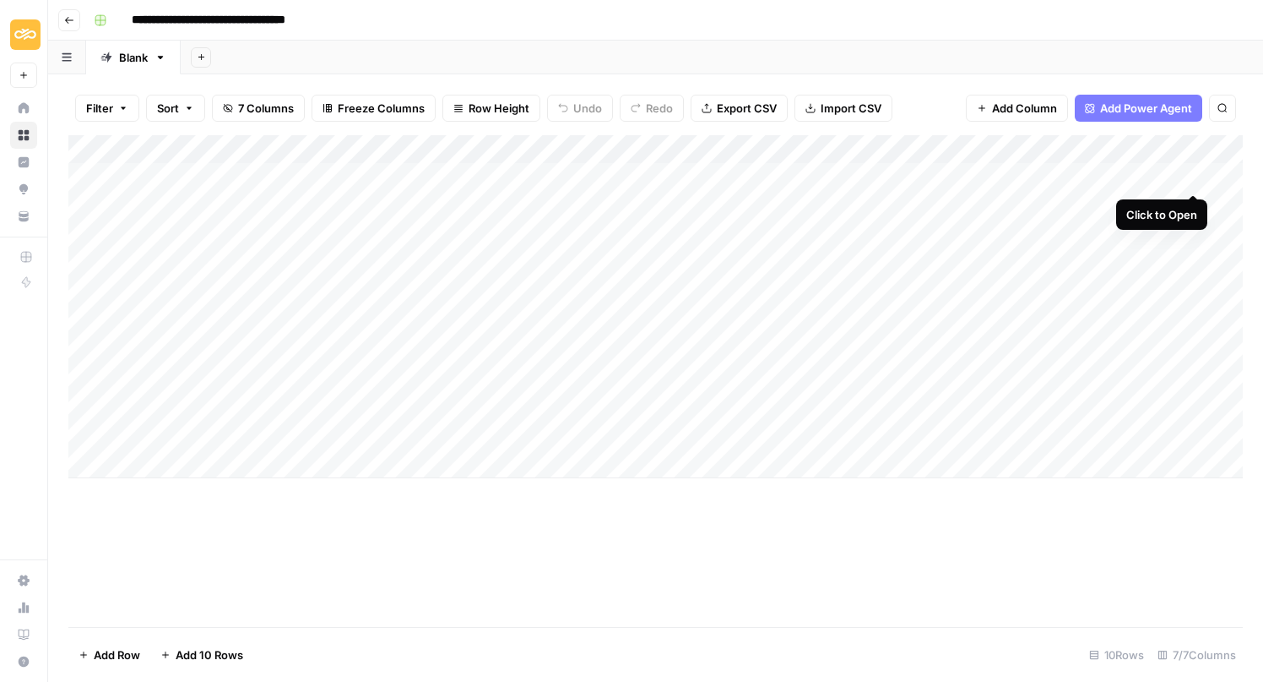
click at [1196, 177] on div "Add Column" at bounding box center [655, 306] width 1175 height 343
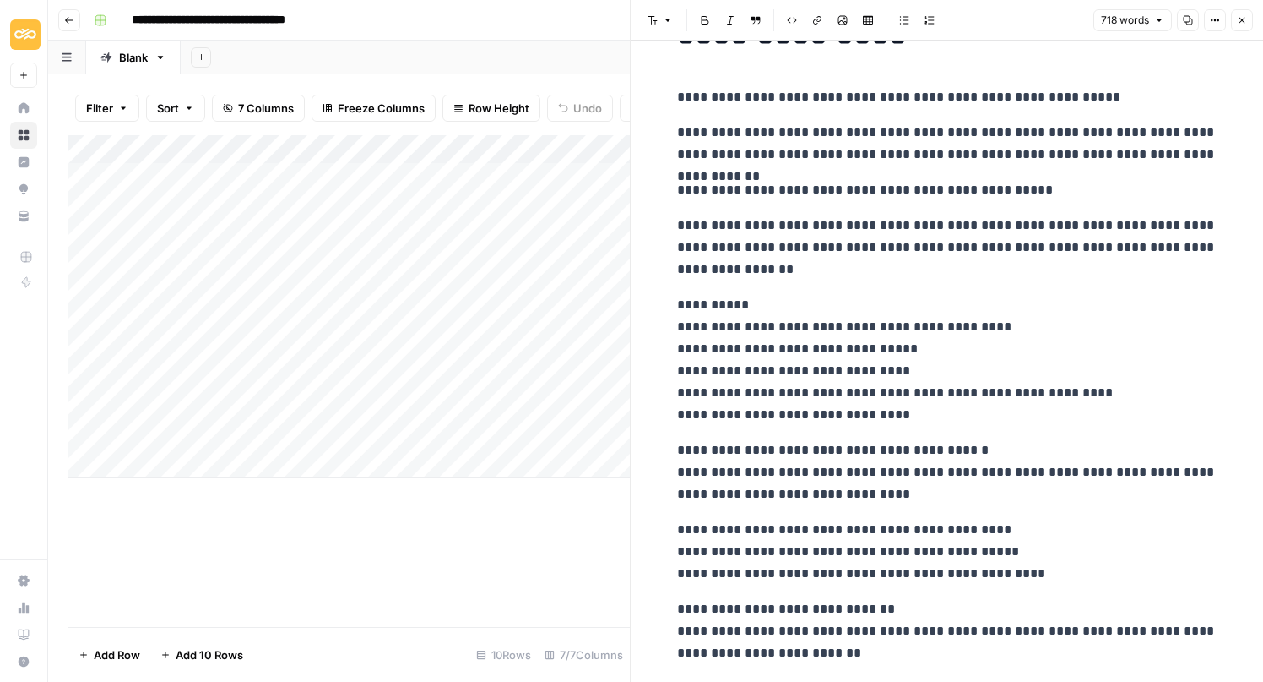
scroll to position [92, 0]
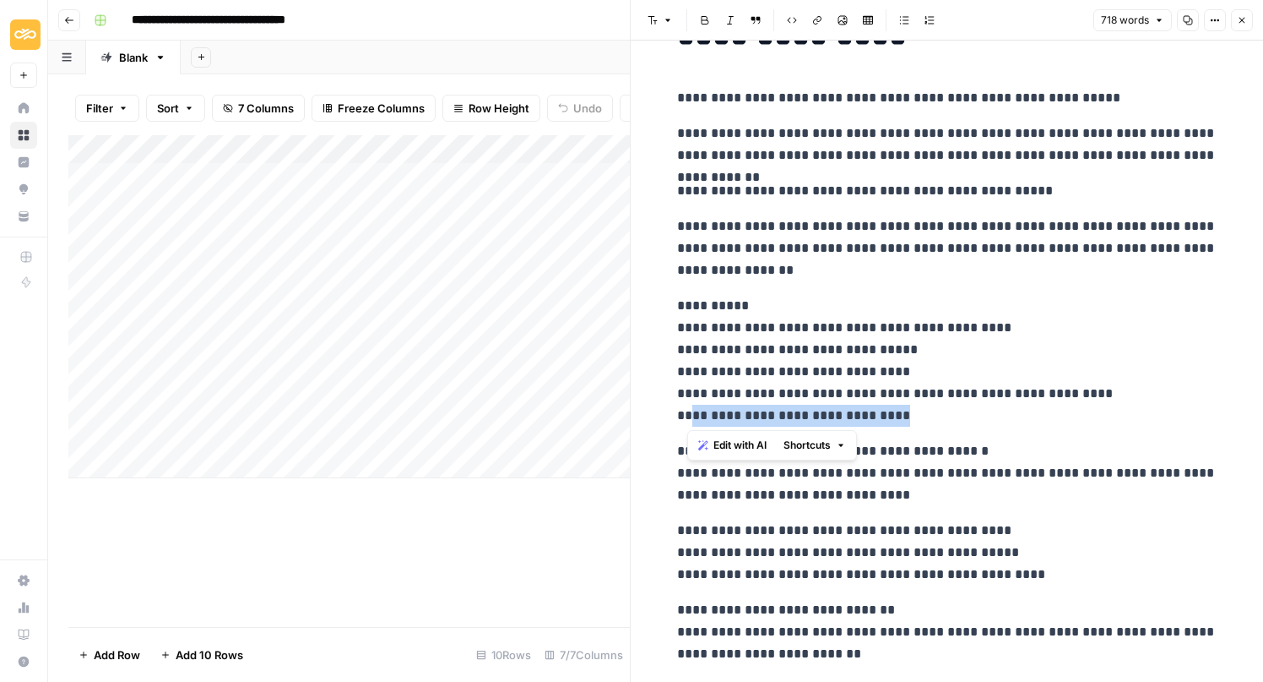
drag, startPoint x: 686, startPoint y: 414, endPoint x: 916, endPoint y: 416, distance: 230.6
click at [916, 416] on p "**********" at bounding box center [947, 361] width 540 height 132
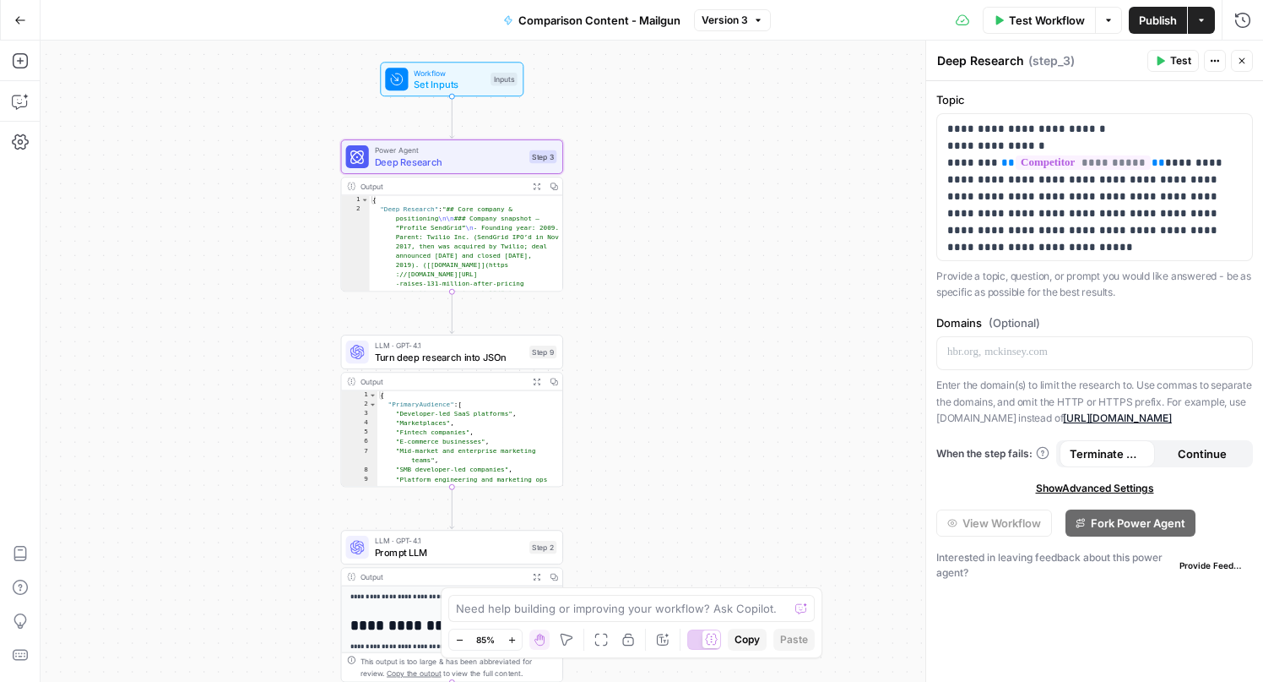
scroll to position [1584, 0]
